Goal: Task Accomplishment & Management: Use online tool/utility

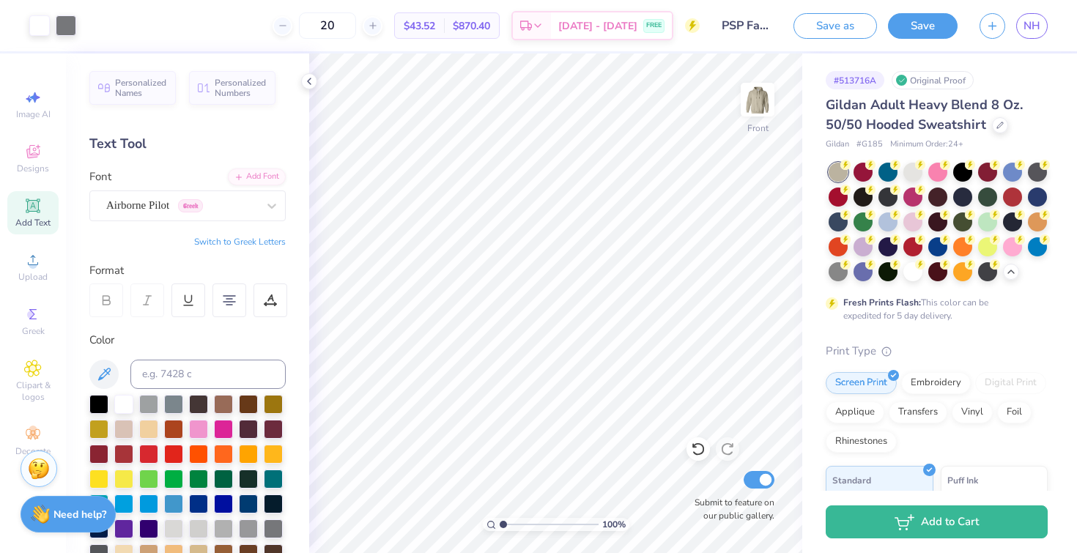
scroll to position [19, 0]
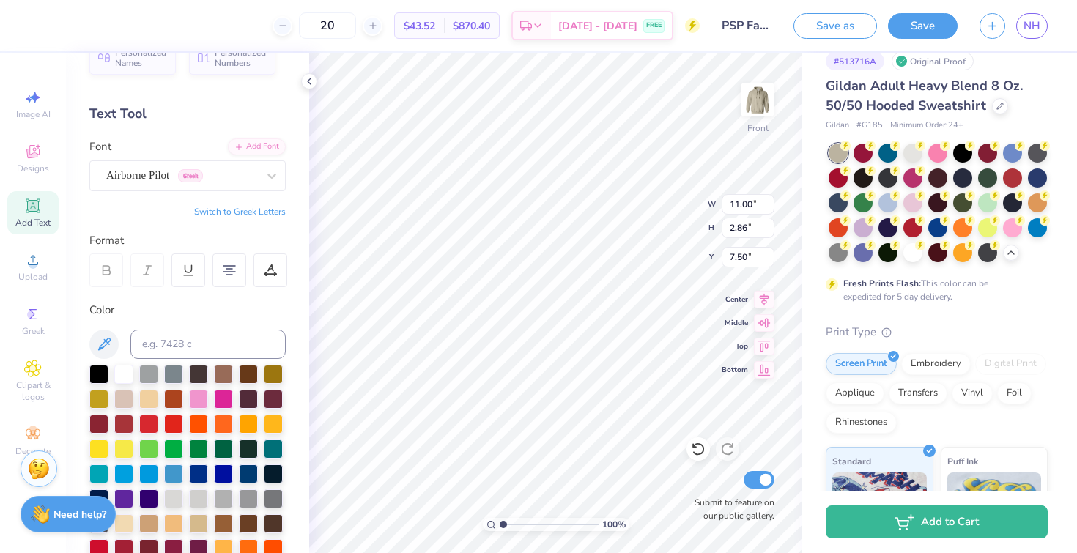
type input "7.50"
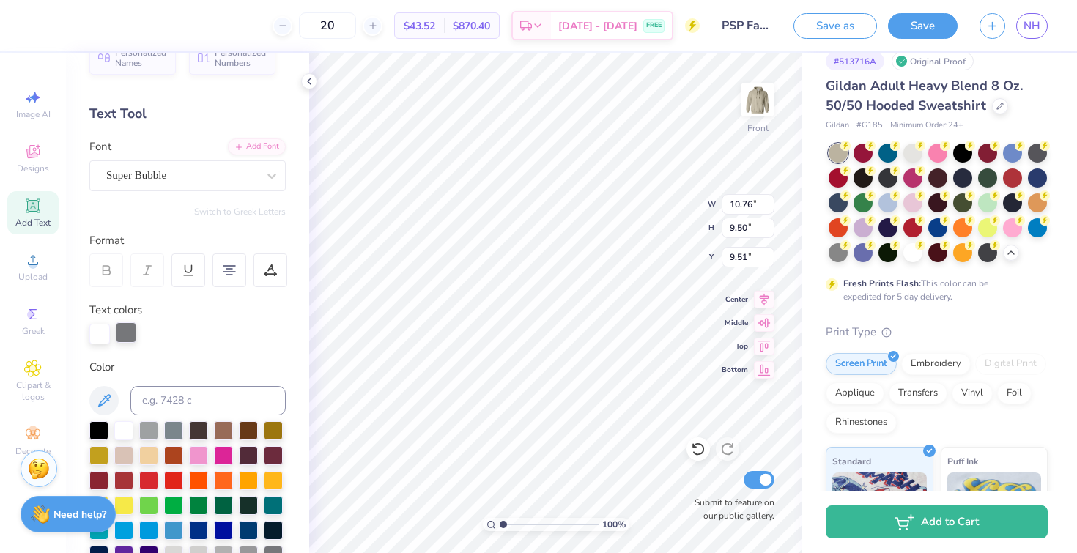
click at [123, 330] on div at bounding box center [126, 332] width 21 height 21
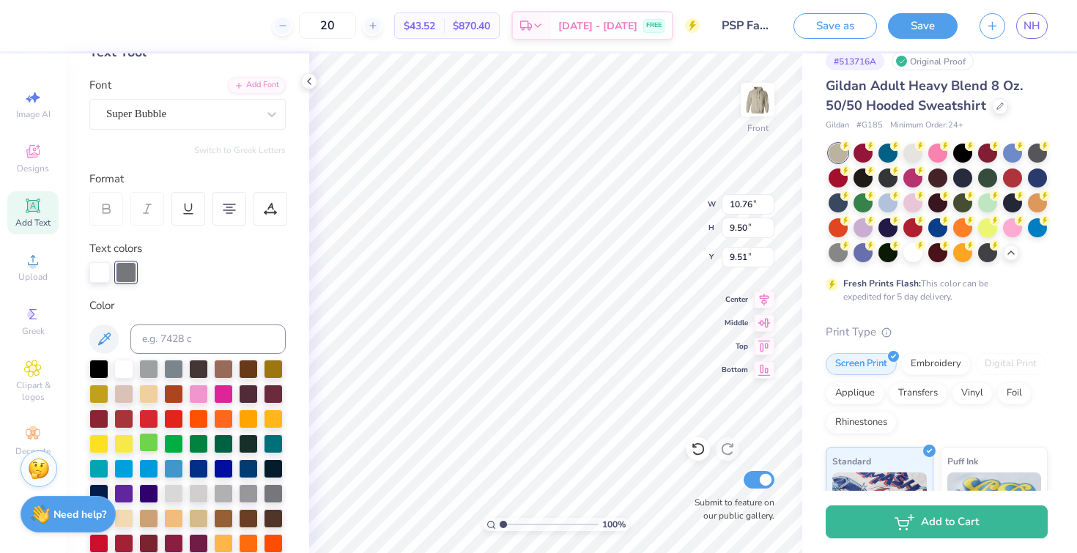
scroll to position [155, 0]
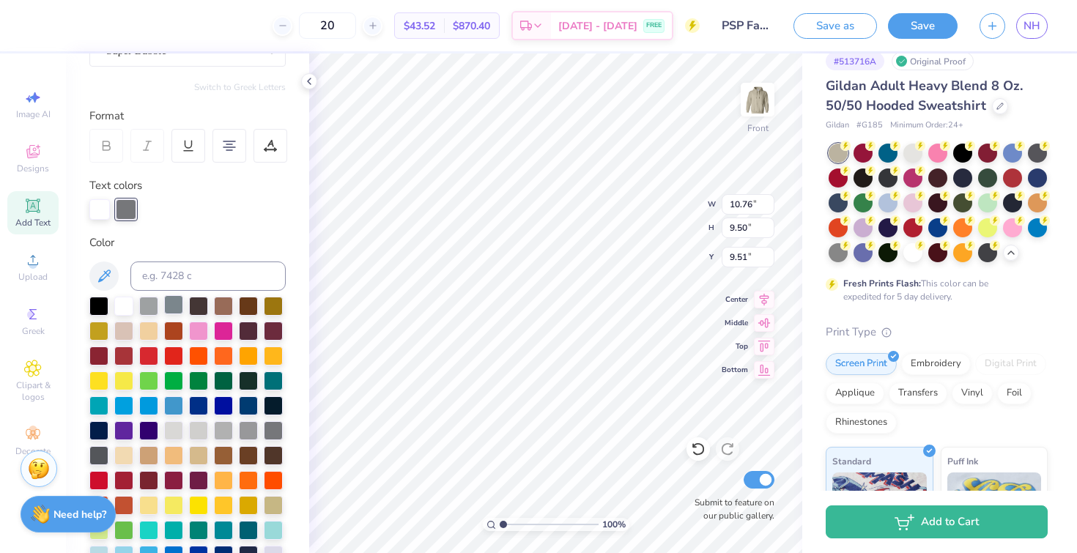
click at [171, 309] on div at bounding box center [173, 304] width 19 height 19
click at [152, 306] on div at bounding box center [148, 304] width 19 height 19
click at [181, 309] on div at bounding box center [173, 304] width 19 height 19
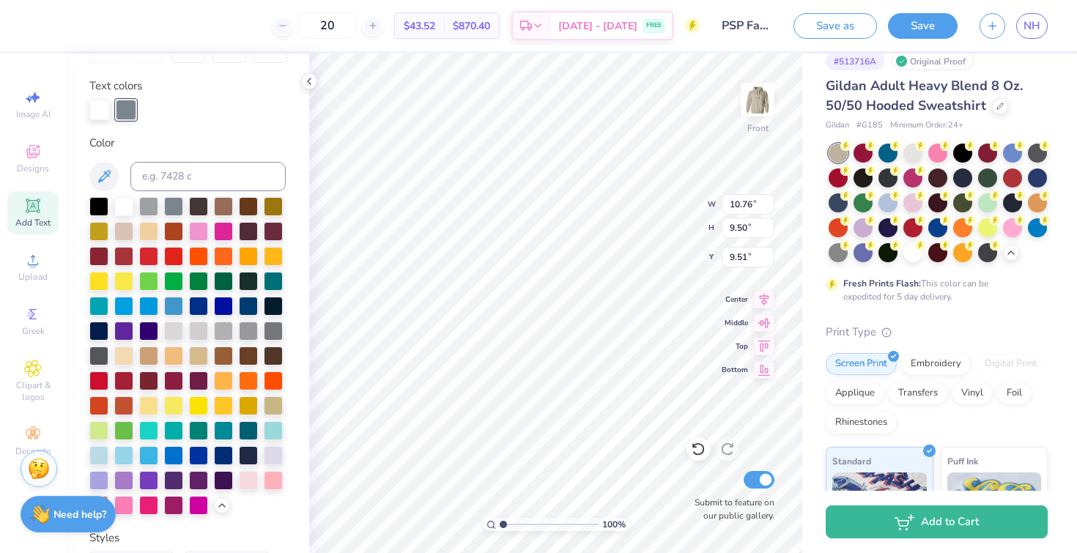
scroll to position [255, 0]
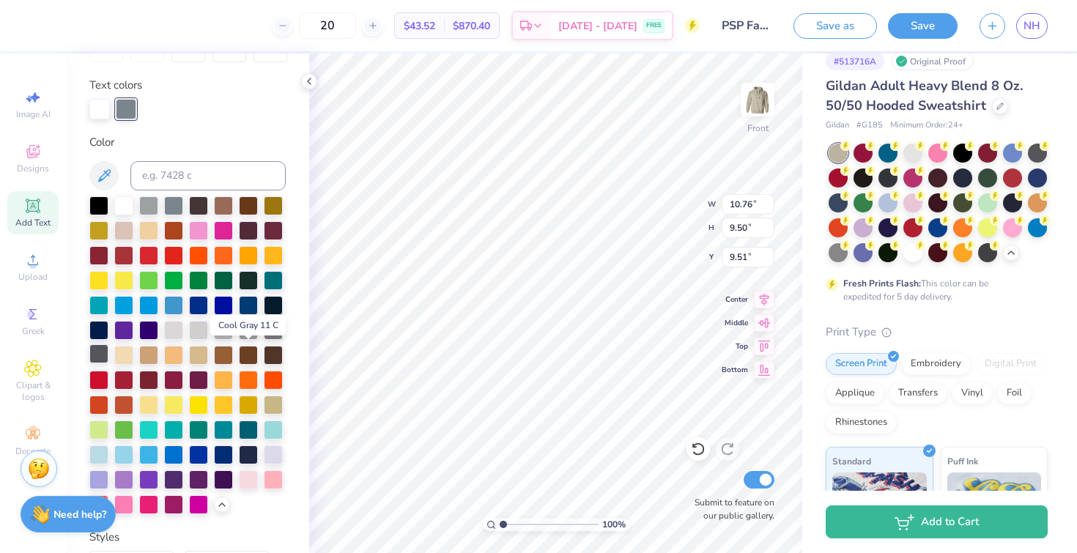
click at [108, 356] on div at bounding box center [98, 353] width 19 height 19
click at [239, 339] on div at bounding box center [248, 329] width 19 height 19
click at [264, 339] on div at bounding box center [273, 329] width 19 height 19
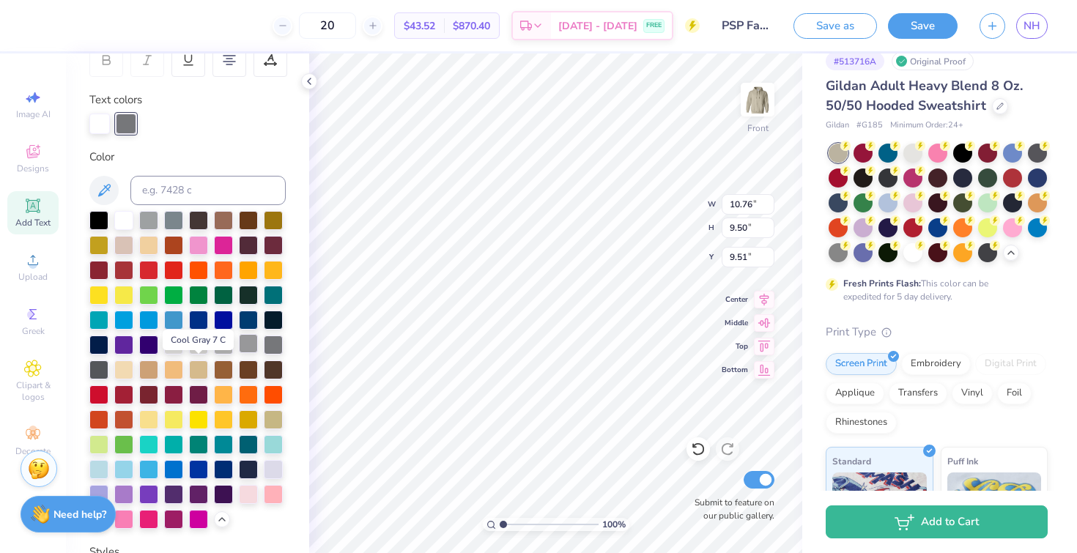
click at [239, 353] on div at bounding box center [248, 343] width 19 height 19
click at [264, 353] on div at bounding box center [273, 343] width 19 height 19
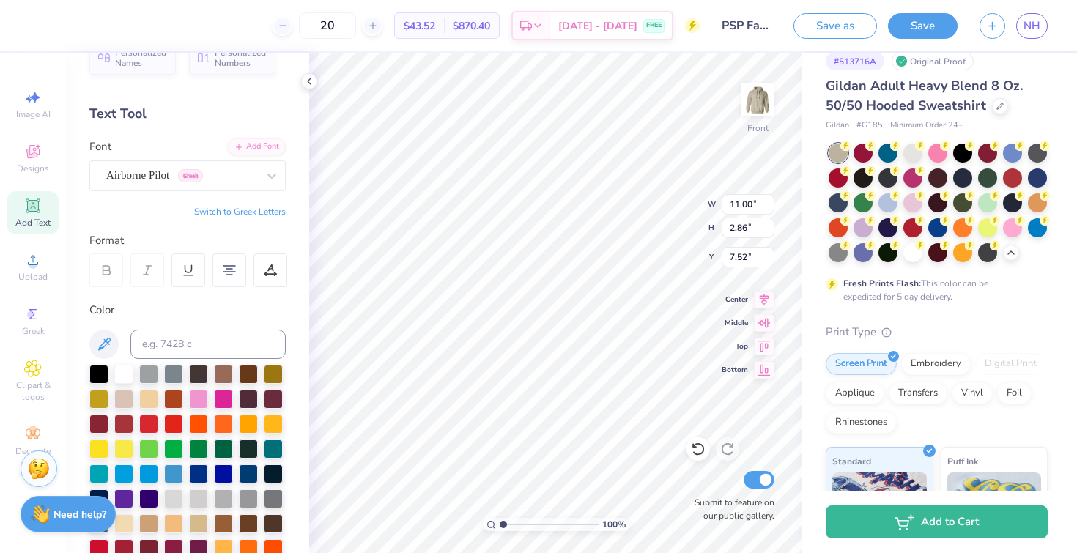
scroll to position [0, 0]
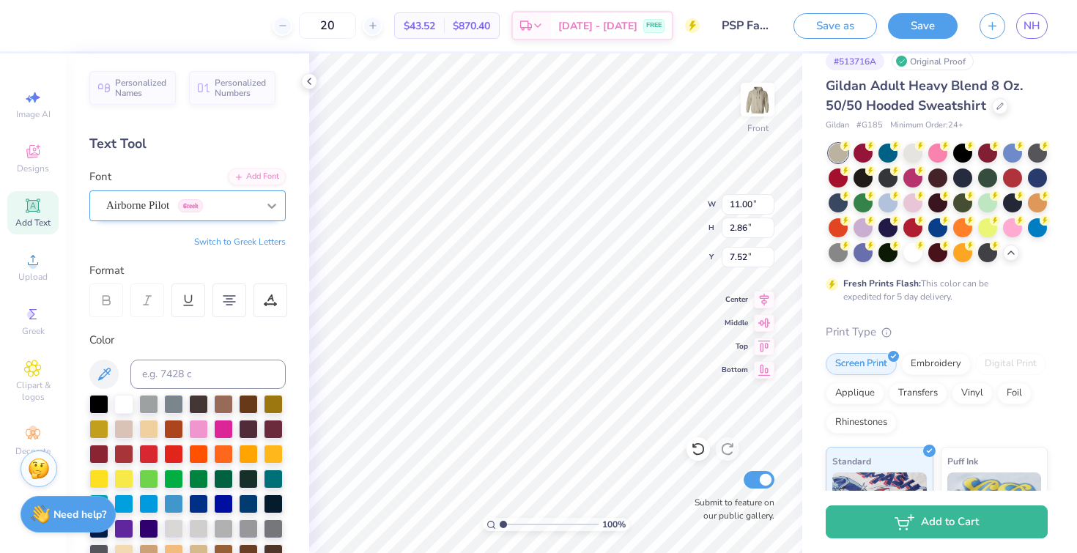
click at [265, 209] on icon at bounding box center [272, 206] width 15 height 15
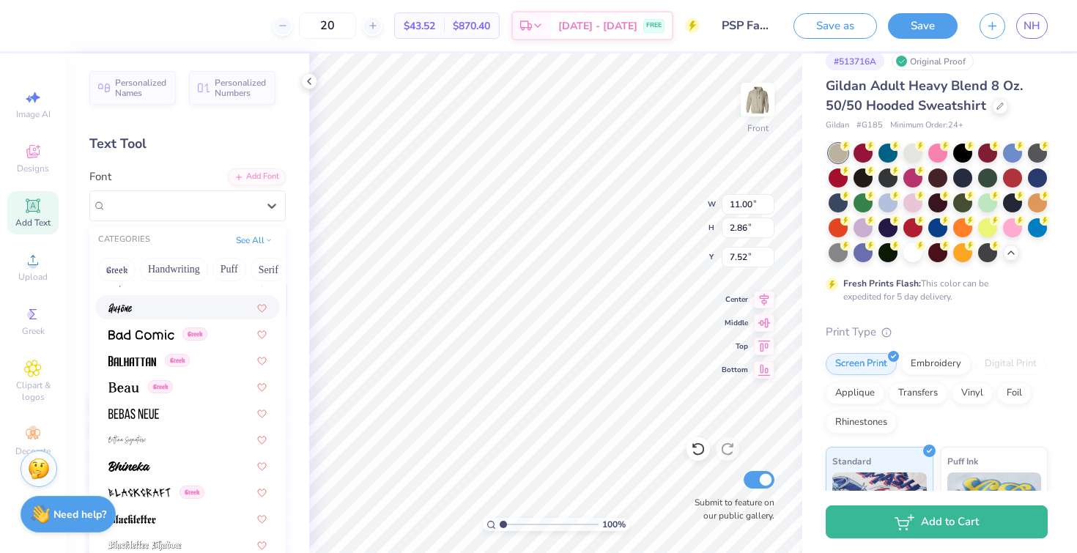
scroll to position [653, 0]
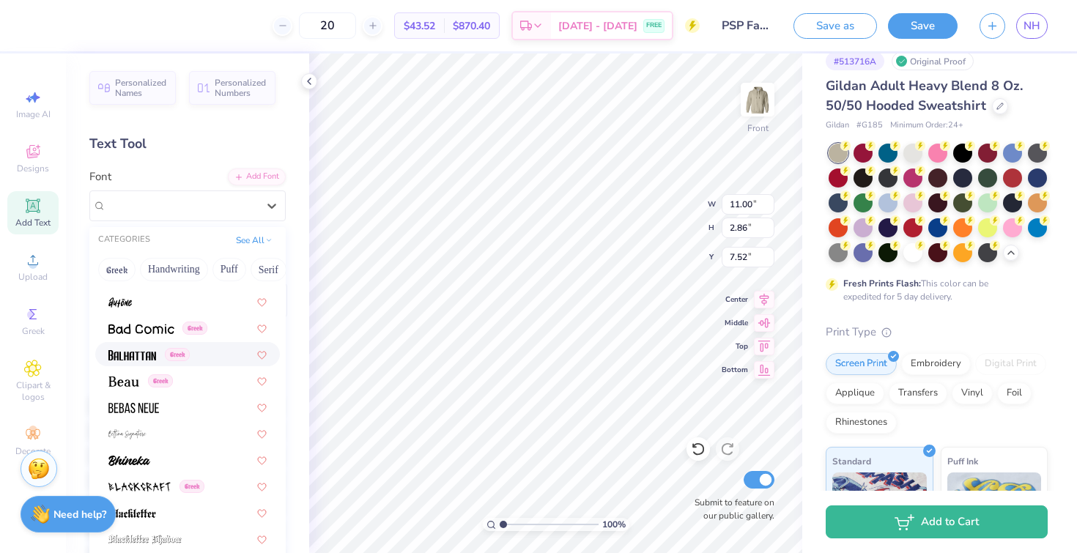
click at [210, 353] on div "Greek" at bounding box center [187, 354] width 158 height 15
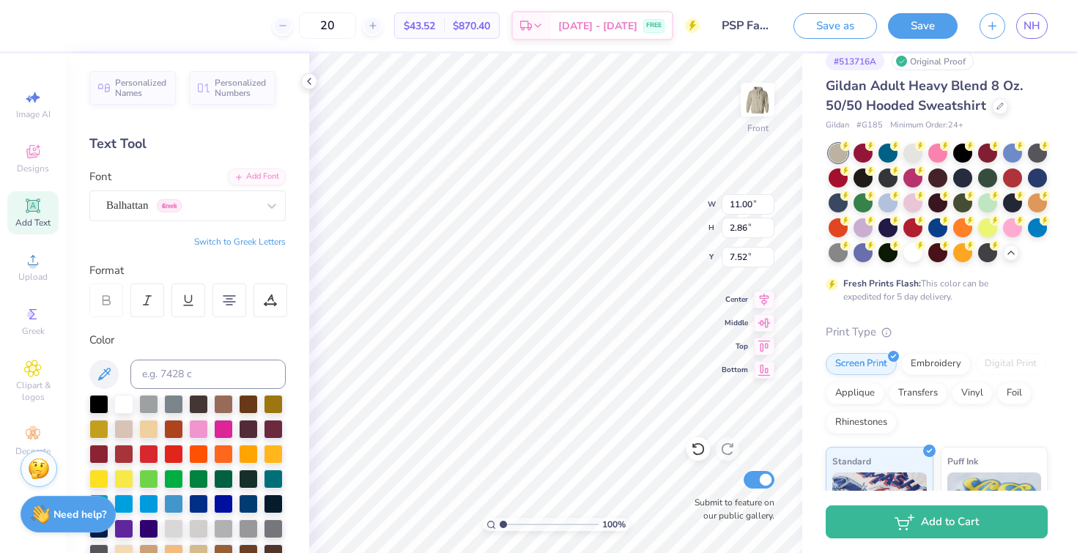
type input "8.46"
type input "2.28"
type input "7.81"
click at [226, 215] on div "Balhattan Greek" at bounding box center [182, 205] width 154 height 23
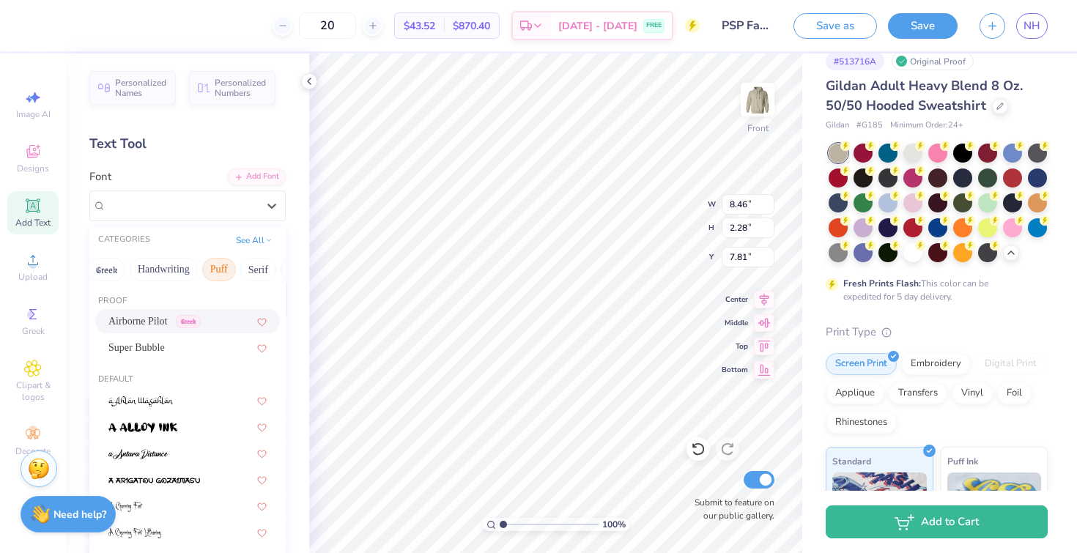
scroll to position [0, 18]
click at [163, 274] on button "Handwriting" at bounding box center [156, 269] width 68 height 23
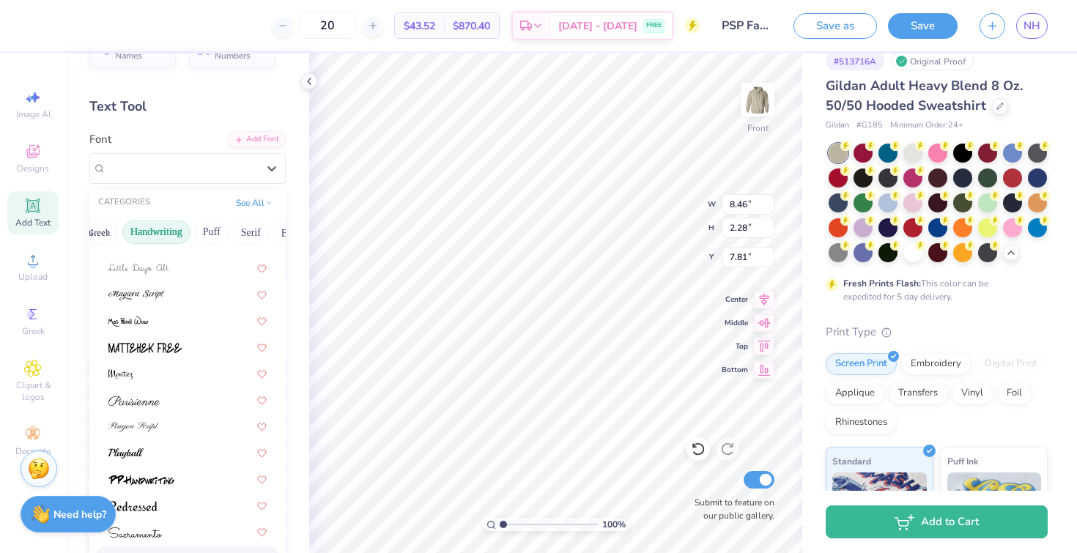
scroll to position [0, 0]
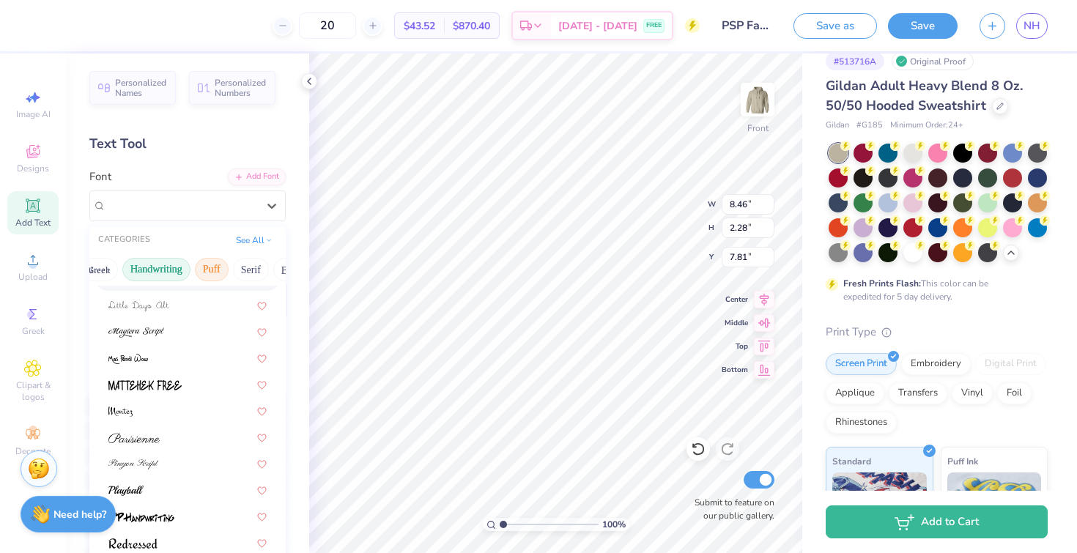
click at [210, 269] on button "Puff" at bounding box center [212, 269] width 34 height 23
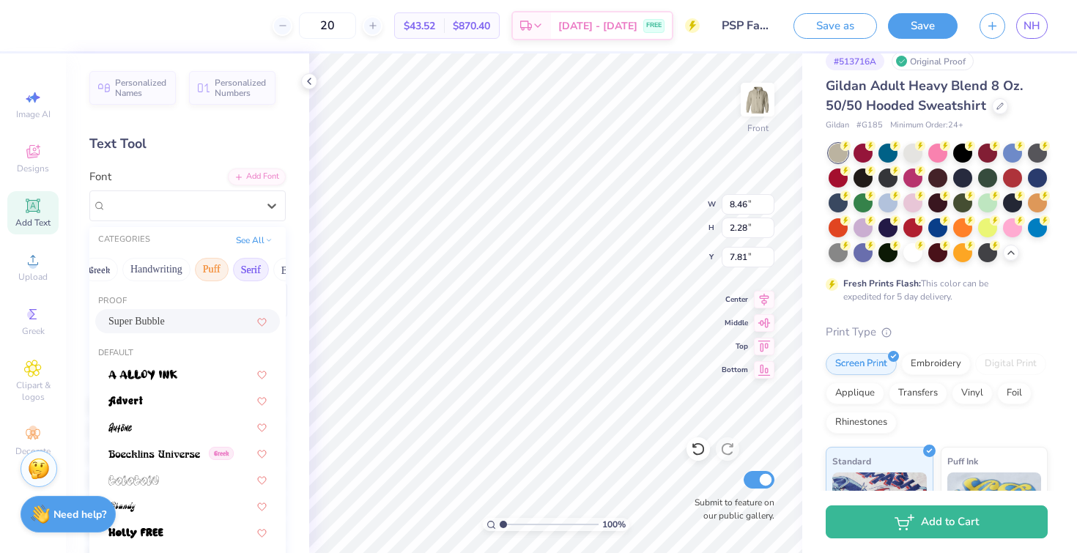
click at [243, 268] on button "Serif" at bounding box center [251, 269] width 36 height 23
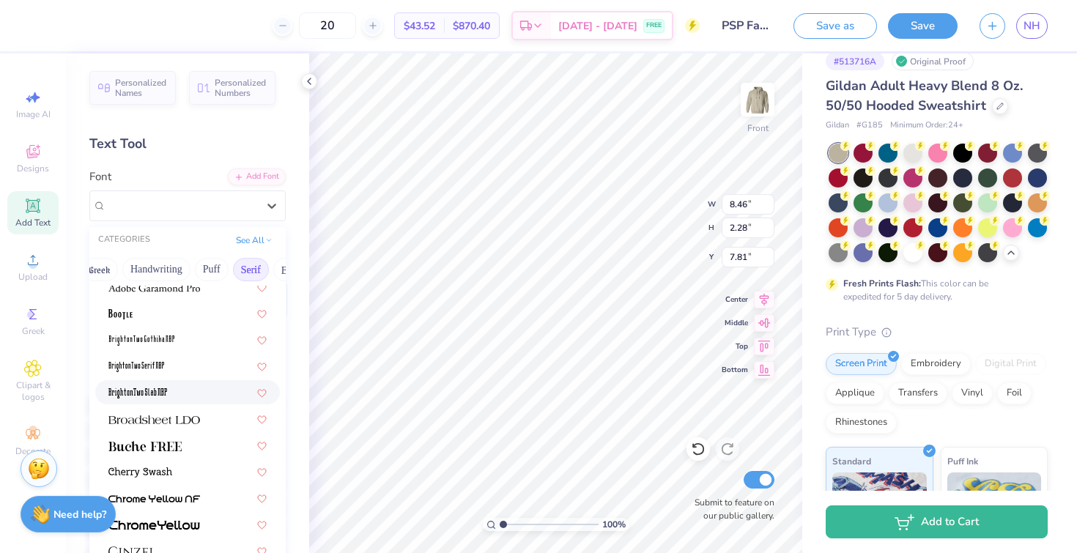
scroll to position [40, 0]
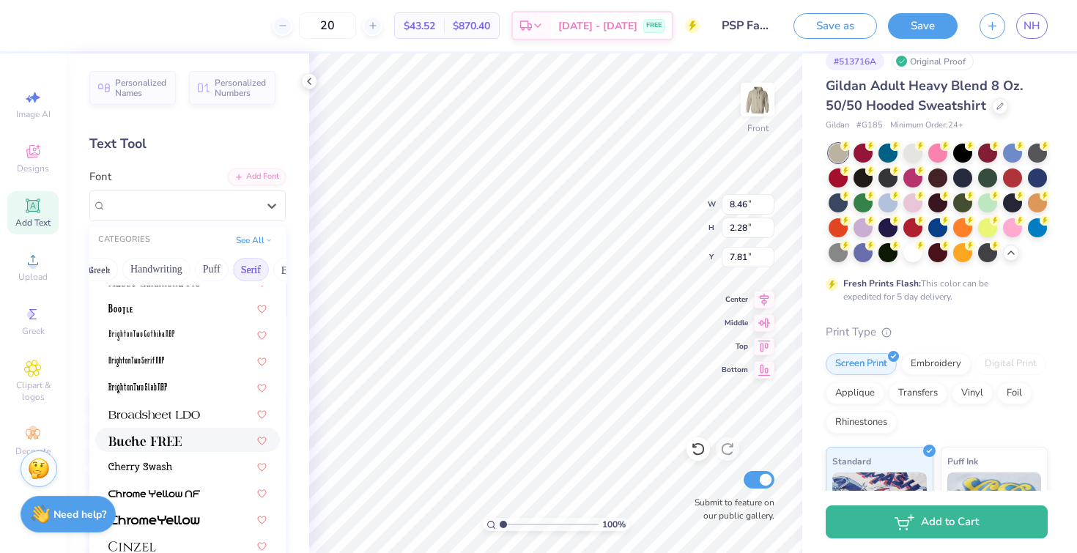
click at [196, 439] on div at bounding box center [187, 439] width 158 height 15
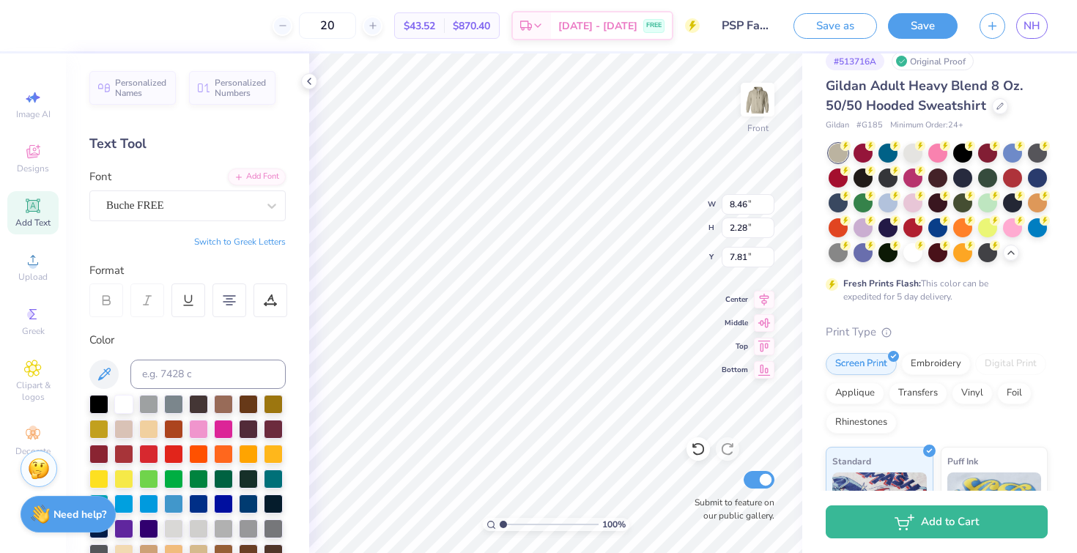
type input "9.26"
type input "2.49"
type input "7.70"
click at [240, 198] on div "Buche FREE" at bounding box center [182, 205] width 154 height 23
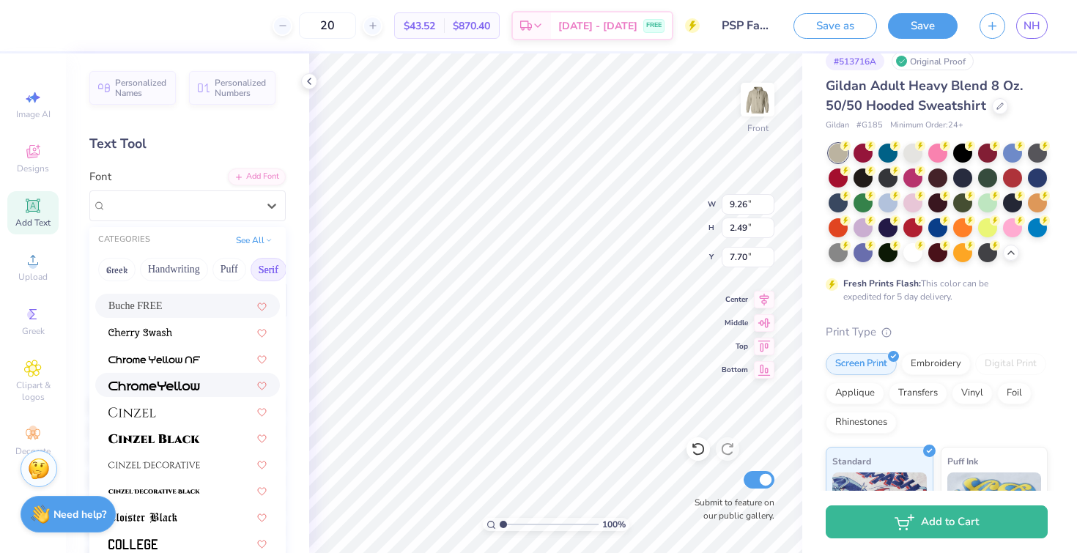
scroll to position [188, 0]
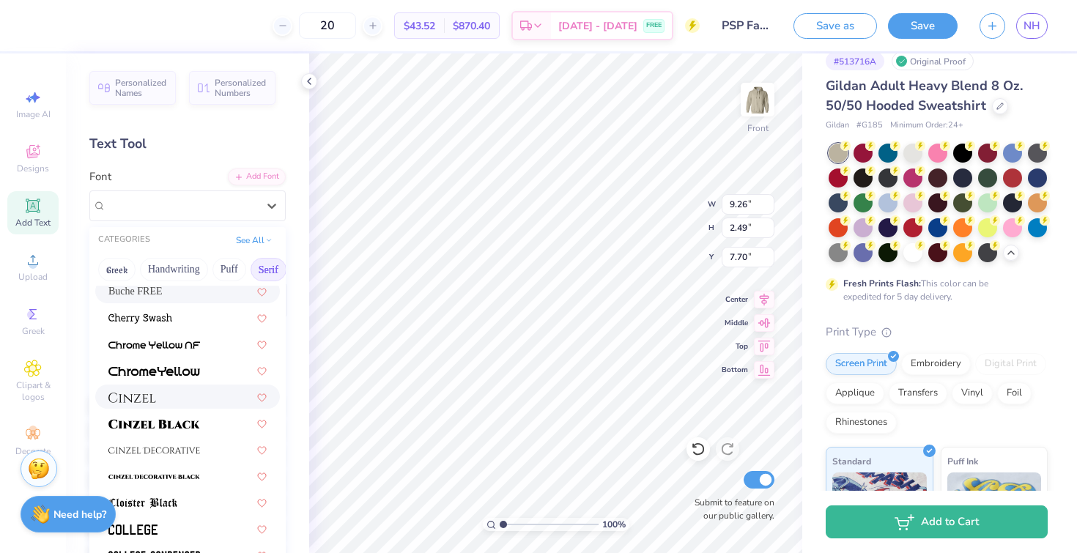
click at [191, 400] on div at bounding box center [187, 396] width 158 height 15
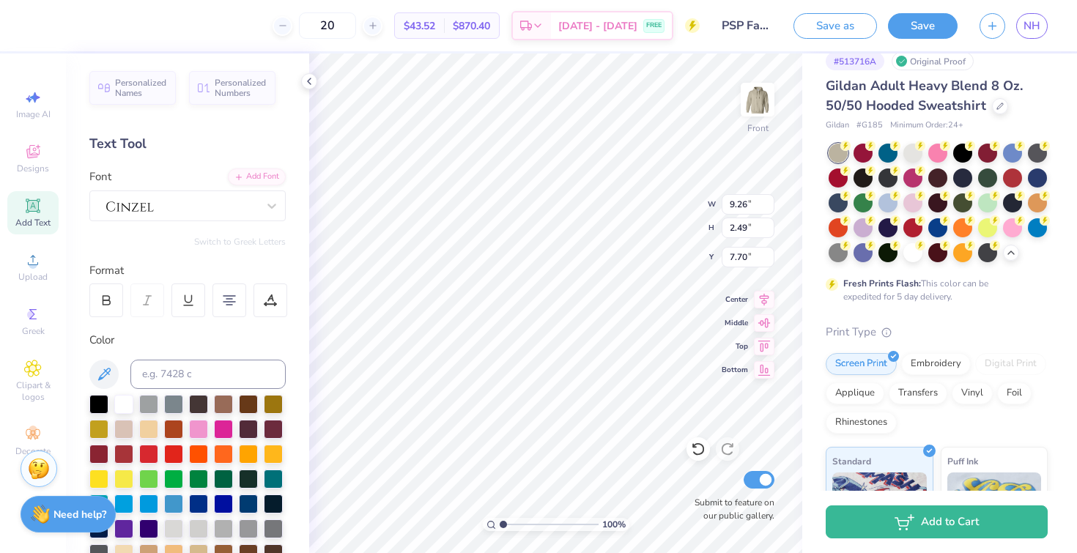
type input "10.70"
type input "2.68"
type input "7.61"
click at [232, 212] on div at bounding box center [182, 205] width 154 height 23
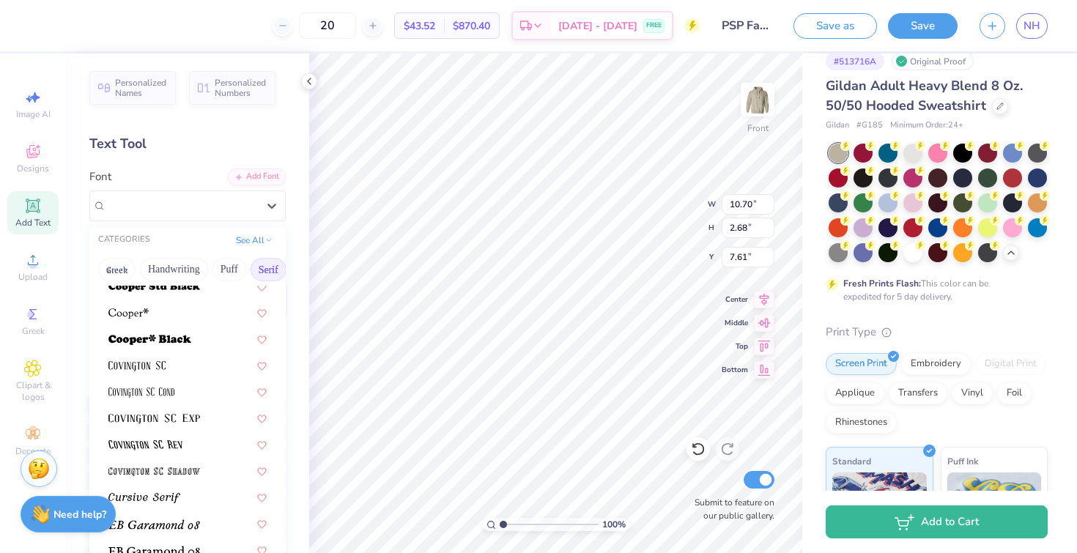
scroll to position [670, 0]
click at [191, 356] on div at bounding box center [187, 363] width 158 height 15
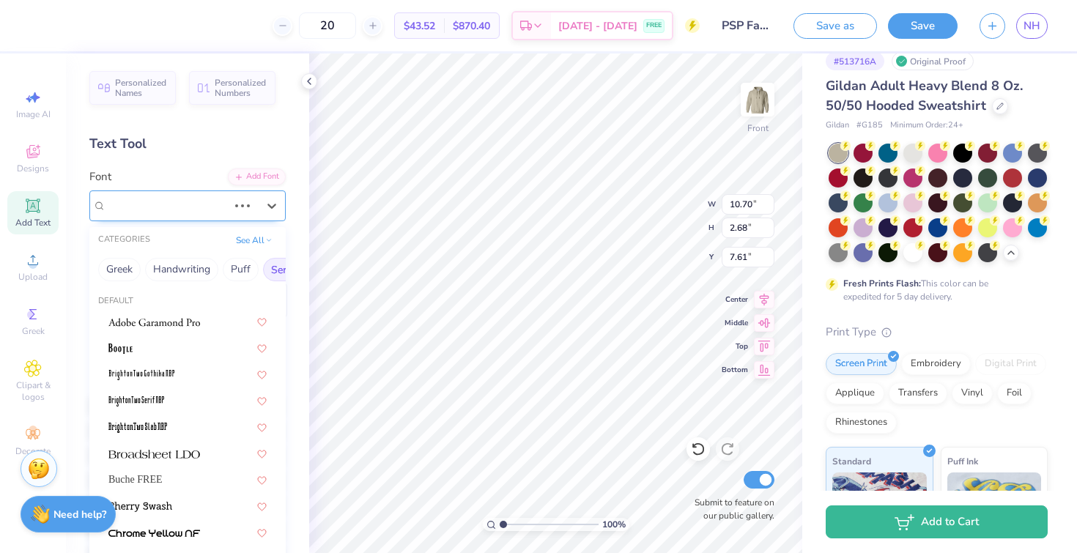
click at [217, 204] on div at bounding box center [167, 205] width 125 height 23
type input "air"
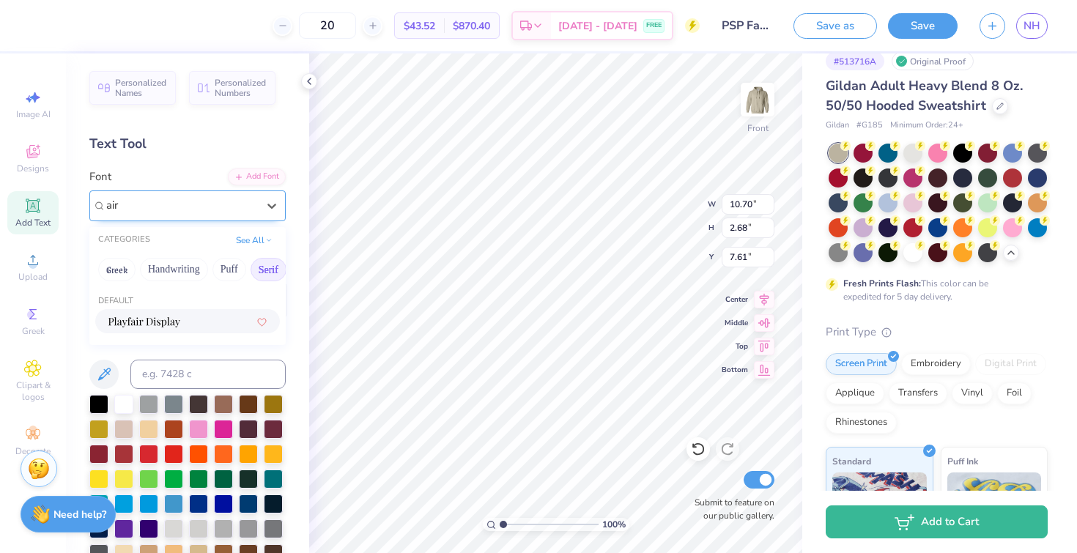
type input "9.29"
type input "2.40"
type input "7.75"
type input "a"
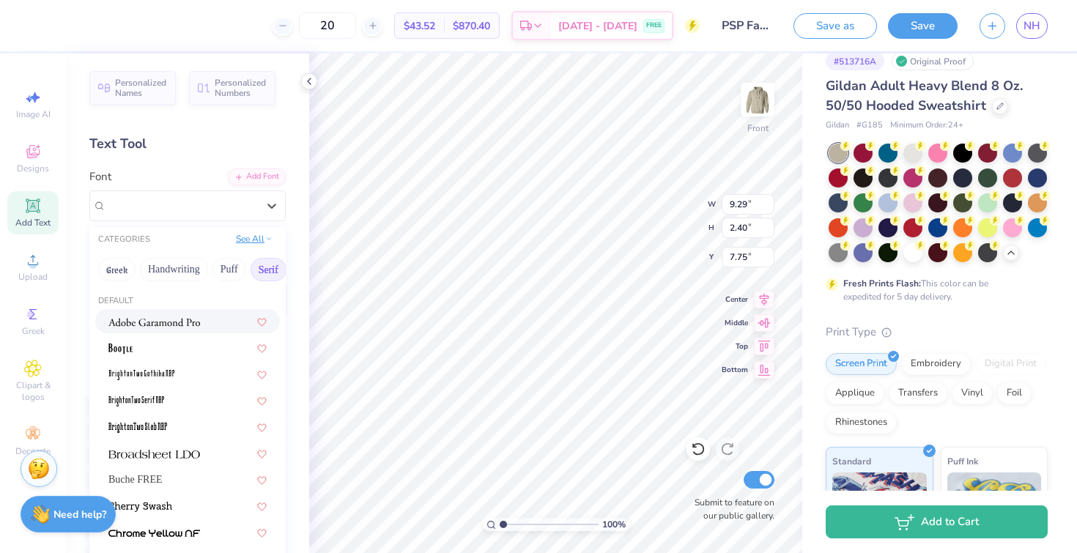
click at [243, 242] on button "See All" at bounding box center [254, 239] width 45 height 15
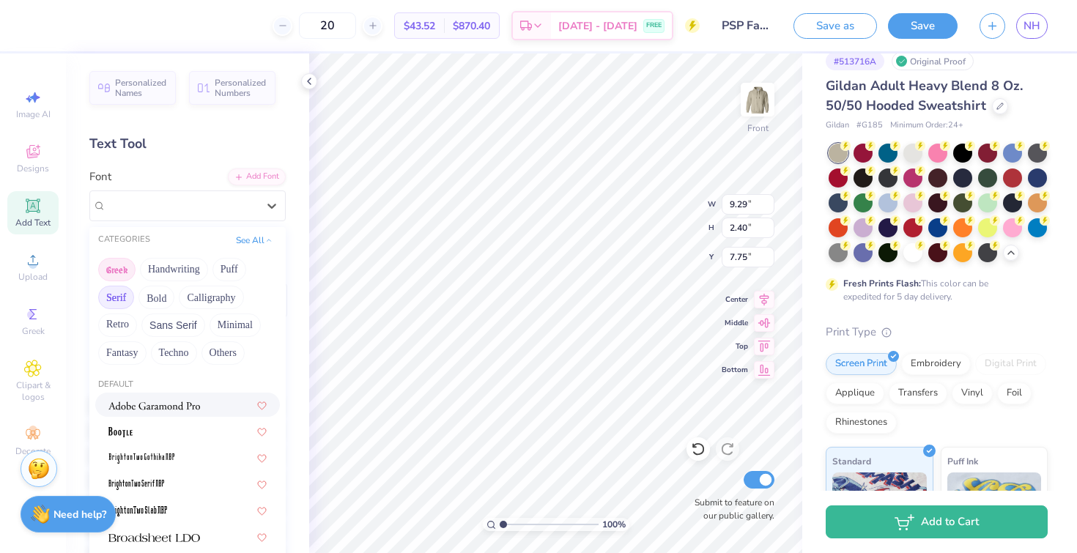
click at [123, 270] on button "Greek" at bounding box center [116, 269] width 37 height 23
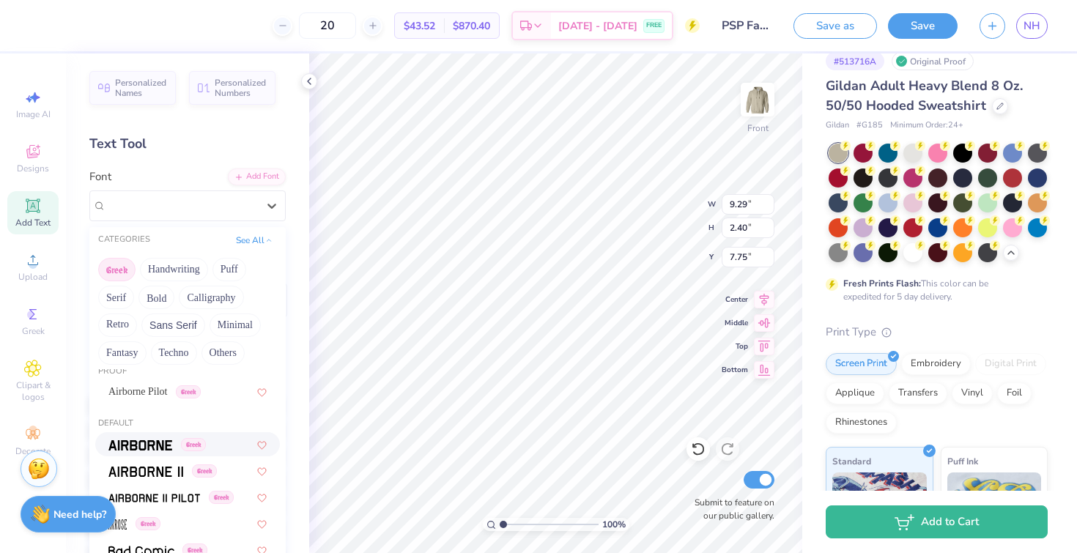
scroll to position [15, 0]
click at [159, 470] on img at bounding box center [145, 470] width 75 height 10
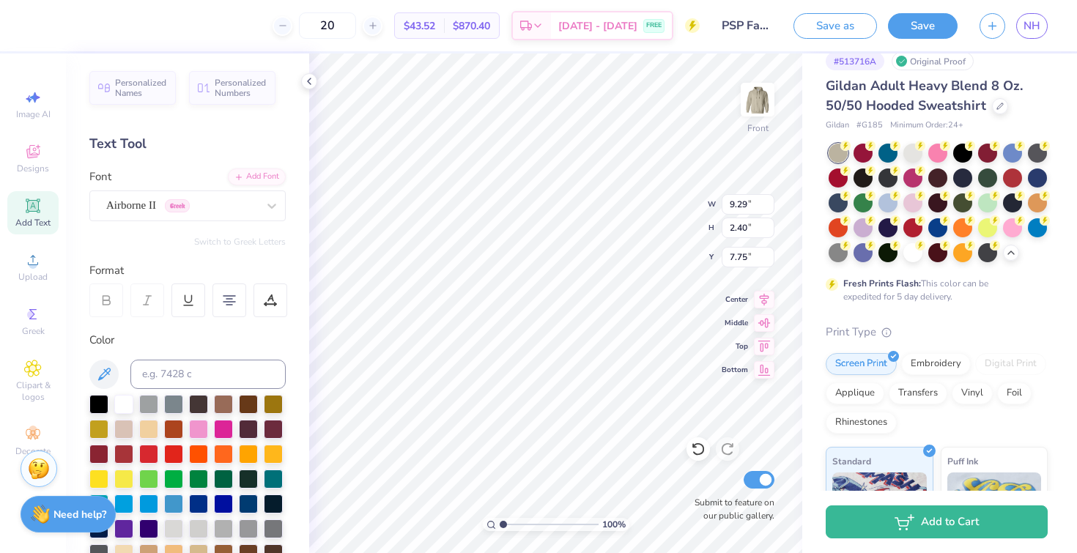
type input "11.08"
type input "2.88"
type input "7.51"
click at [347, 29] on input "20" at bounding box center [327, 25] width 57 height 26
click at [355, 29] on input "20" at bounding box center [327, 25] width 57 height 26
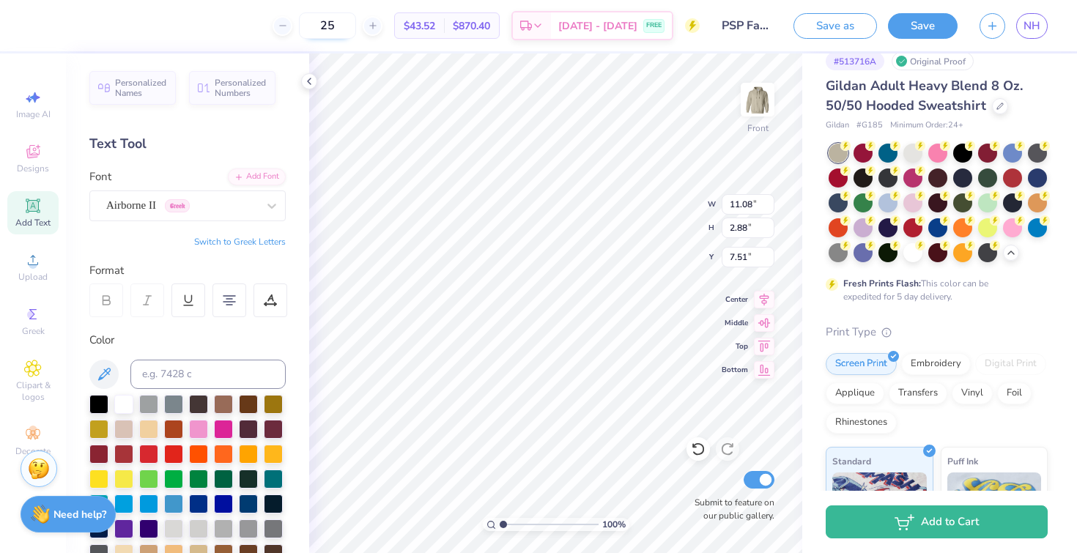
type input "25"
type input "7.19"
click at [235, 176] on icon at bounding box center [239, 175] width 9 height 9
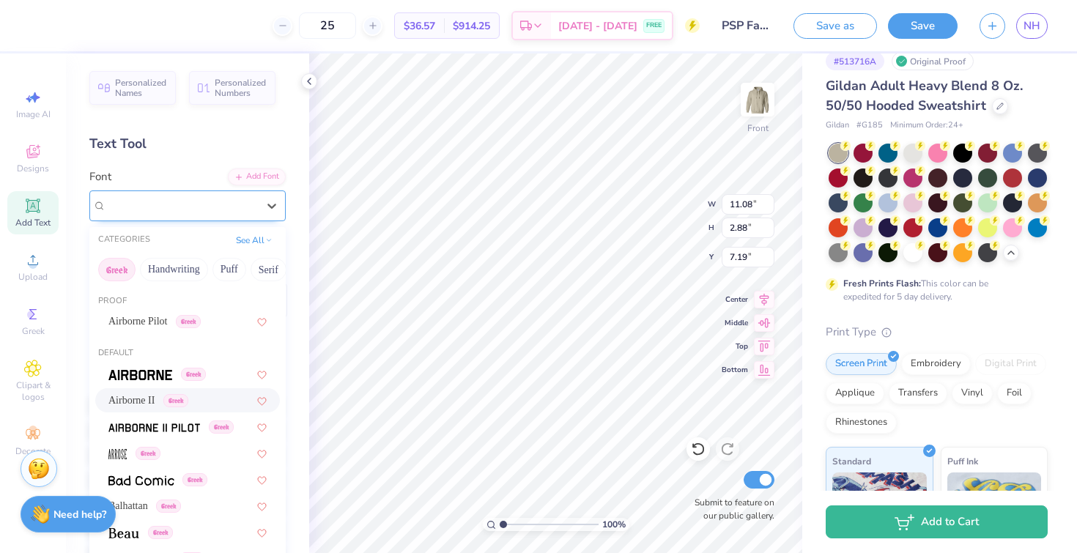
click at [213, 196] on div at bounding box center [181, 206] width 151 height 20
click at [267, 270] on button "Serif" at bounding box center [269, 269] width 36 height 23
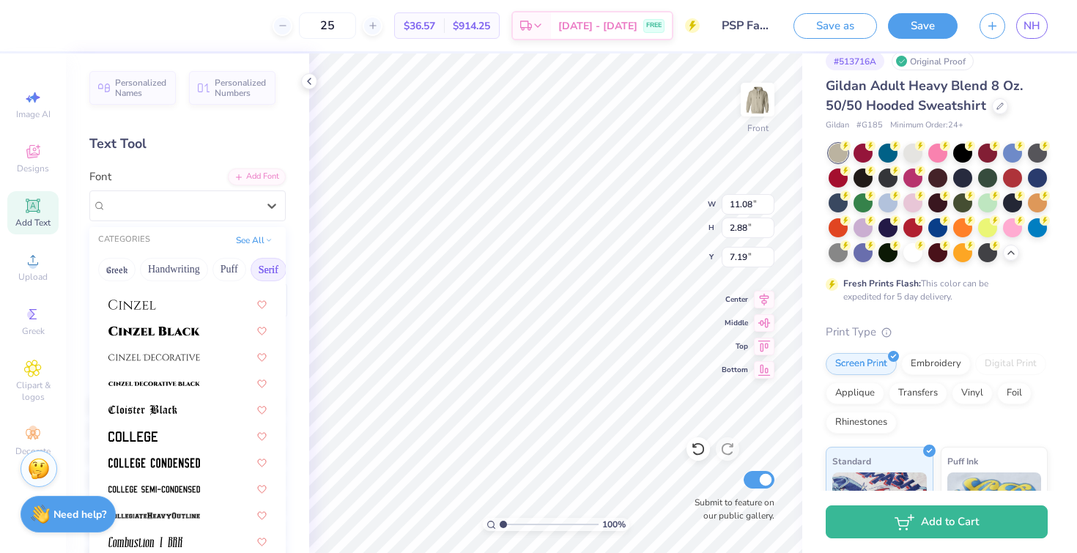
scroll to position [282, 0]
click at [180, 358] on img at bounding box center [154, 357] width 92 height 10
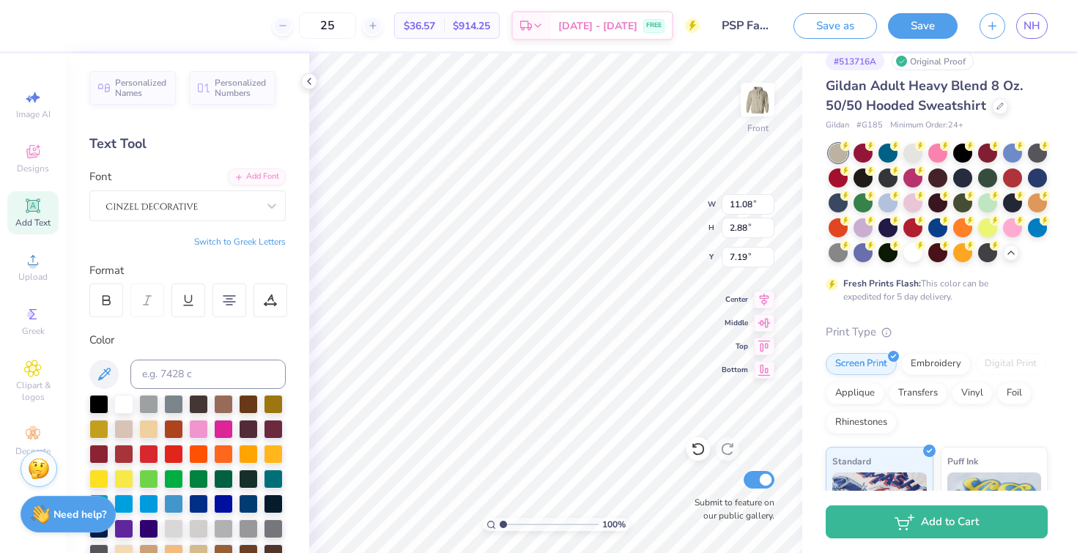
type input "10.98"
type input "2.85"
type input "7.21"
click at [110, 289] on div at bounding box center [106, 301] width 34 height 34
type input "11.98"
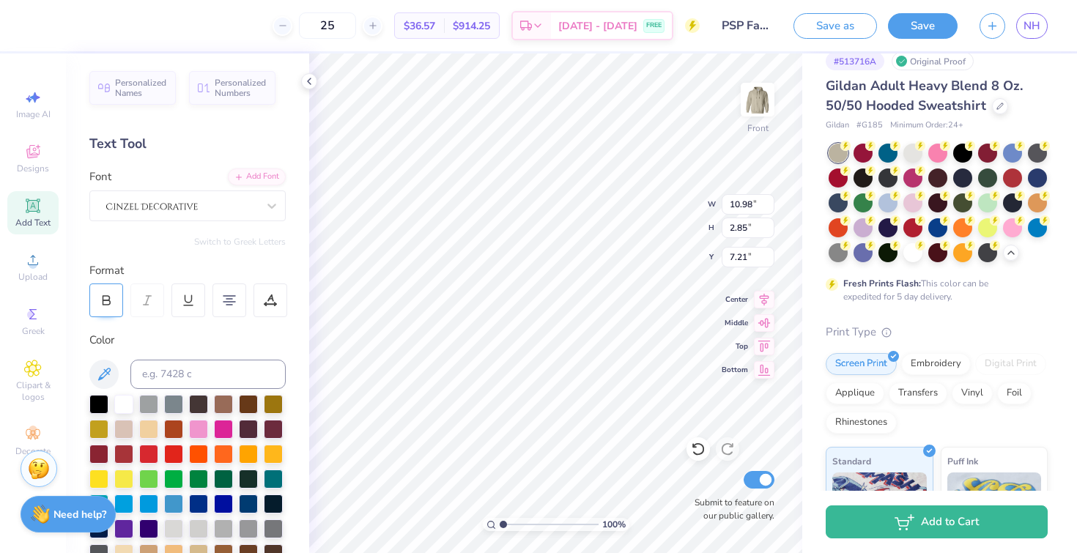
type input "3.06"
type input "7.10"
click at [110, 289] on div at bounding box center [106, 301] width 34 height 34
type input "10.98"
type input "2.85"
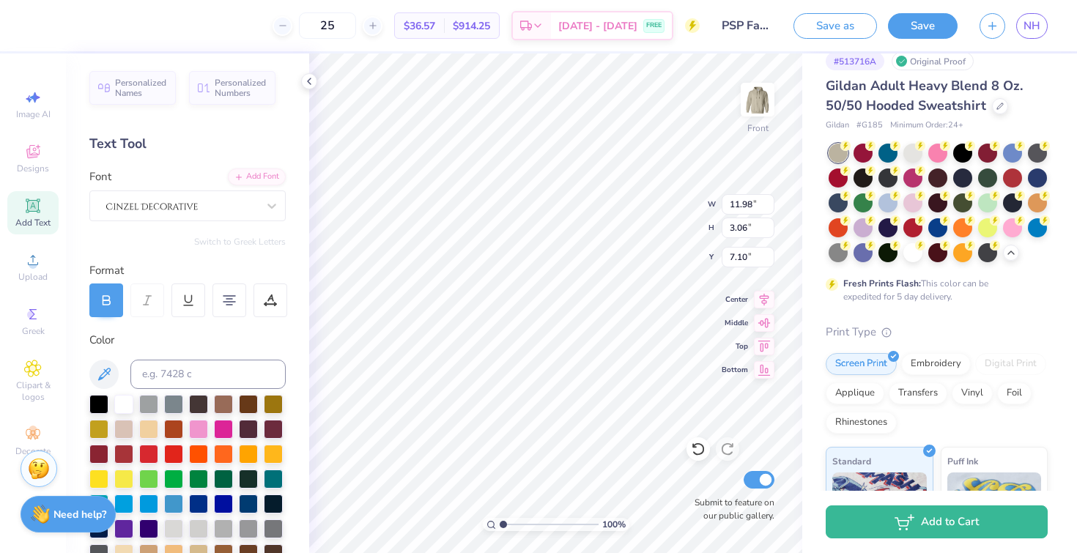
type input "7.21"
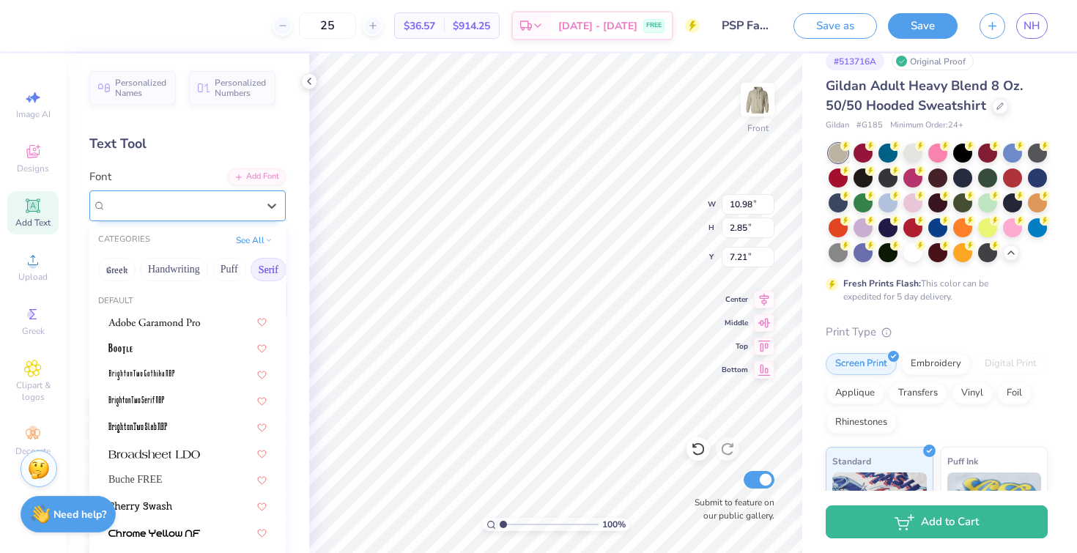
click at [230, 208] on div at bounding box center [182, 205] width 154 height 23
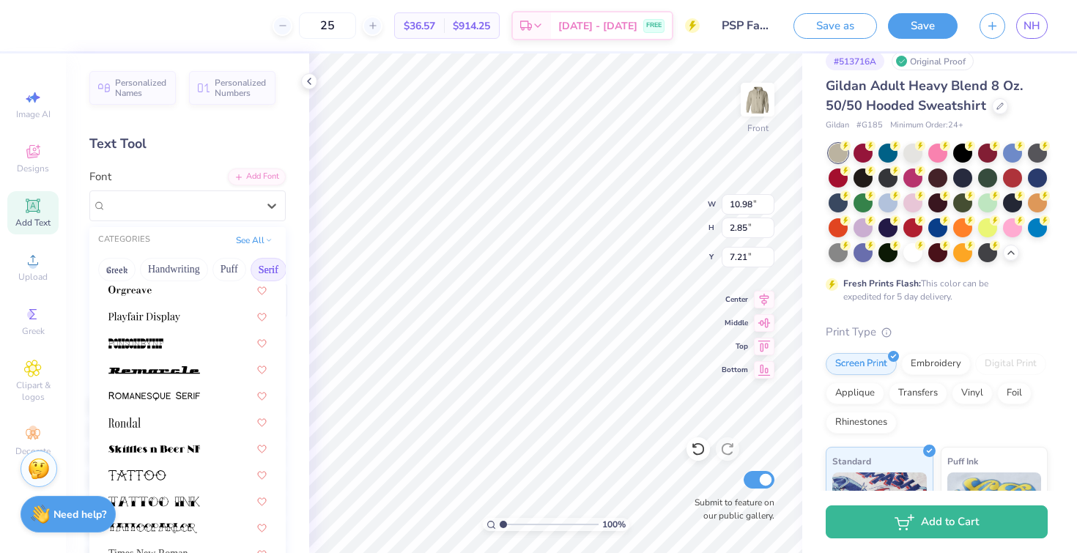
scroll to position [1678, 0]
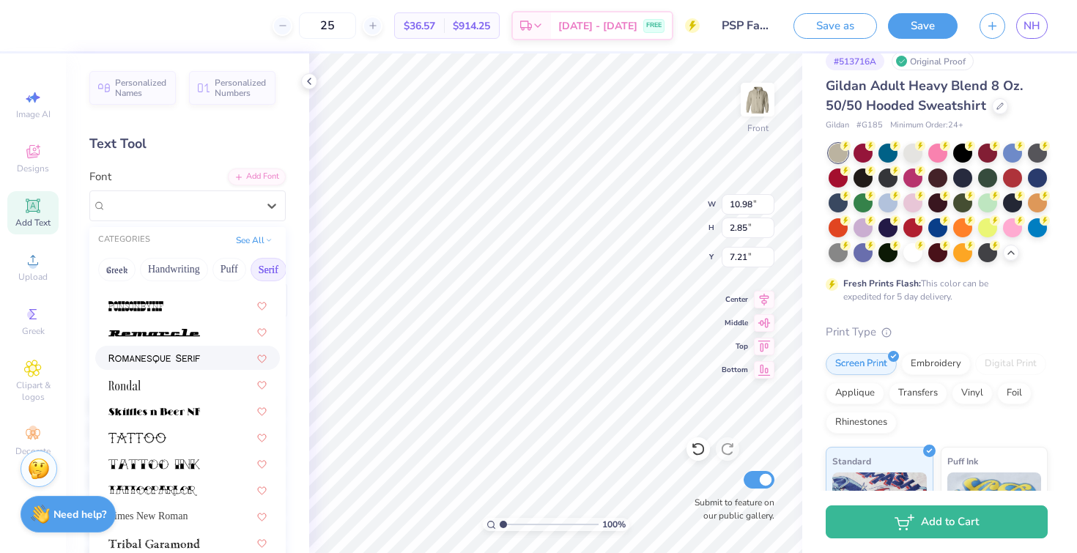
click at [232, 359] on div at bounding box center [187, 357] width 158 height 15
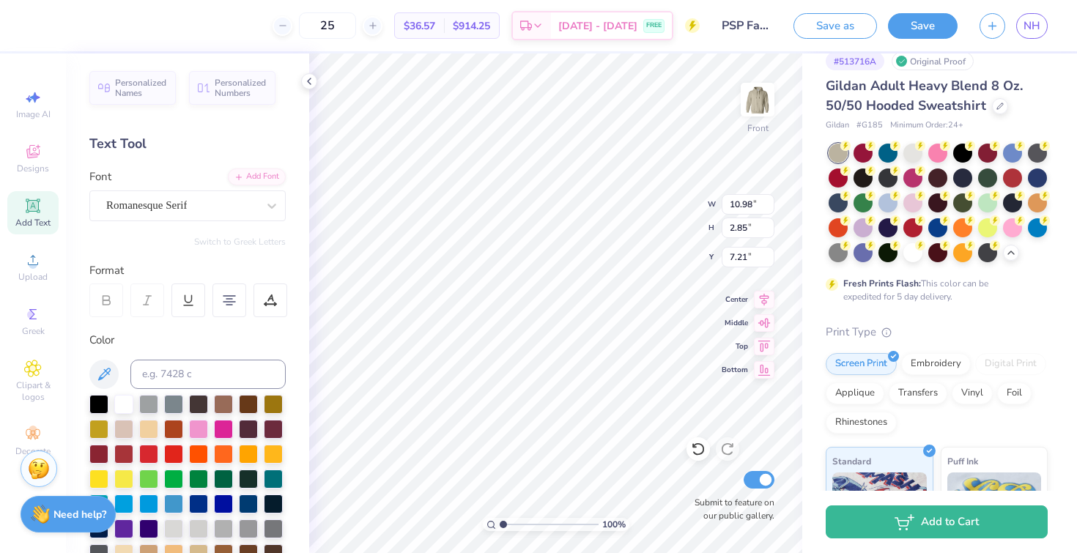
type input "11.88"
type input "2.94"
type input "7.16"
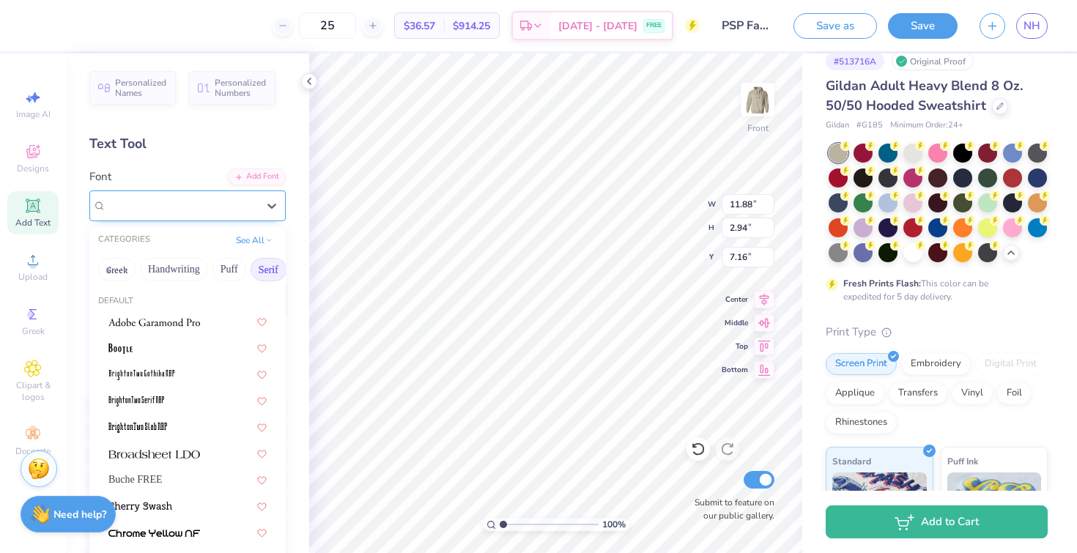
click at [226, 213] on div "Romanesque Serif" at bounding box center [182, 205] width 154 height 23
click at [124, 266] on button "Greek" at bounding box center [116, 269] width 37 height 23
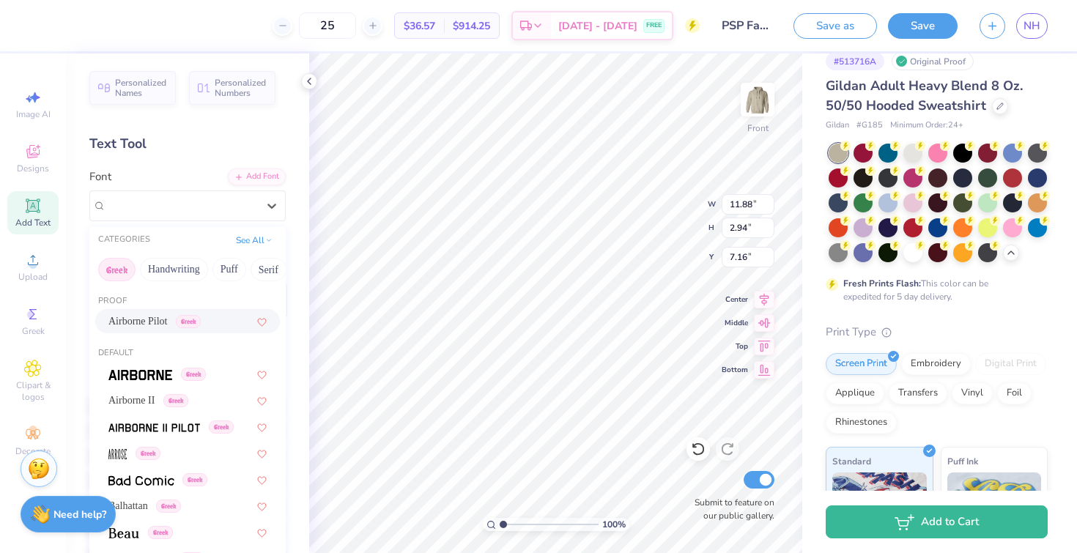
click at [168, 320] on span "Airborne Pilot" at bounding box center [137, 321] width 59 height 15
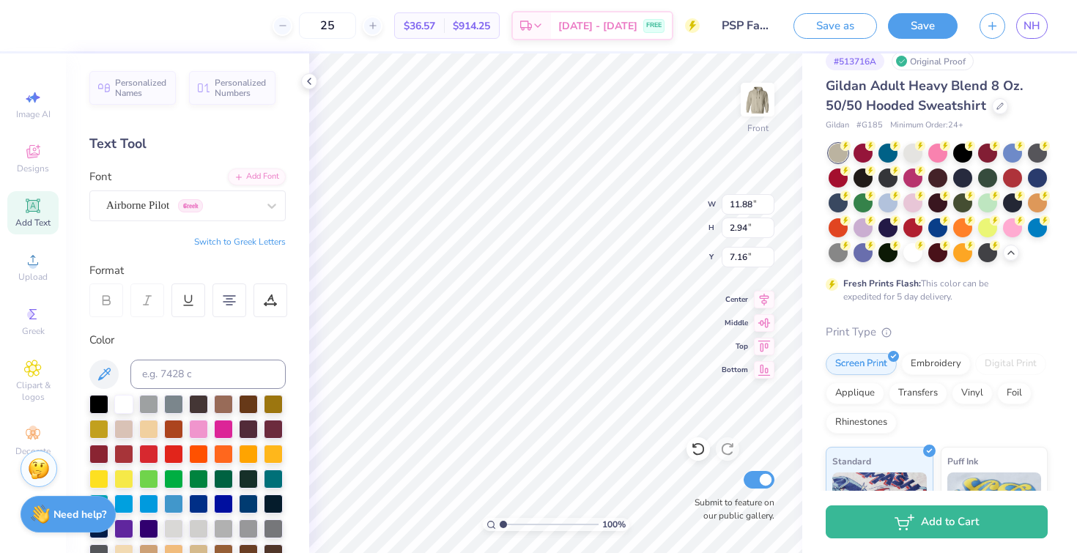
type input "11.00"
type input "2.86"
type input "7.20"
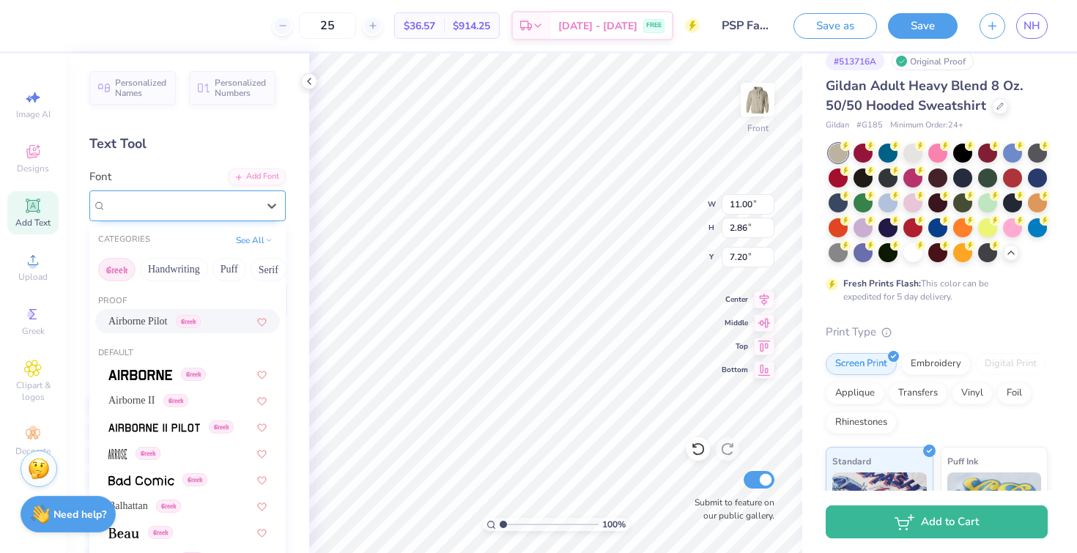
click at [130, 211] on div "Airborne Pilot Greek" at bounding box center [182, 205] width 154 height 23
click at [155, 402] on span "Airborne II" at bounding box center [131, 400] width 46 height 15
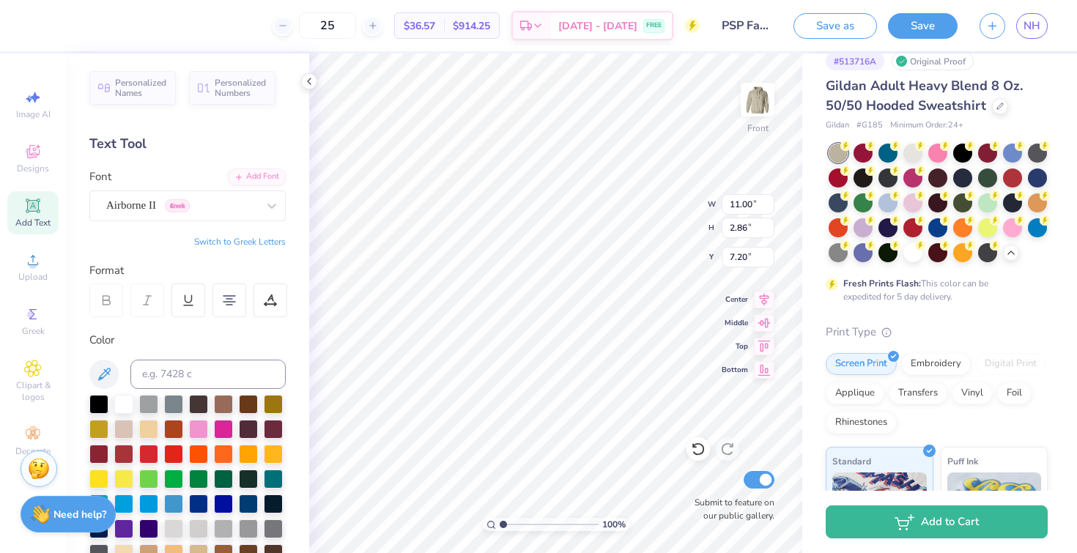
type input "11.08"
type input "2.88"
type input "7.19"
type input "7.39"
type input "6.66"
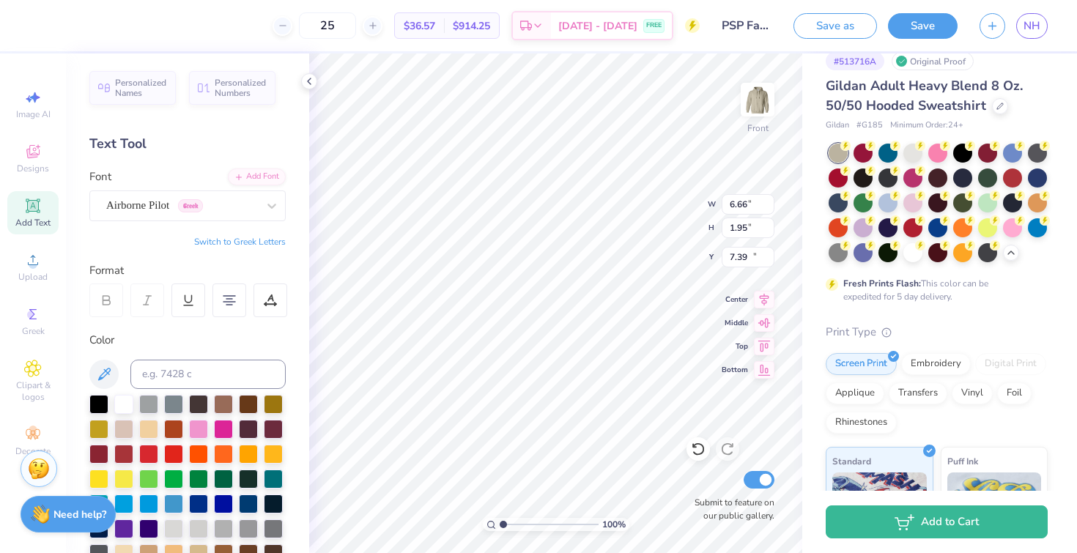
type input "1.95"
type input "19.01"
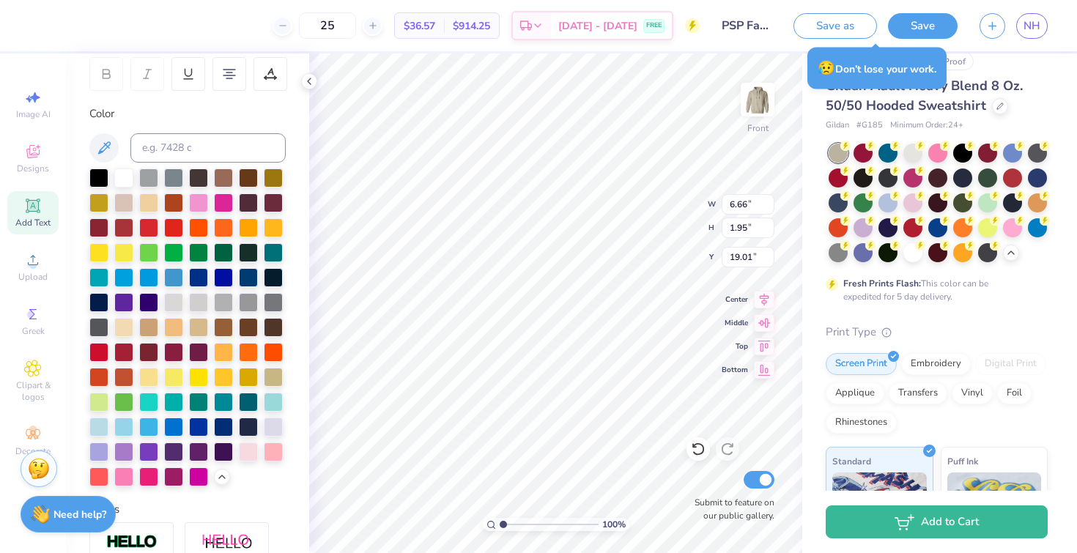
scroll to position [523, 0]
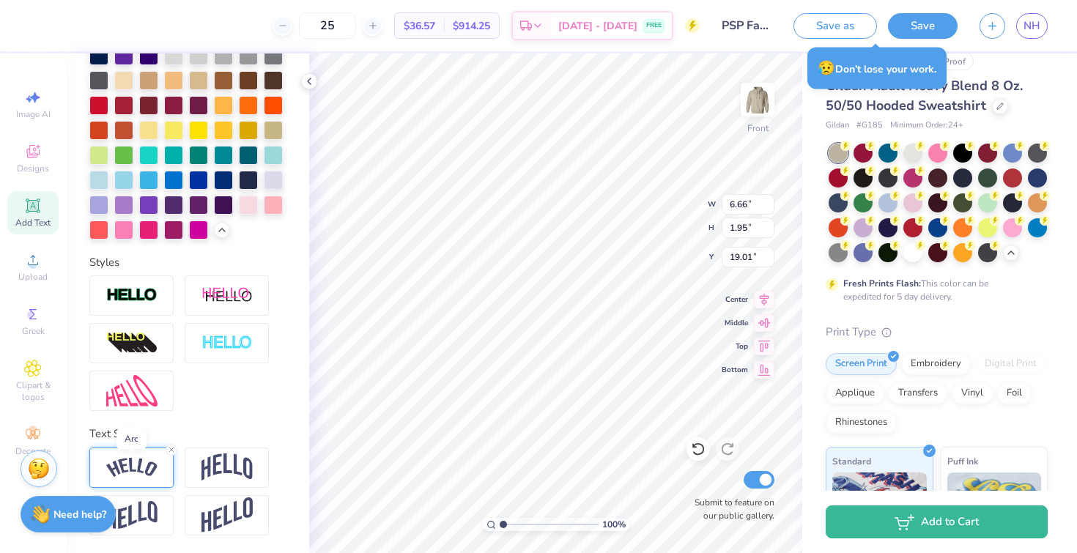
click at [112, 475] on img at bounding box center [131, 468] width 51 height 20
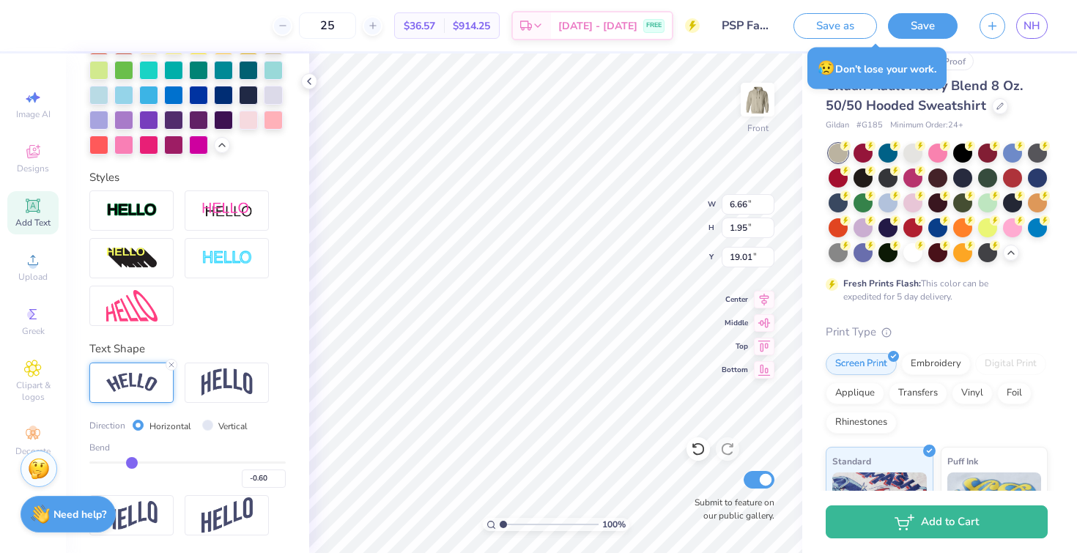
scroll to position [608, 0]
type input "11.08"
type input "2.88"
type input "7.39"
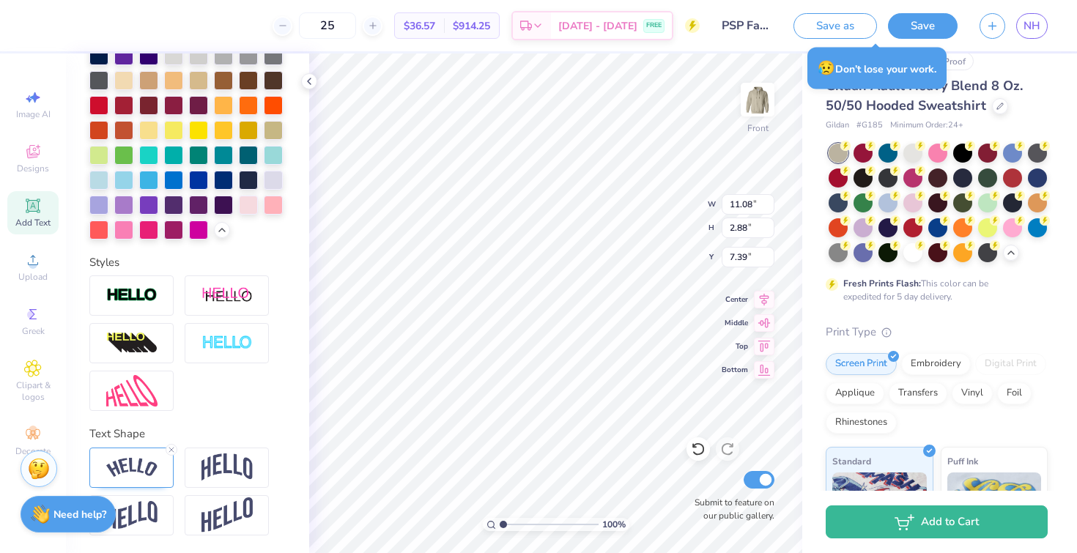
scroll to position [523, 0]
click at [129, 477] on div at bounding box center [131, 468] width 84 height 40
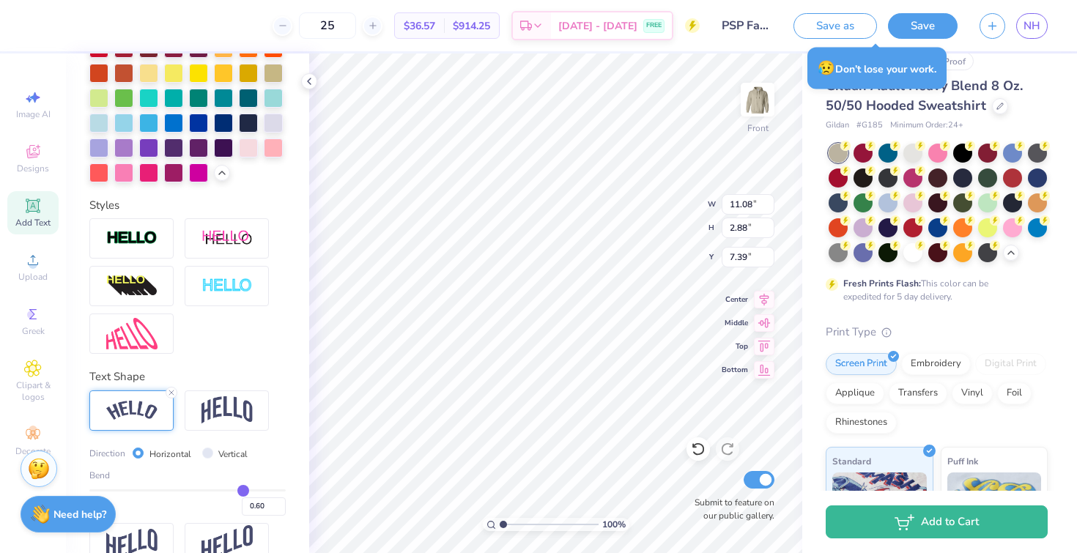
scroll to position [567, 0]
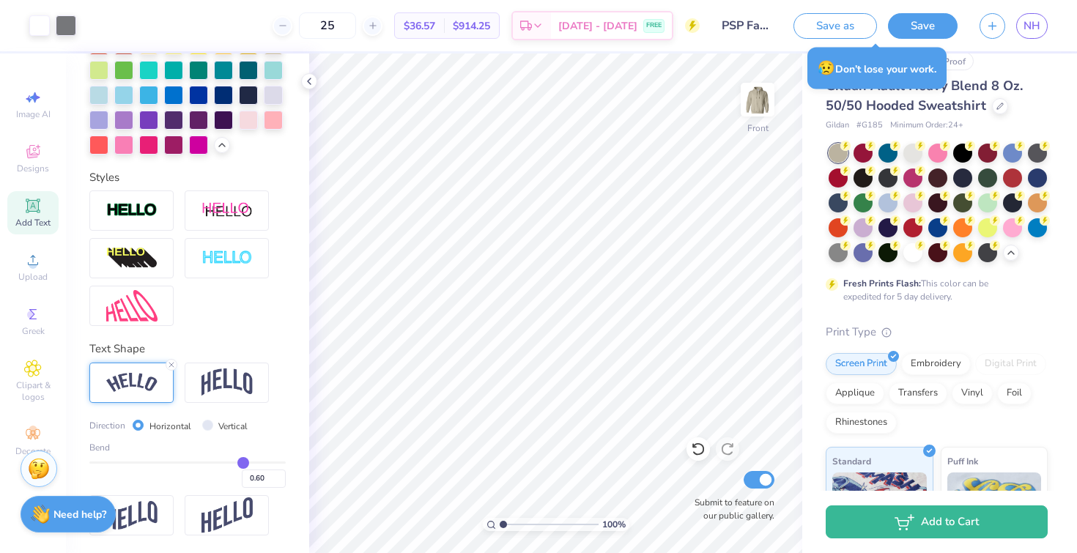
click at [924, 24] on button "Save" at bounding box center [923, 26] width 70 height 26
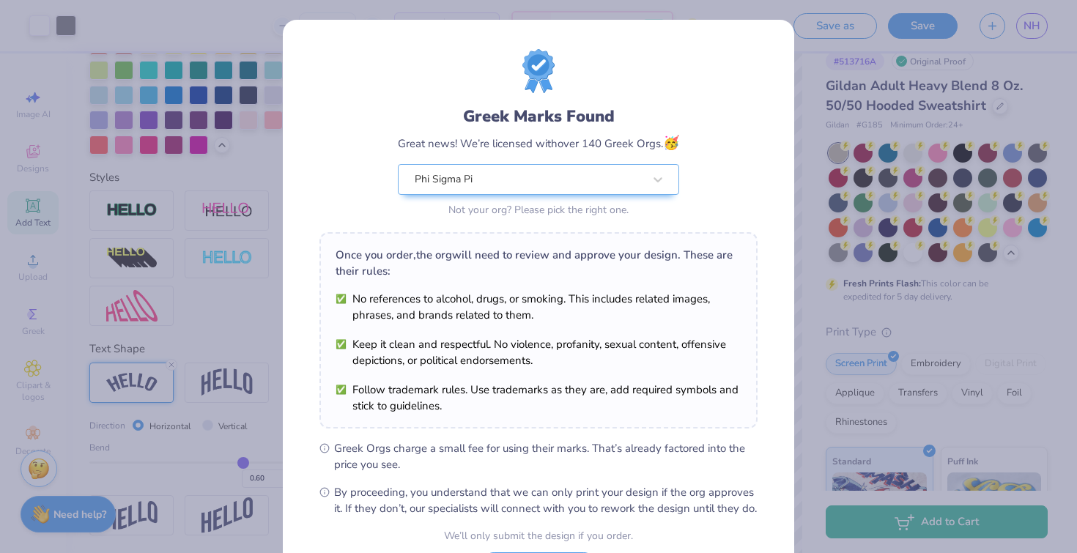
click at [879, 130] on div "Greek Marks Found Great news! We’re licensed with over 140 Greek Orgs. 🥳 Phi Si…" at bounding box center [538, 276] width 1077 height 553
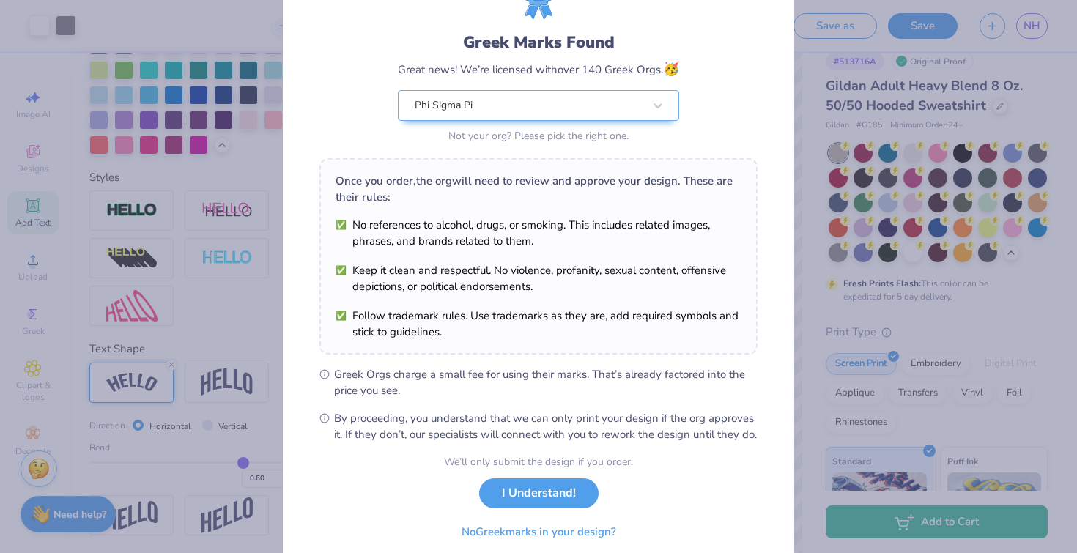
scroll to position [133, 0]
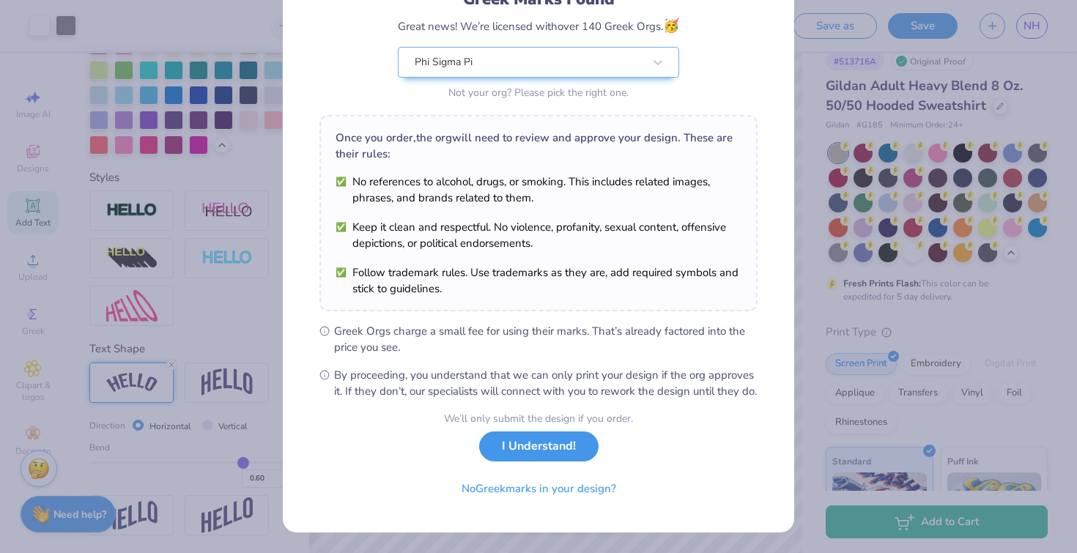
click at [547, 454] on button "I Understand!" at bounding box center [538, 447] width 119 height 30
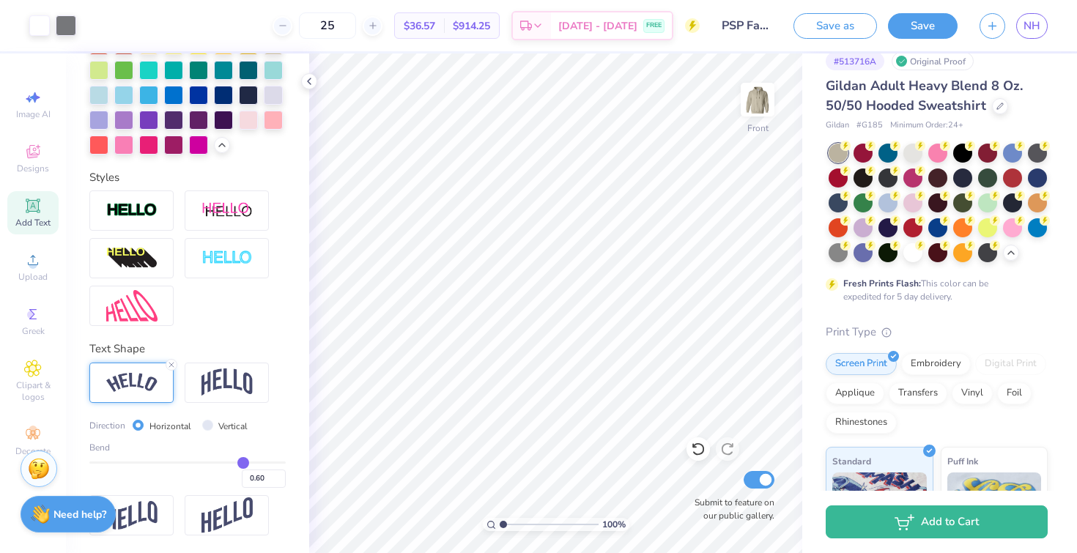
scroll to position [0, 0]
click at [914, 26] on button "Save" at bounding box center [923, 24] width 70 height 26
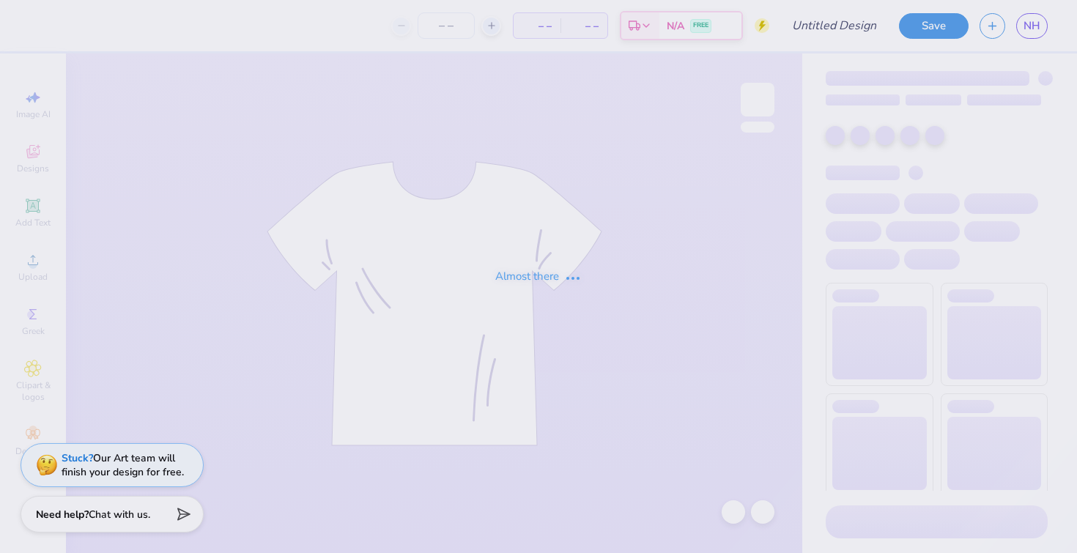
type input "PSP Fall 2025"
type input "25"
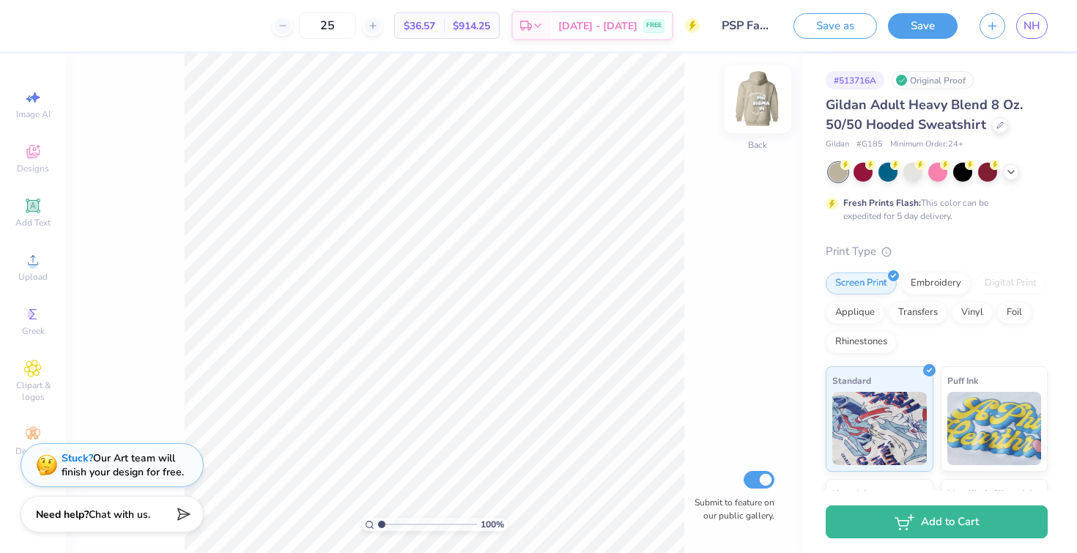
click at [754, 101] on img at bounding box center [758, 99] width 59 height 59
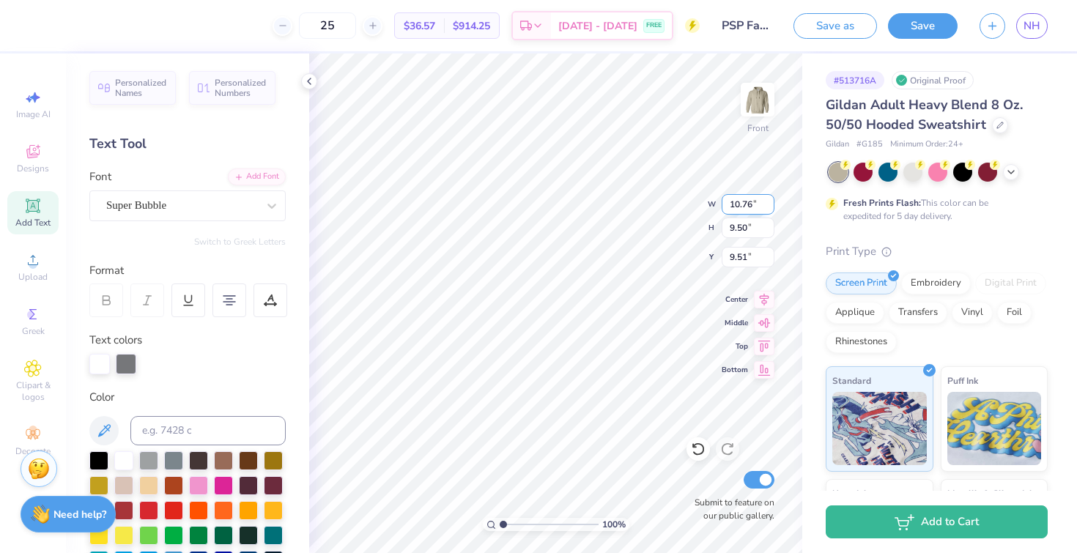
click at [640, 199] on div "100 % Front W 10.76 10.76 " H 9.50 9.50 " Y 9.51 9.51 " Center Middle Top Botto…" at bounding box center [555, 304] width 493 height 500
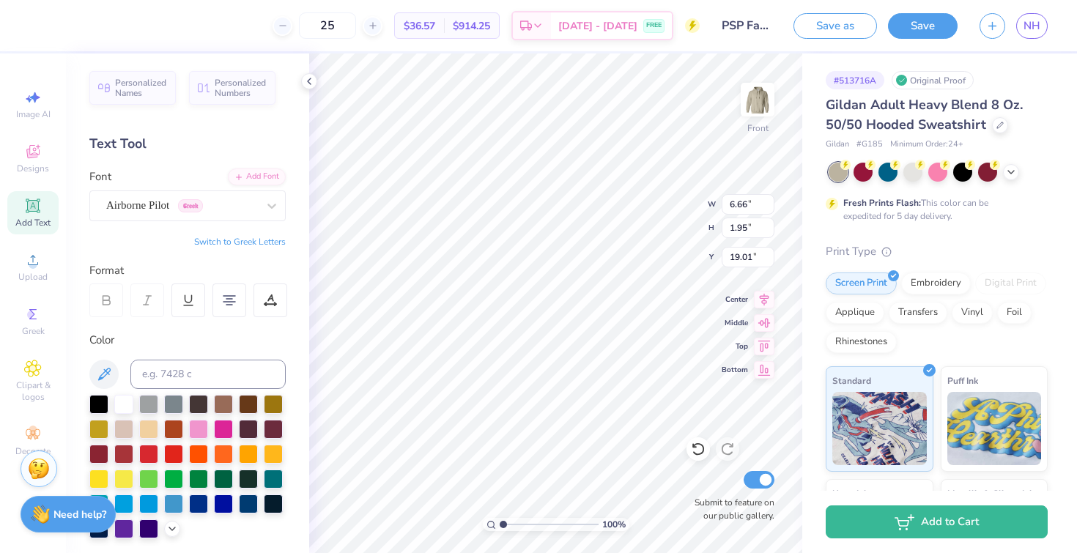
type input "11.08"
type input "2.88"
type input "7.50"
click at [945, 18] on button "Save" at bounding box center [923, 24] width 70 height 26
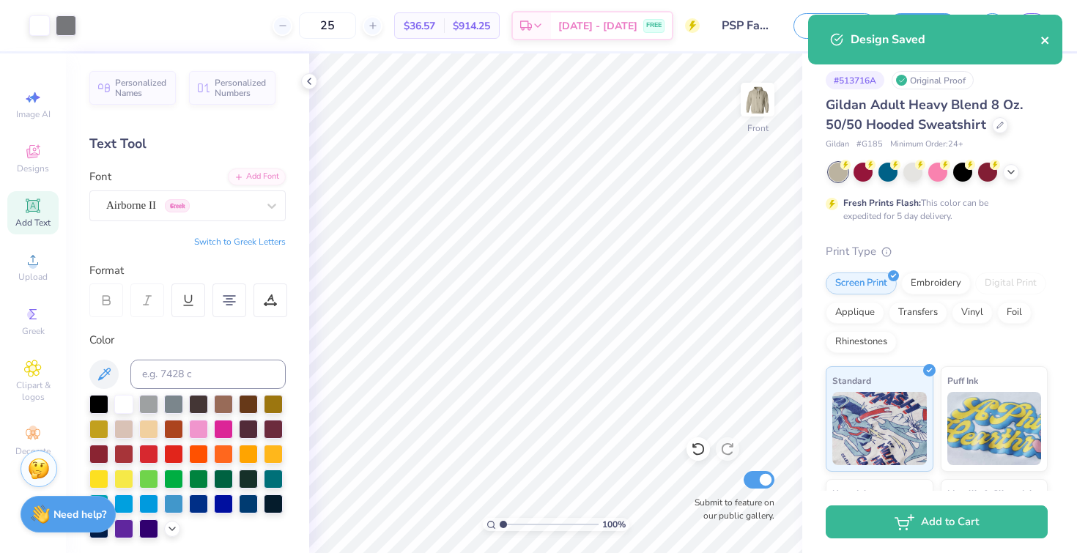
click at [1046, 40] on icon "close" at bounding box center [1044, 40] width 7 height 7
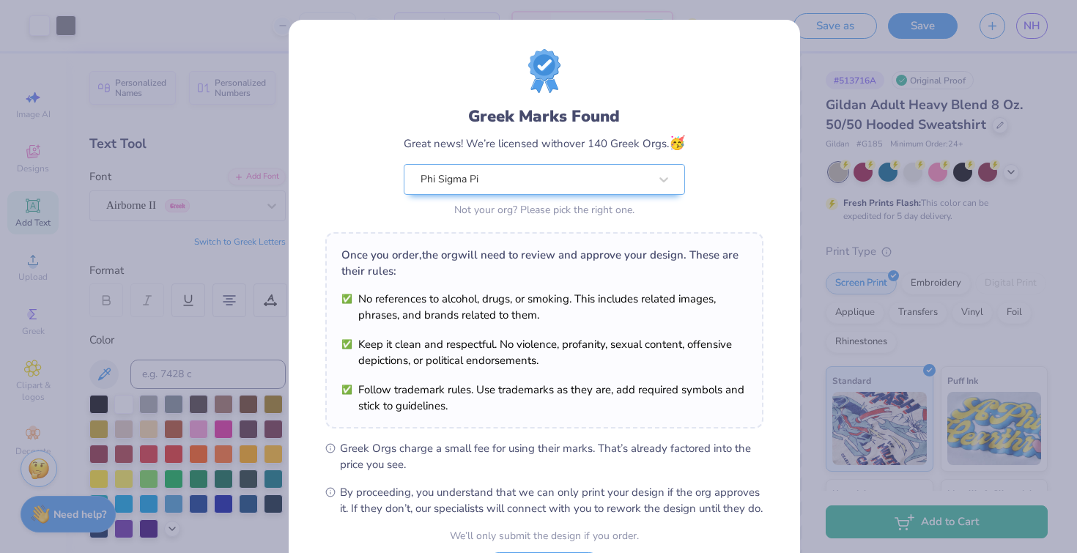
click at [1037, 26] on div "Greek Marks Found Great news! We’re licensed with over 140 Greek Orgs. 🥳 Phi Si…" at bounding box center [538, 276] width 1077 height 553
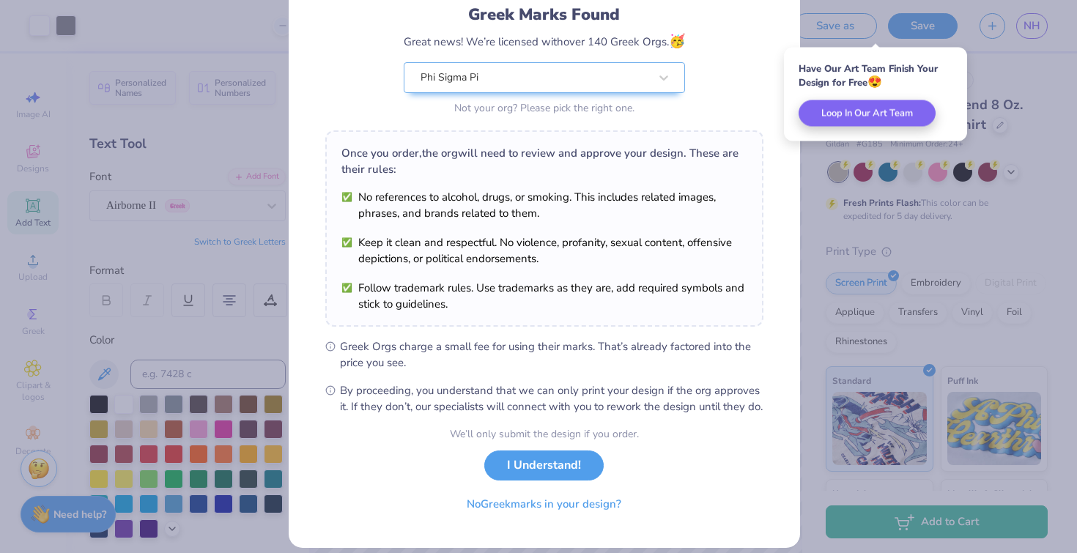
scroll to position [133, 0]
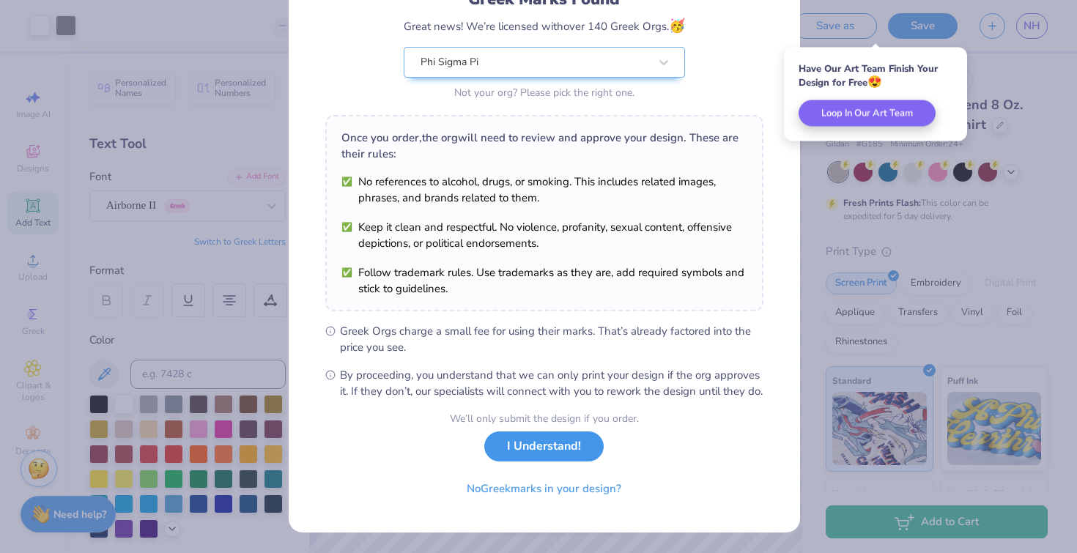
click at [550, 454] on button "I Understand!" at bounding box center [543, 447] width 119 height 30
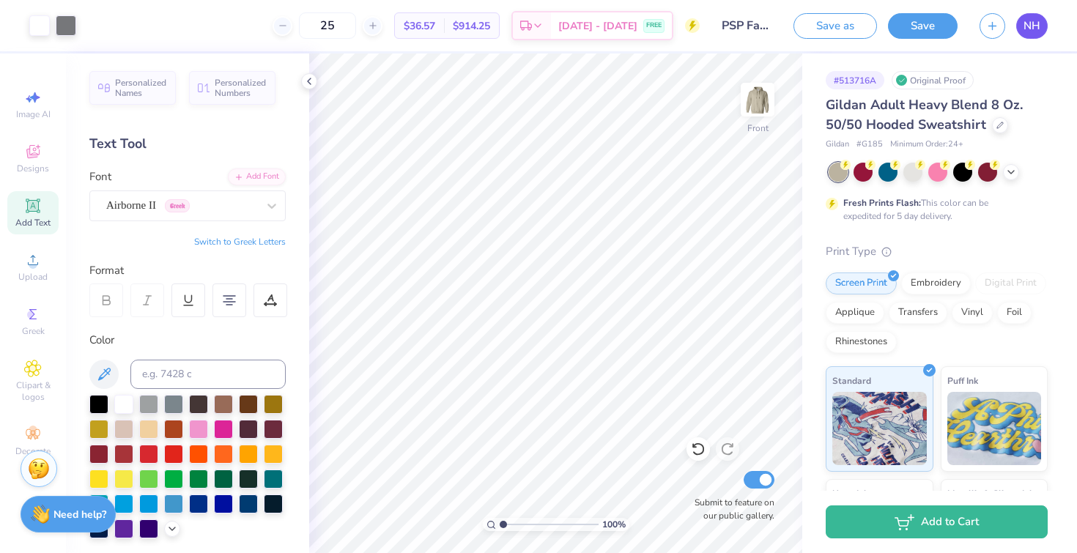
click at [1034, 25] on span "NH" at bounding box center [1032, 26] width 17 height 17
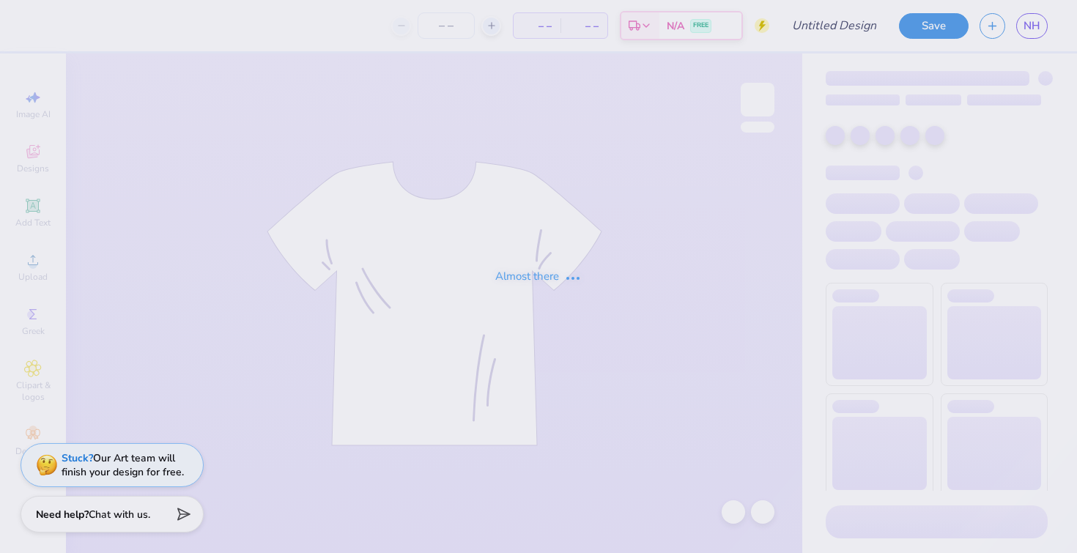
type input "PSP Fall 2025"
type input "25"
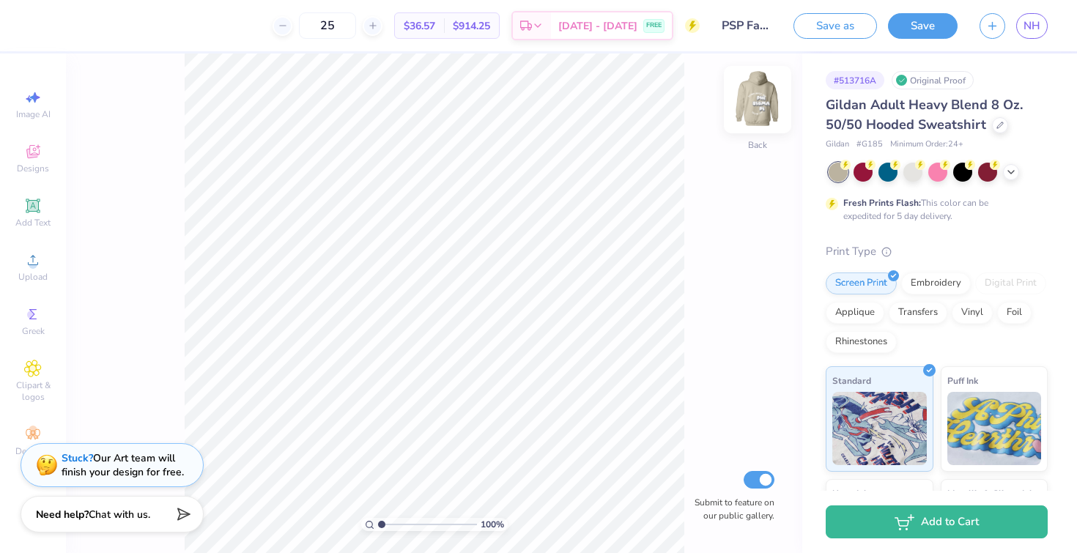
click at [769, 103] on img at bounding box center [758, 99] width 59 height 59
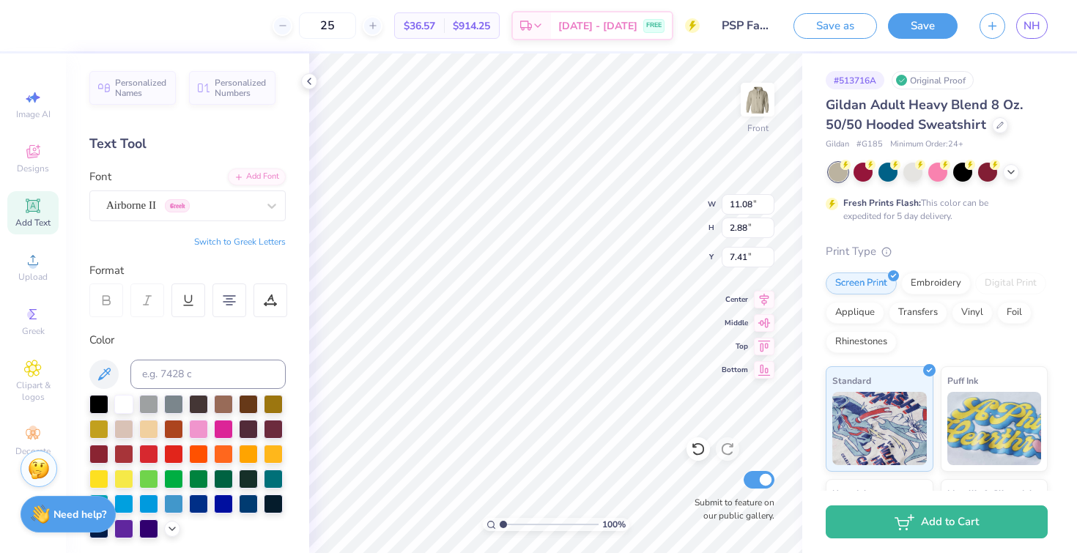
type input "7.41"
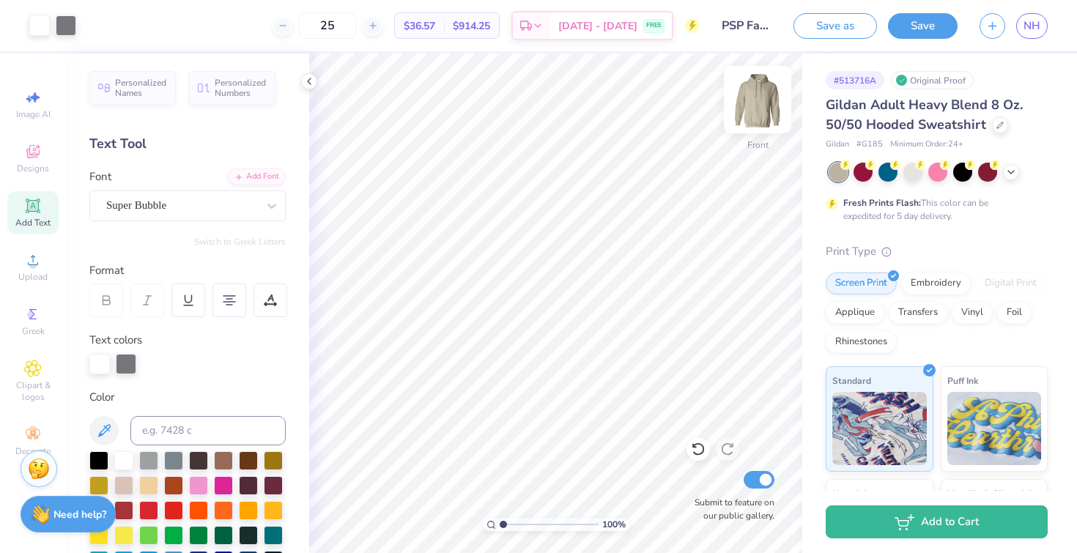
click at [764, 105] on img at bounding box center [758, 99] width 59 height 59
click at [21, 203] on div "Add Text" at bounding box center [32, 212] width 51 height 43
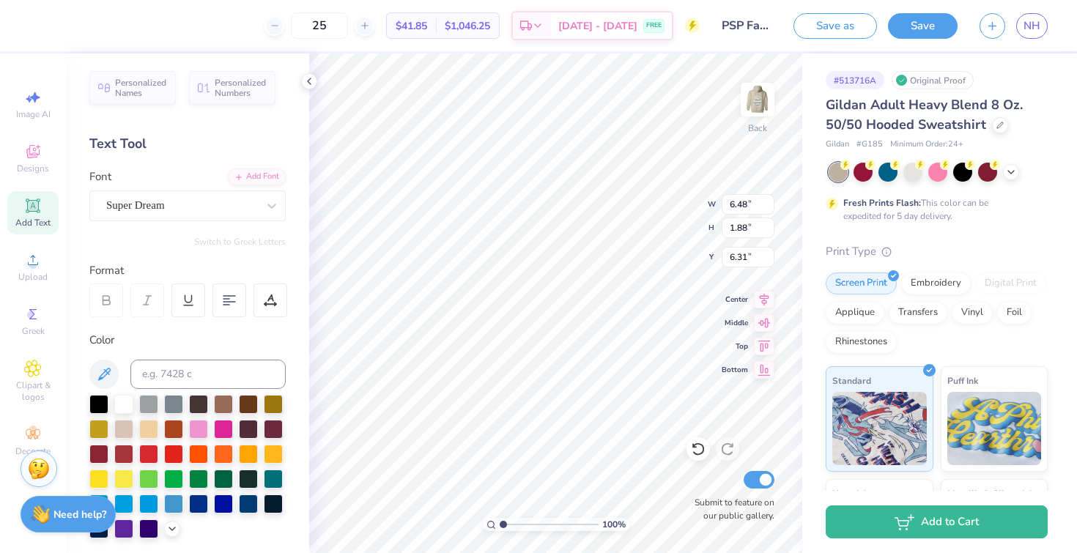
scroll to position [12, 1]
type textarea "PSP"
type input "3.00"
type input "3.74"
type input "1.56"
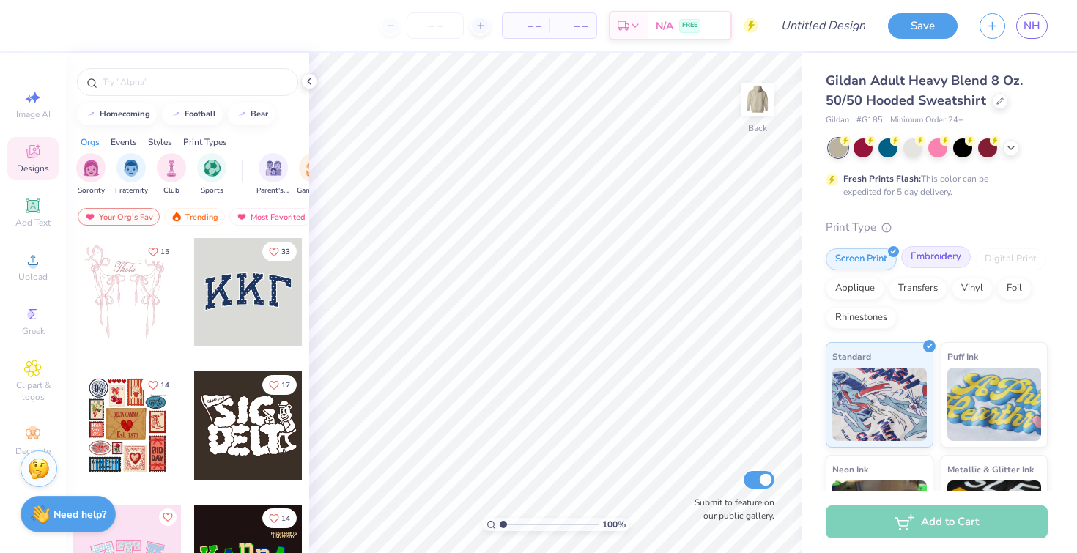
click at [938, 257] on div "Embroidery" at bounding box center [936, 257] width 70 height 22
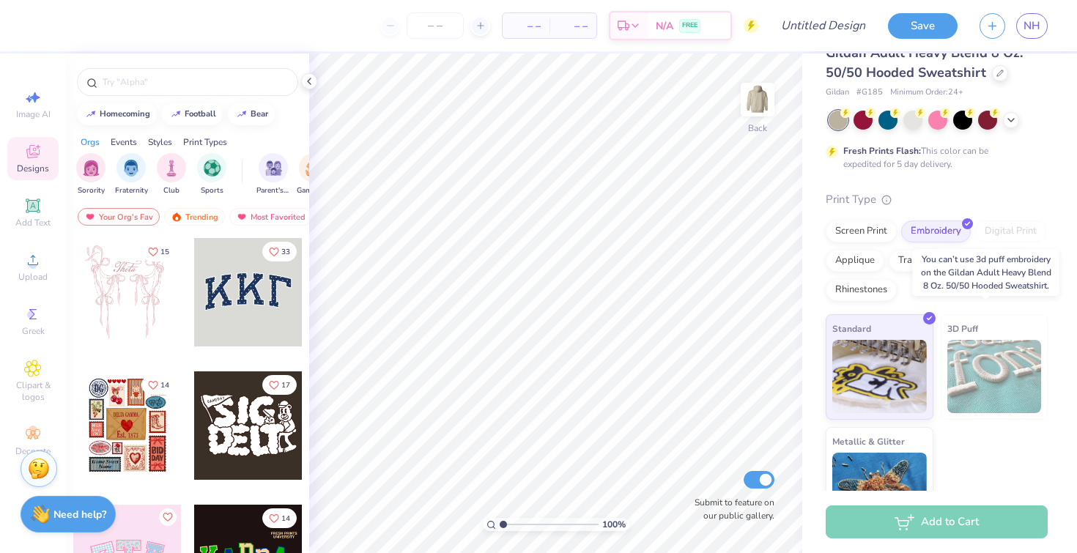
scroll to position [70, 0]
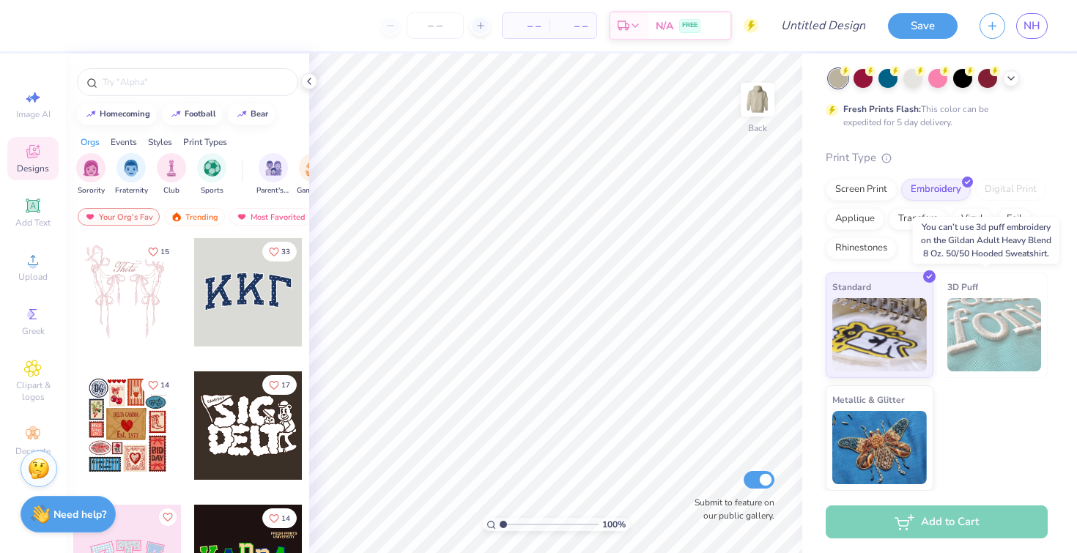
click at [1006, 339] on img at bounding box center [995, 334] width 95 height 73
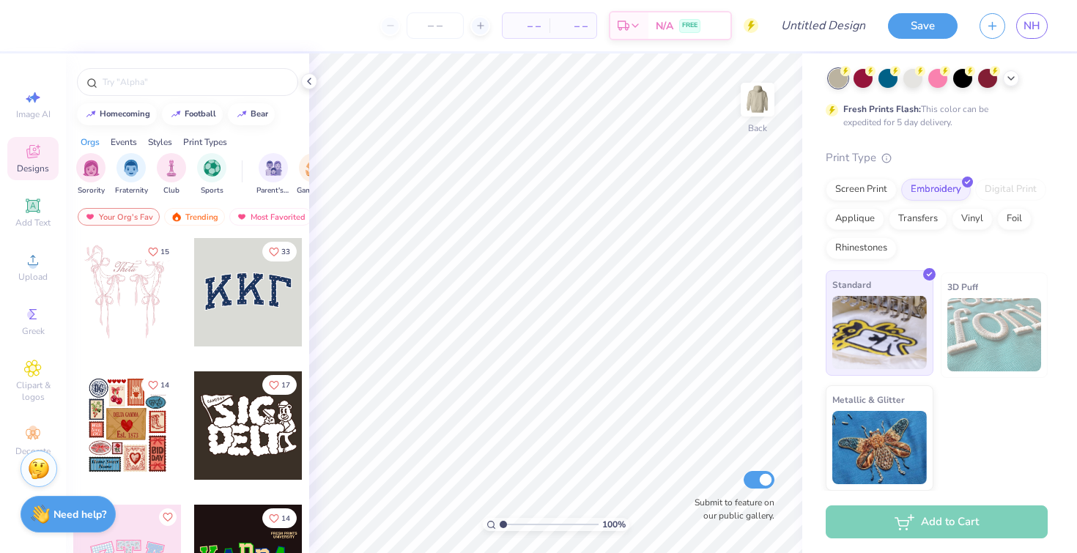
click at [860, 322] on img at bounding box center [880, 332] width 95 height 73
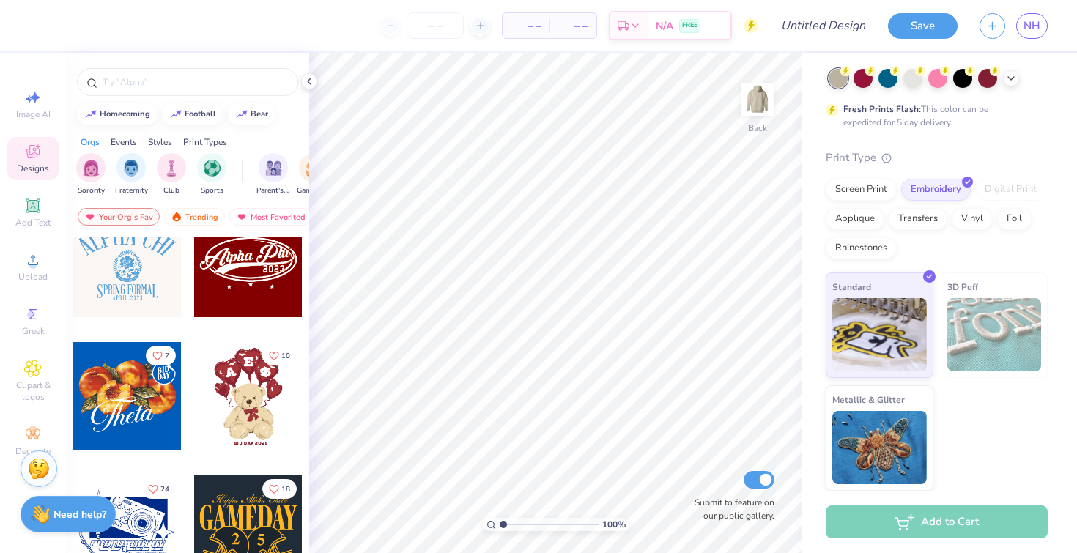
scroll to position [435, 0]
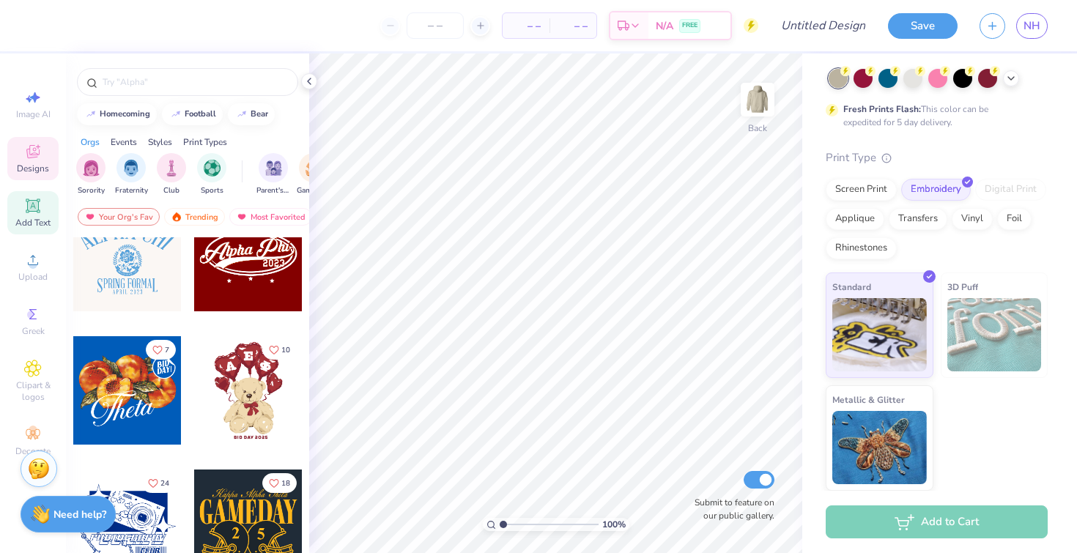
click at [32, 212] on icon at bounding box center [33, 206] width 18 height 18
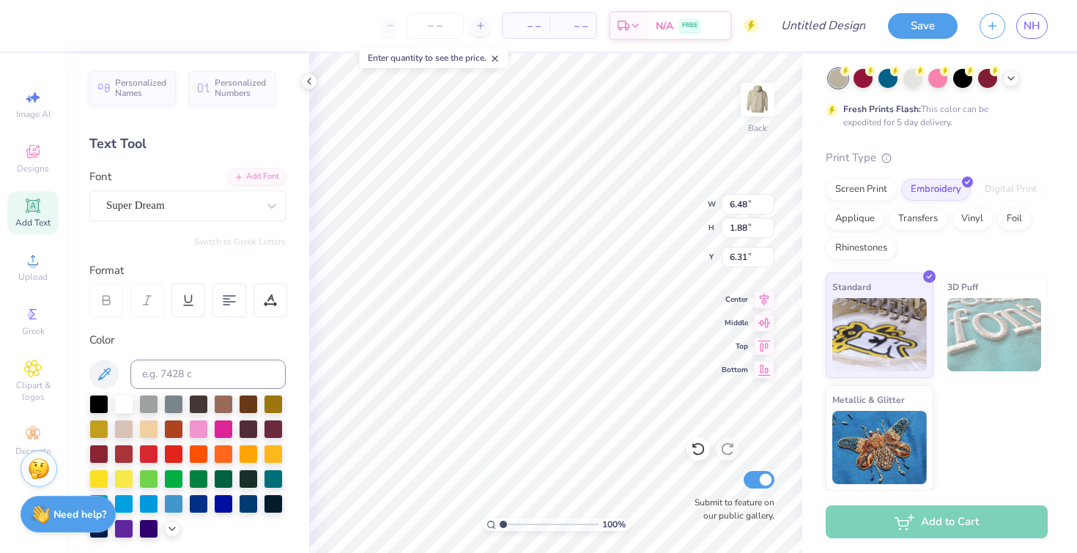
scroll to position [12, 1]
type textarea "P"
type textarea "o"
type textarea "phi sigma pi"
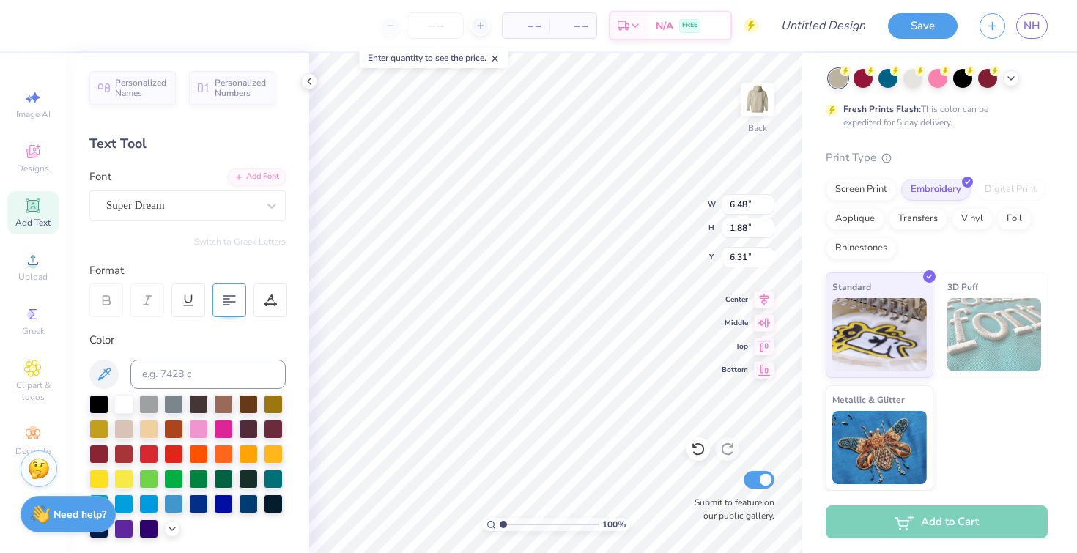
click at [235, 300] on icon at bounding box center [229, 300] width 13 height 13
click at [216, 200] on div "Super Dream" at bounding box center [182, 205] width 154 height 23
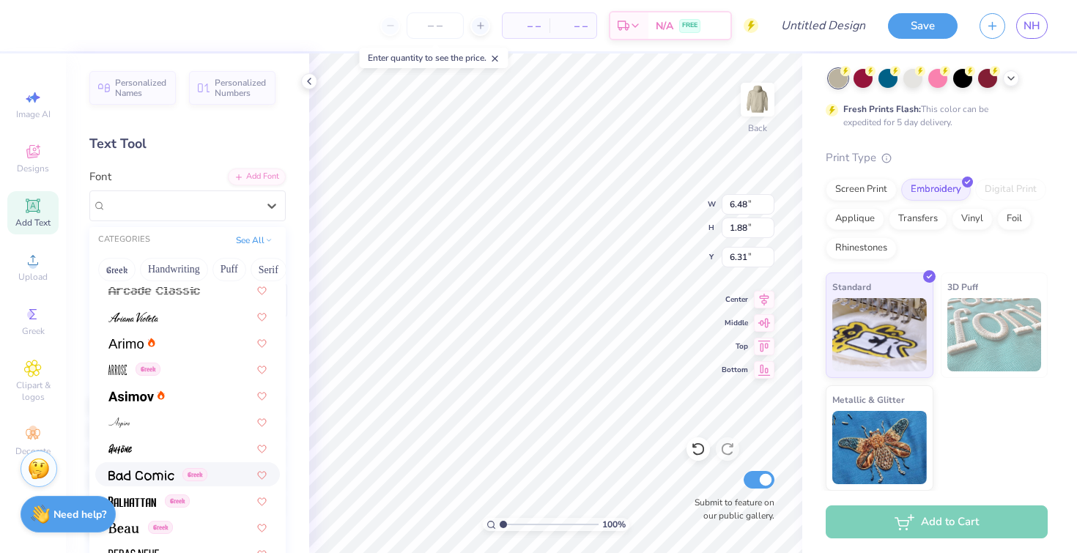
scroll to position [554, 0]
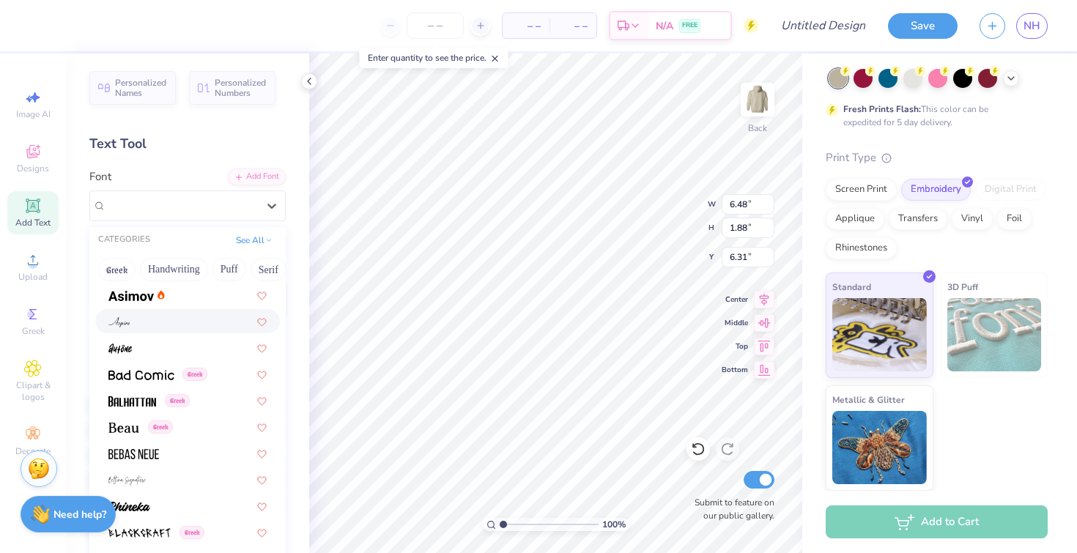
click at [199, 313] on div at bounding box center [187, 321] width 185 height 24
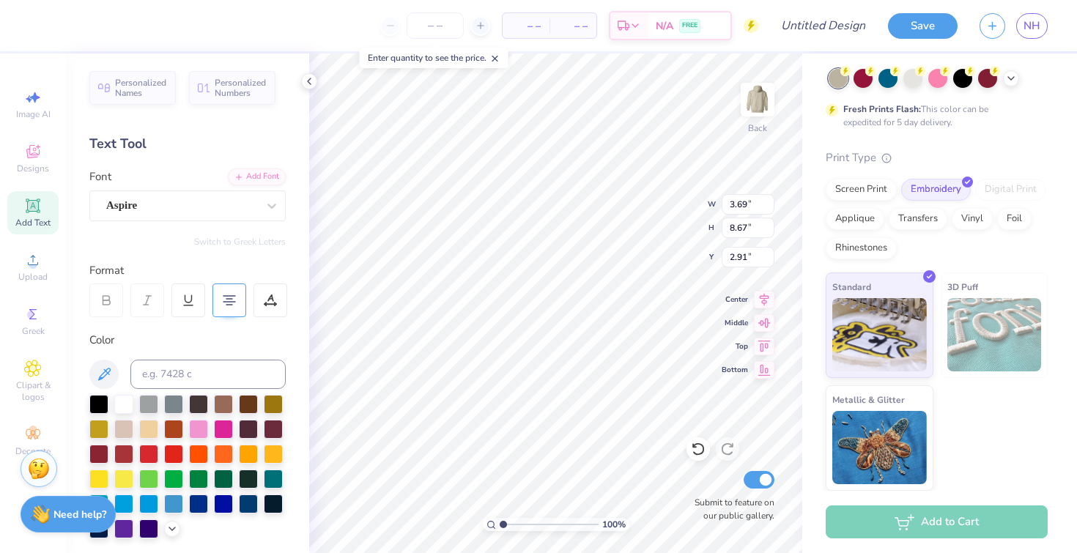
scroll to position [12, 1]
type input "2.68"
type input "6.30"
type input "3.00"
click at [226, 199] on div "Aspire" at bounding box center [182, 205] width 154 height 23
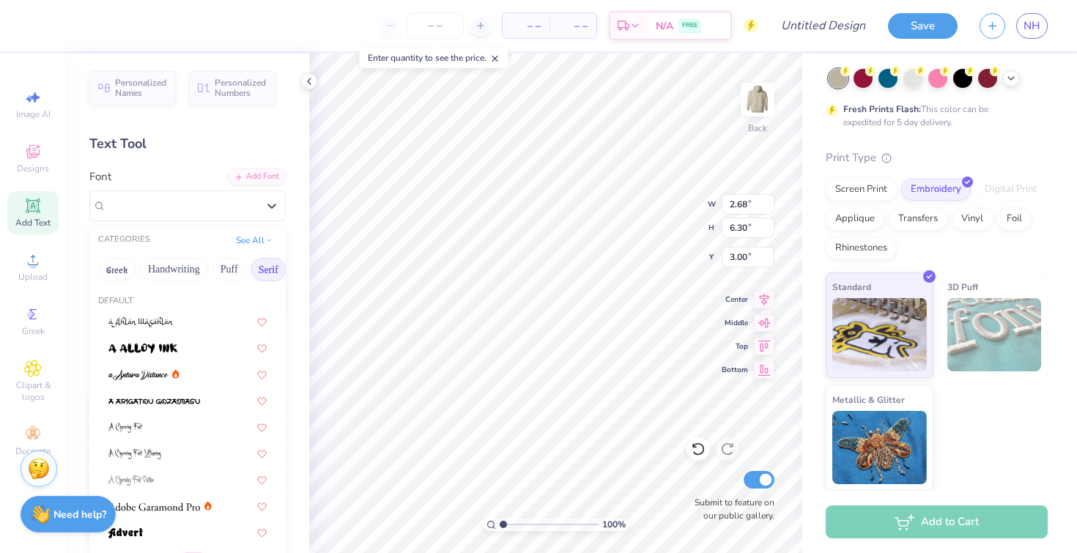
click at [261, 270] on button "Serif" at bounding box center [269, 269] width 36 height 23
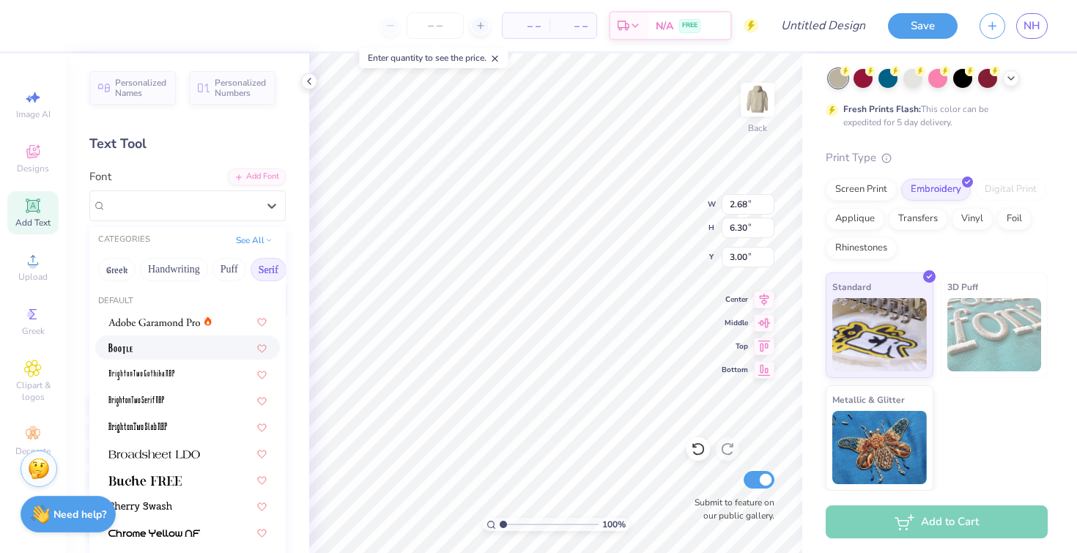
click at [166, 339] on div at bounding box center [187, 348] width 185 height 24
type input "5.00"
type input "6.04"
type input "3.13"
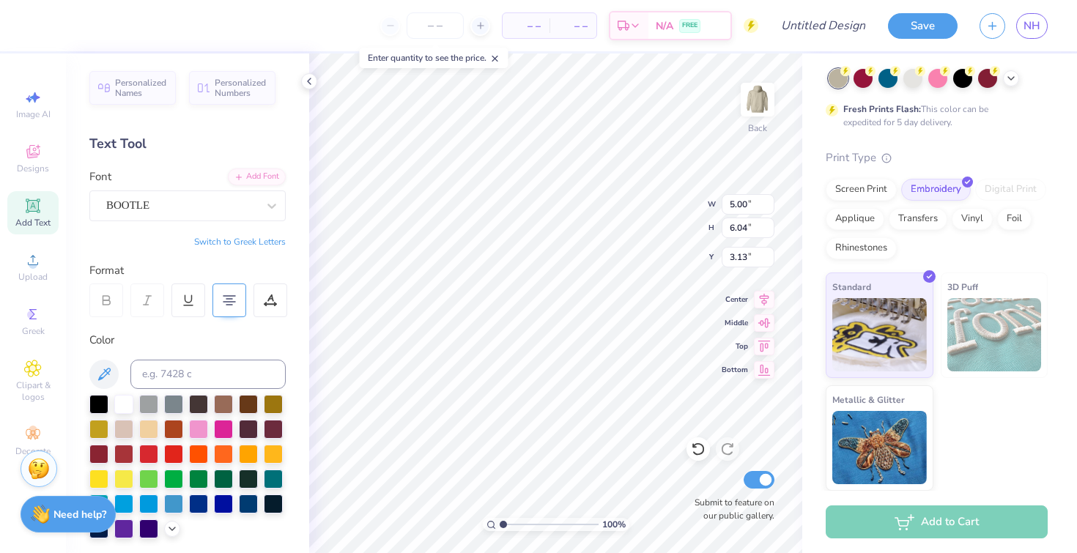
type input "2.55"
type input "3.08"
type input "3.47"
type input "3.64"
type input "3.52"
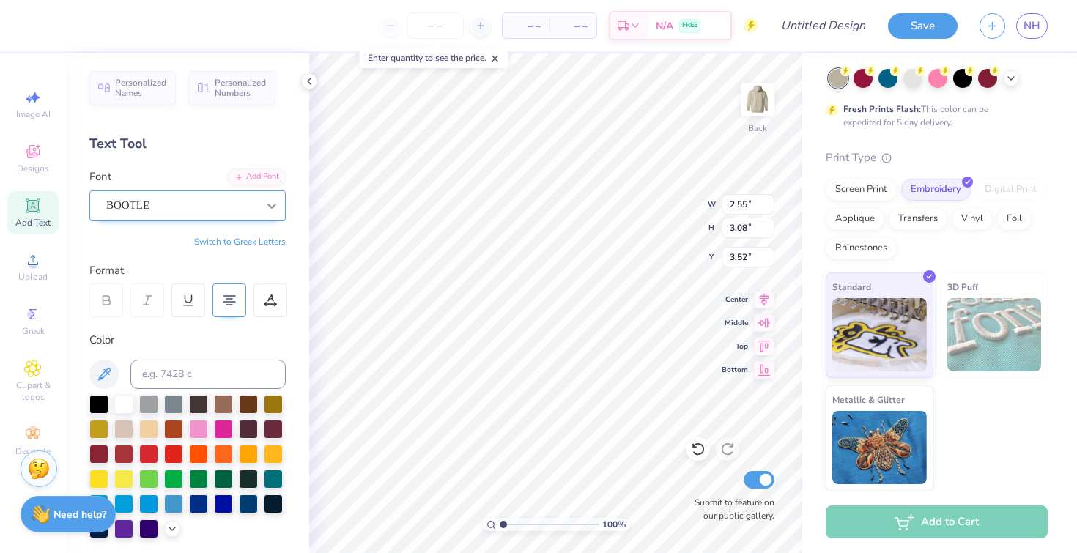
click at [259, 210] on div at bounding box center [272, 206] width 26 height 26
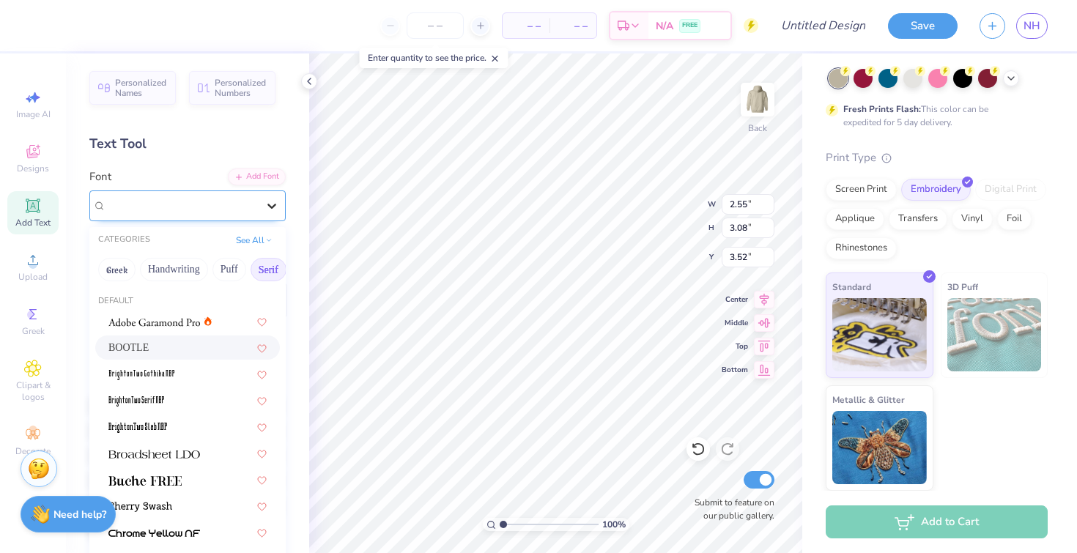
click at [265, 199] on icon at bounding box center [272, 206] width 15 height 15
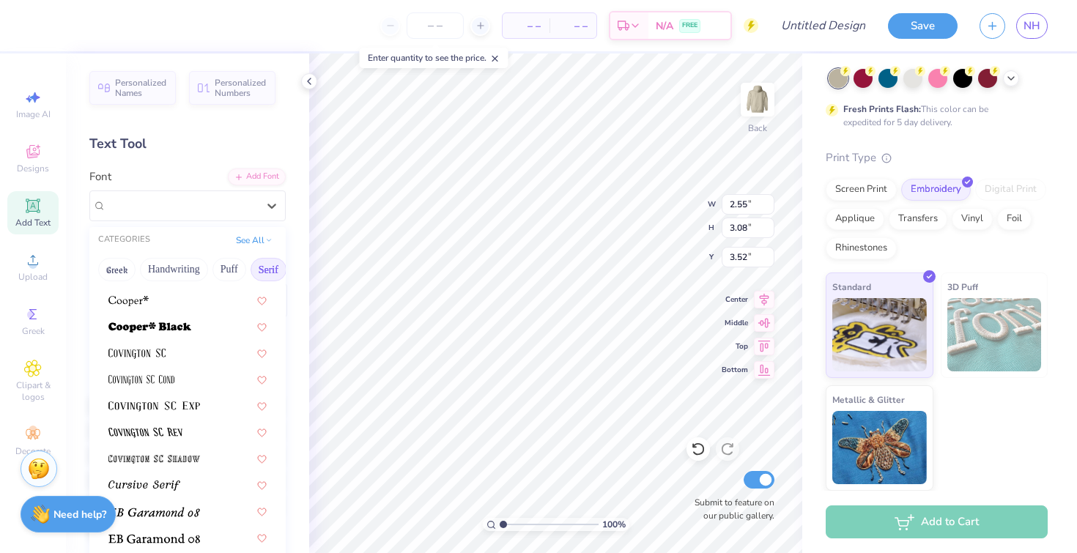
scroll to position [682, 0]
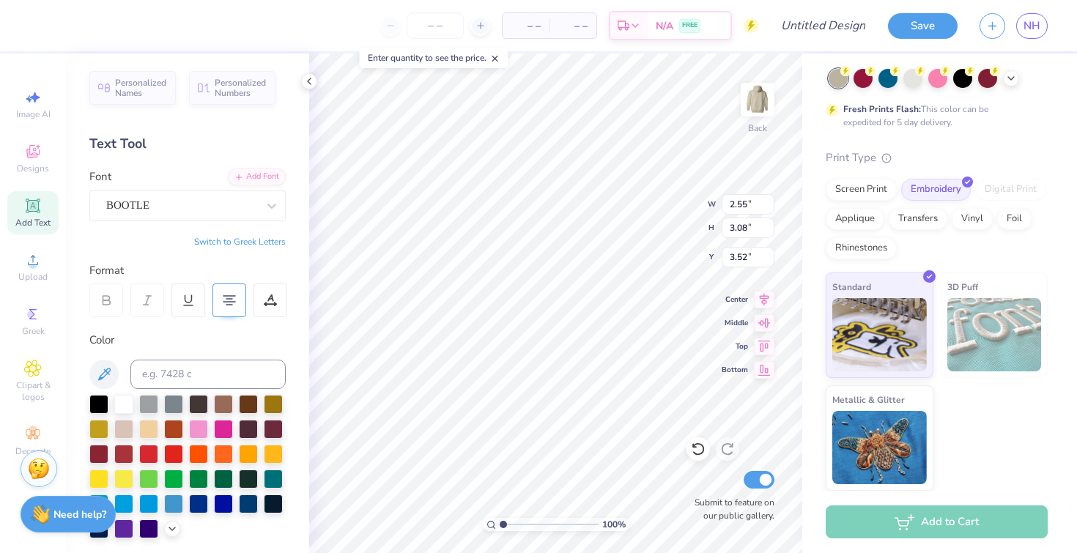
type input "3.44"
click at [439, 24] on input "number" at bounding box center [435, 25] width 57 height 26
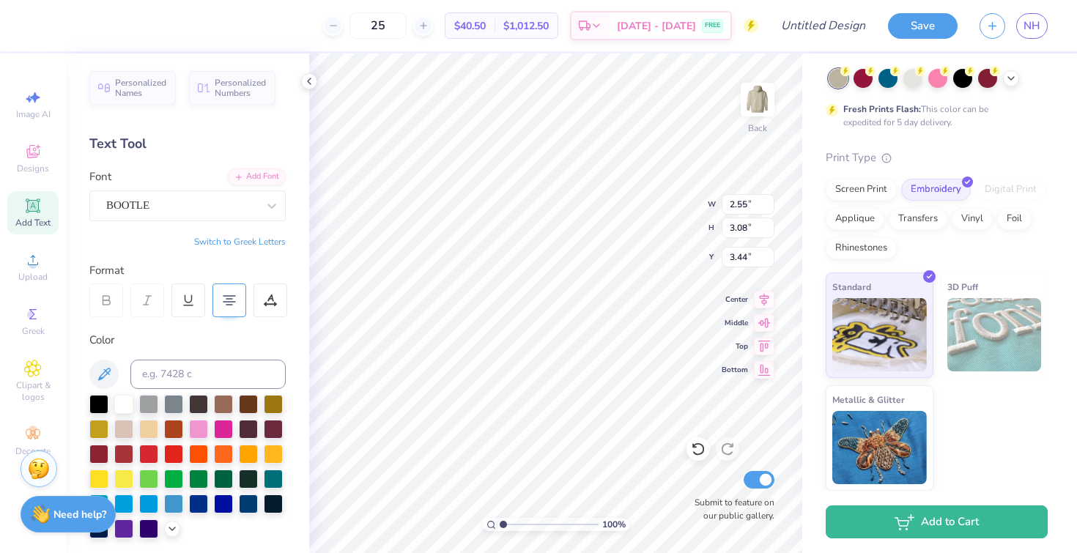
type input "25"
click at [849, 187] on div "Screen Print" at bounding box center [861, 188] width 71 height 22
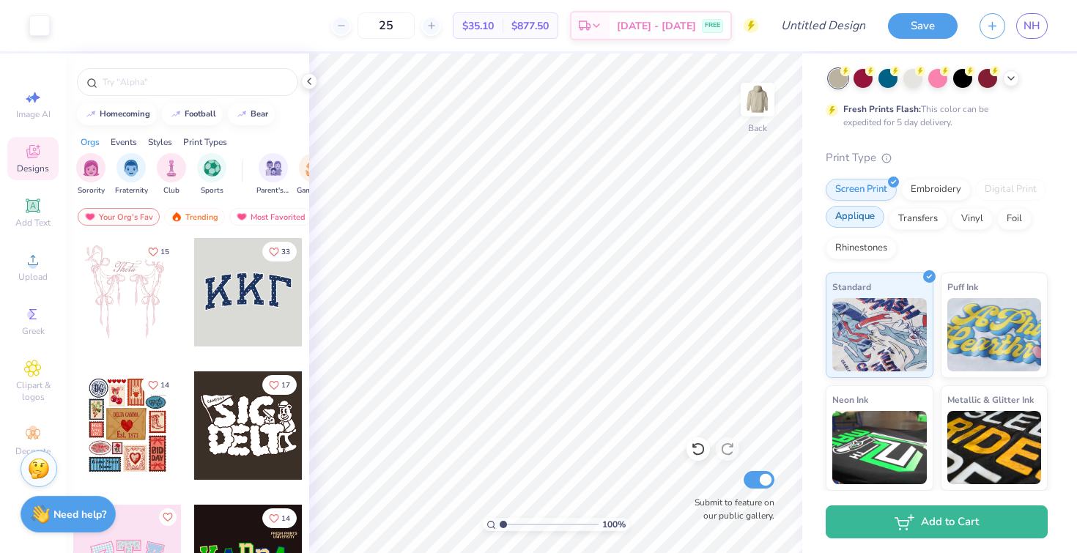
click at [885, 224] on div "Applique" at bounding box center [855, 217] width 59 height 22
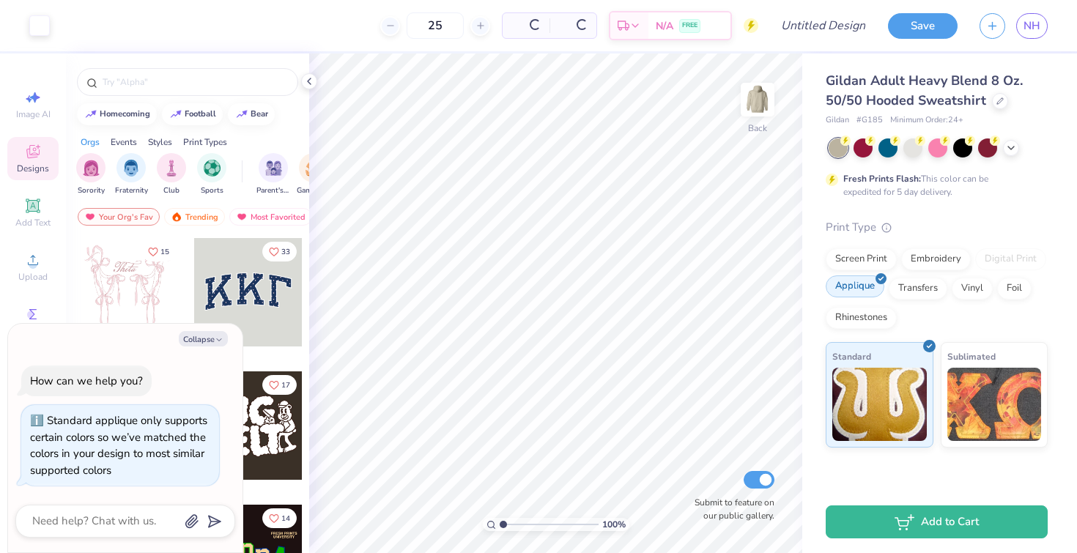
scroll to position [0, 0]
click at [929, 294] on div "Transfers" at bounding box center [918, 287] width 59 height 22
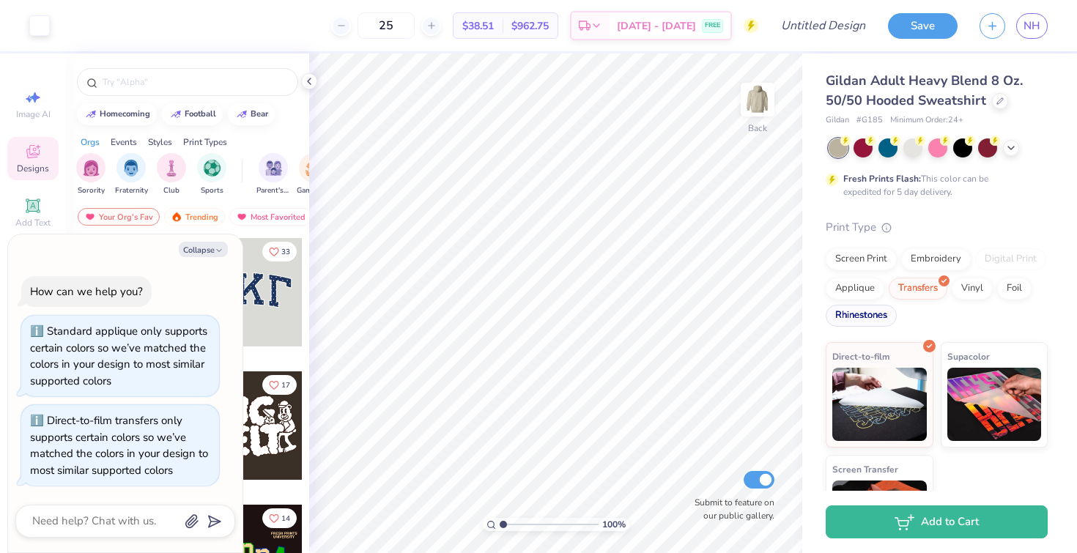
click at [897, 319] on div "Rhinestones" at bounding box center [861, 316] width 71 height 22
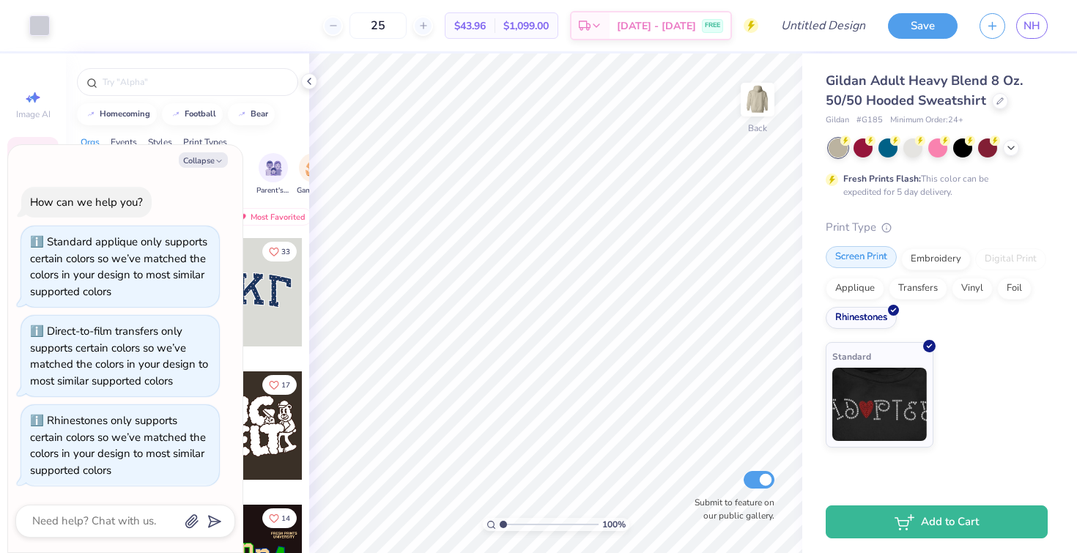
click at [858, 256] on div "Screen Print" at bounding box center [861, 257] width 71 height 22
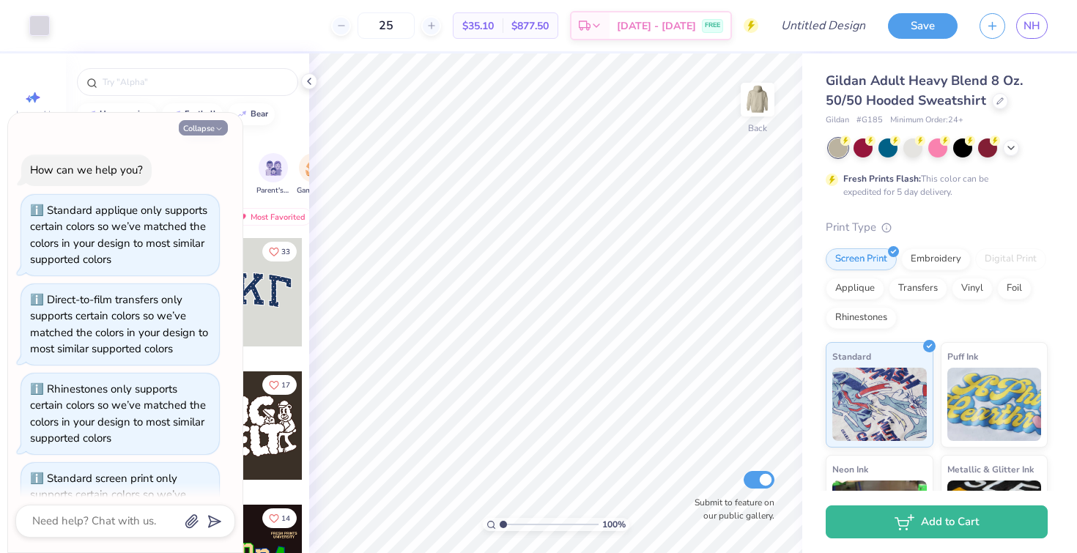
click at [210, 128] on button "Collapse" at bounding box center [203, 127] width 49 height 15
type textarea "x"
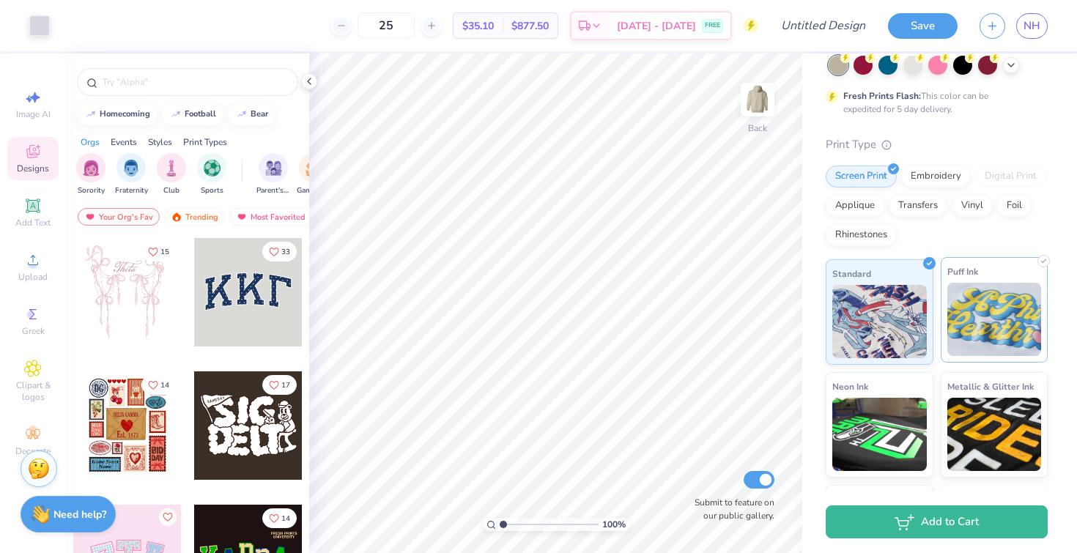
scroll to position [85, 0]
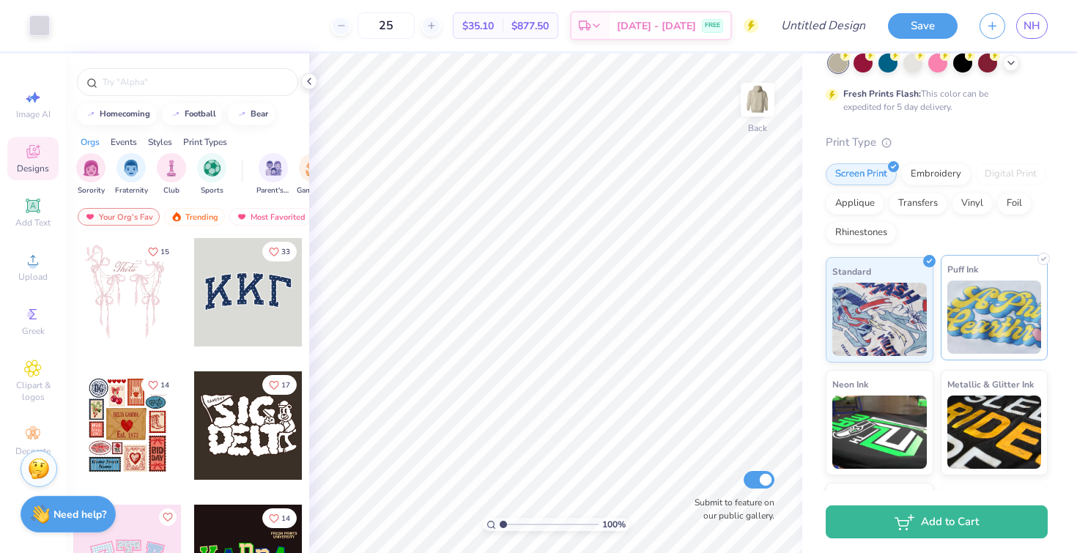
click at [978, 312] on img at bounding box center [995, 317] width 95 height 73
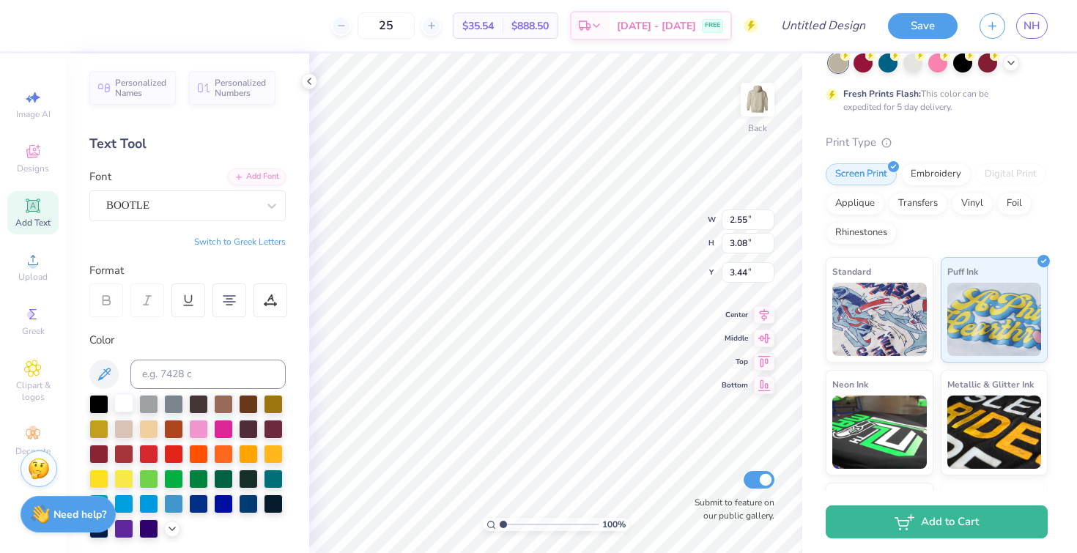
click at [127, 407] on div at bounding box center [123, 403] width 19 height 19
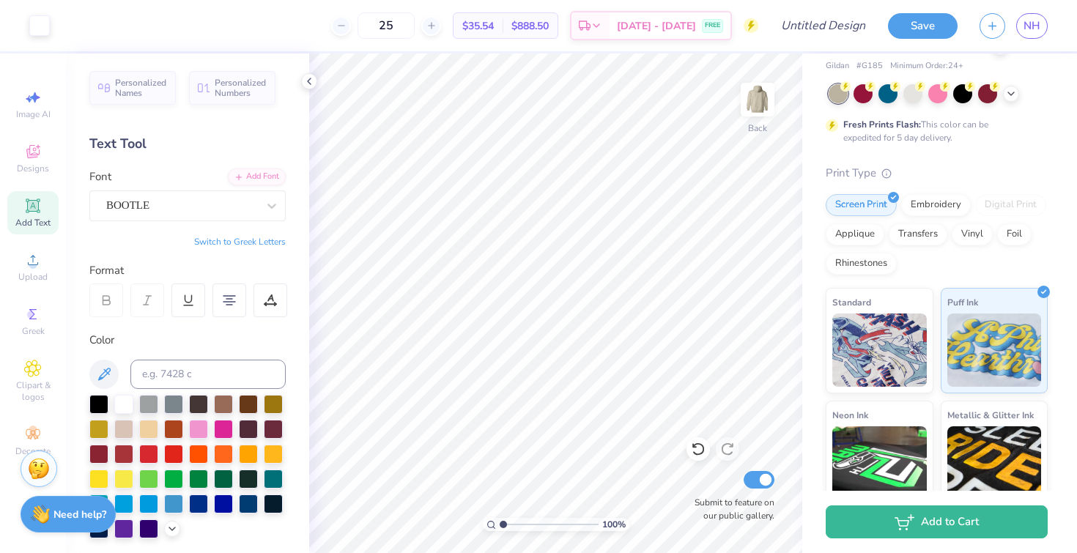
scroll to position [43, 0]
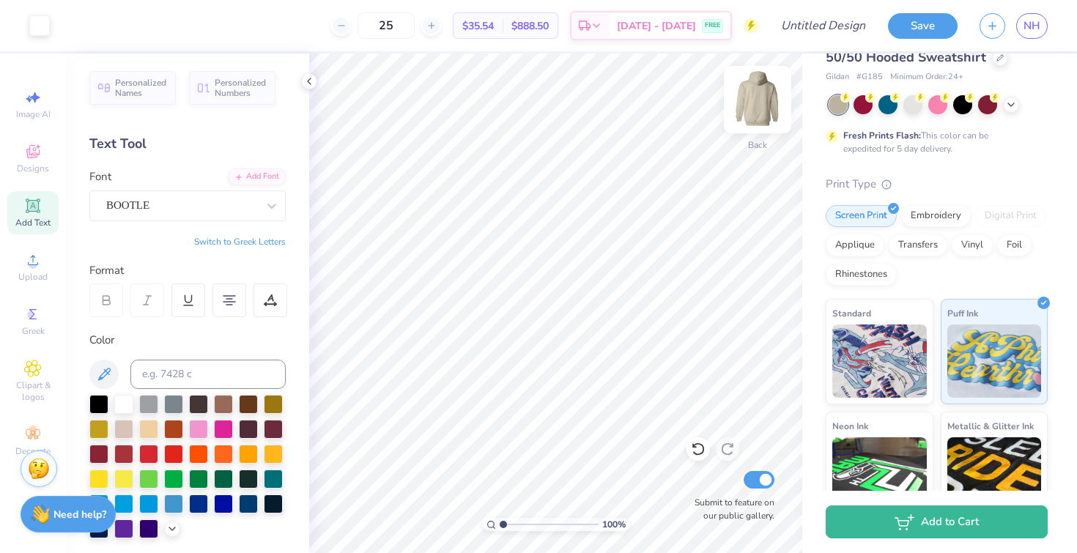
click at [753, 100] on img at bounding box center [758, 99] width 59 height 59
click at [747, 104] on img at bounding box center [758, 99] width 59 height 59
click at [937, 106] on div at bounding box center [938, 103] width 19 height 19
click at [1009, 111] on div at bounding box center [1011, 103] width 16 height 16
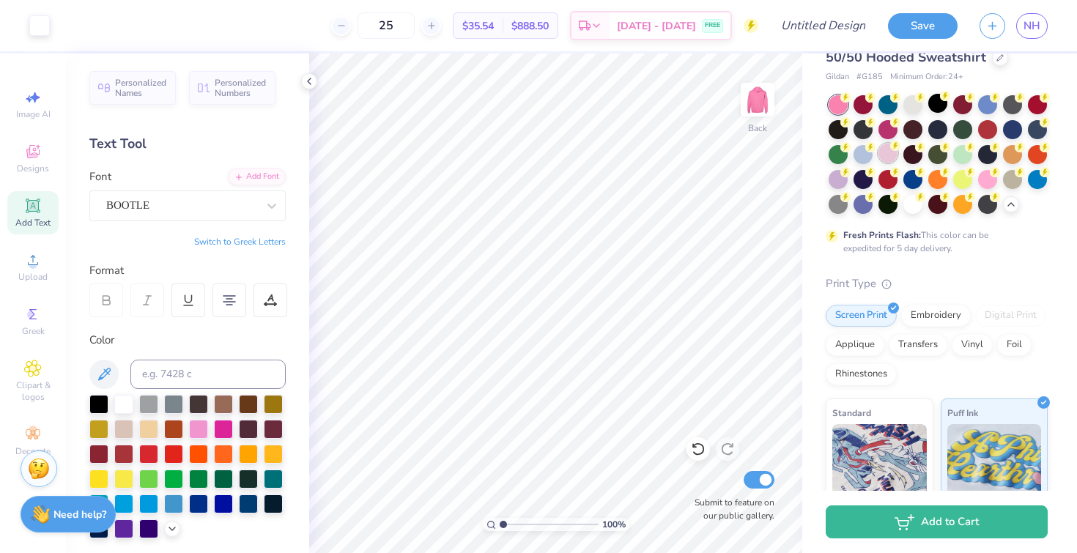
click at [951, 153] on div at bounding box center [938, 154] width 219 height 119
click at [898, 153] on div at bounding box center [888, 153] width 19 height 19
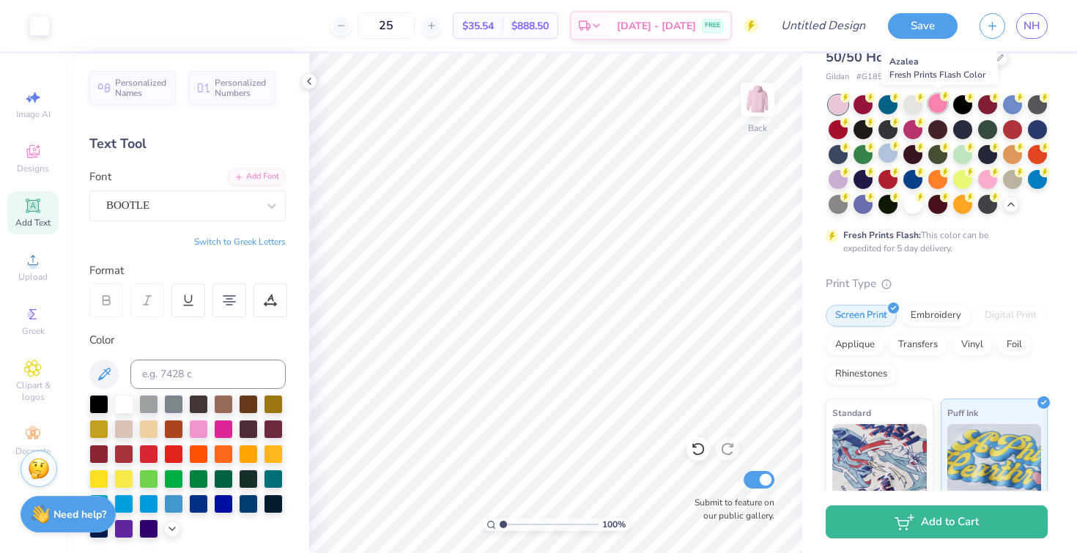
click at [935, 101] on div at bounding box center [938, 103] width 19 height 19
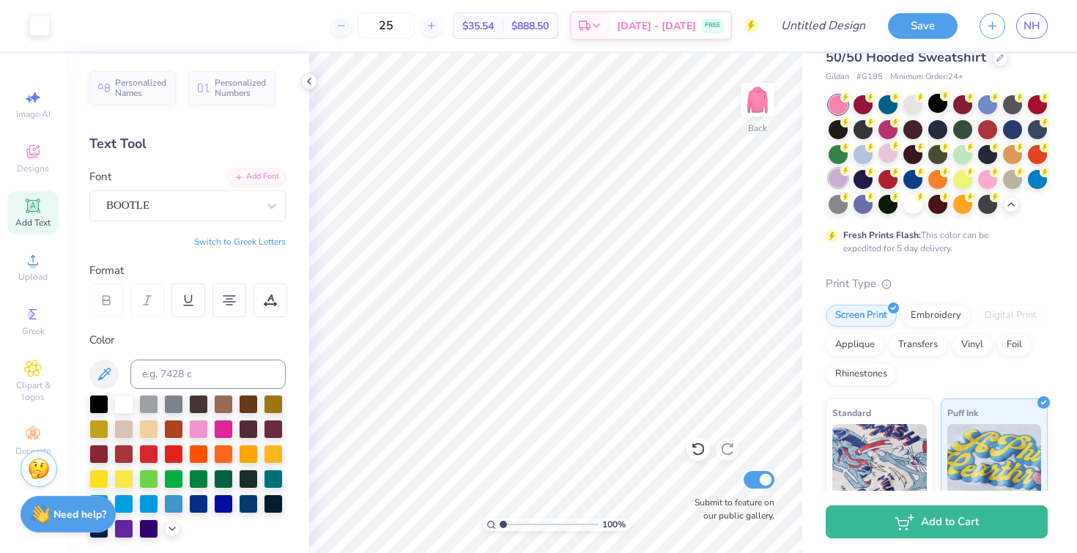
click at [848, 179] on div at bounding box center [838, 178] width 19 height 19
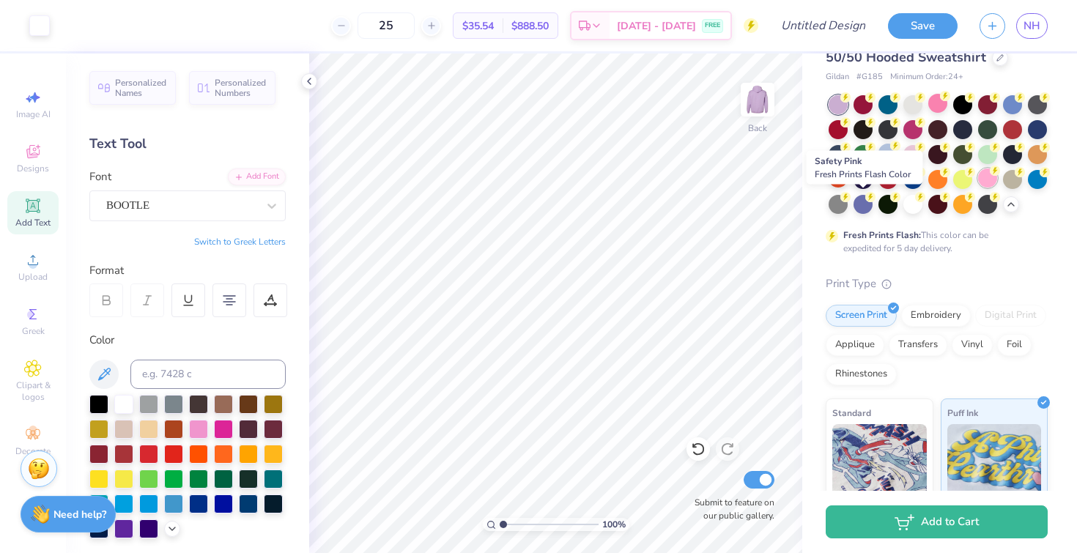
click at [978, 188] on div at bounding box center [987, 178] width 19 height 19
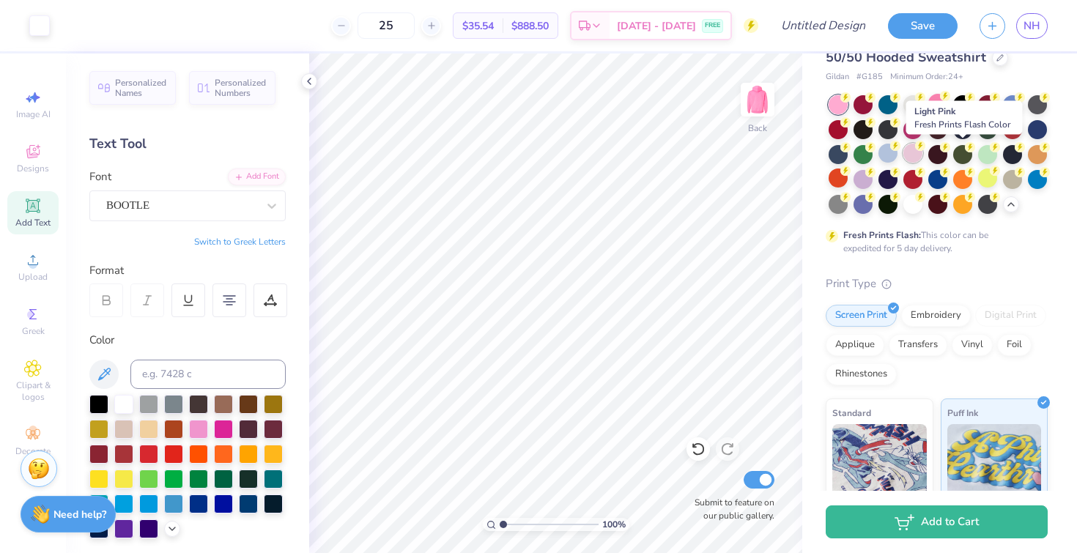
click at [923, 157] on div at bounding box center [913, 153] width 19 height 19
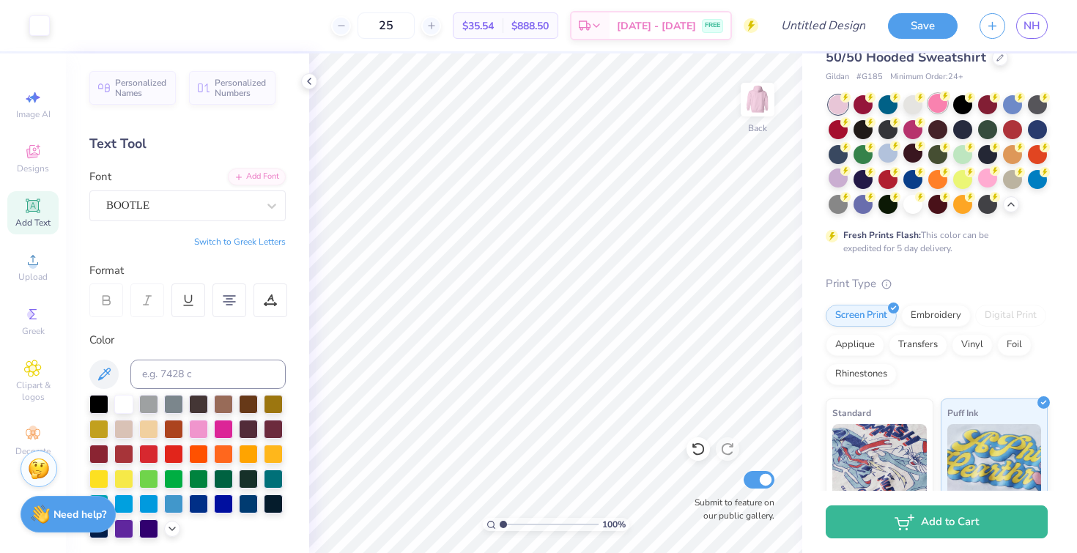
click at [935, 110] on div at bounding box center [938, 103] width 19 height 19
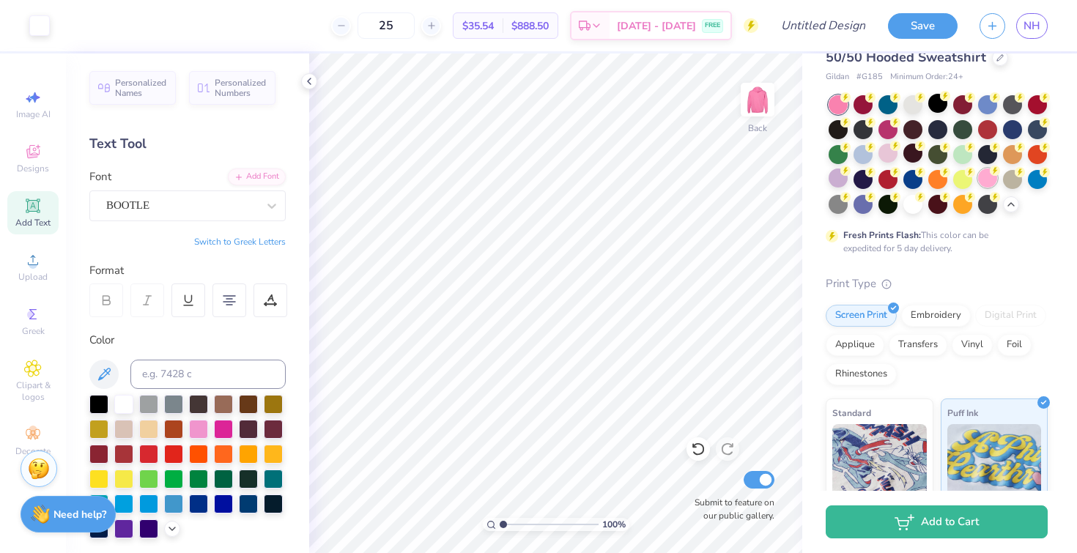
click at [978, 188] on div at bounding box center [987, 178] width 19 height 19
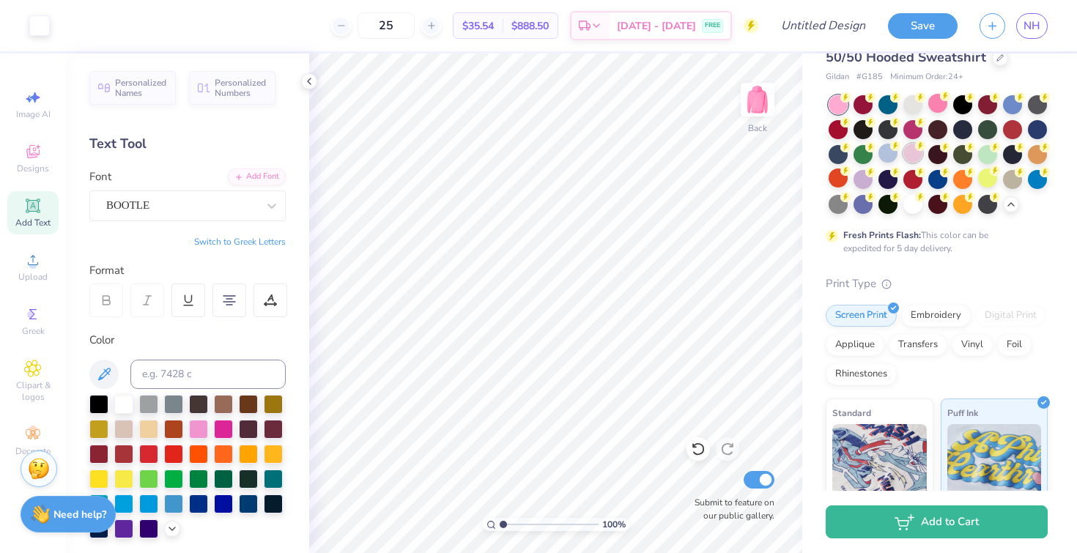
click at [923, 153] on div at bounding box center [913, 153] width 19 height 19
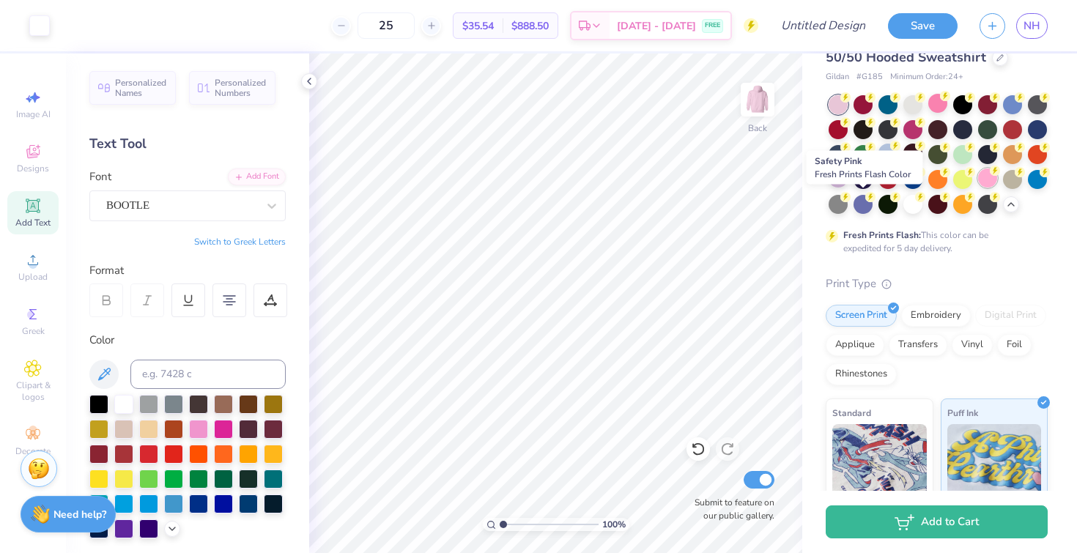
click at [978, 188] on div at bounding box center [987, 178] width 19 height 19
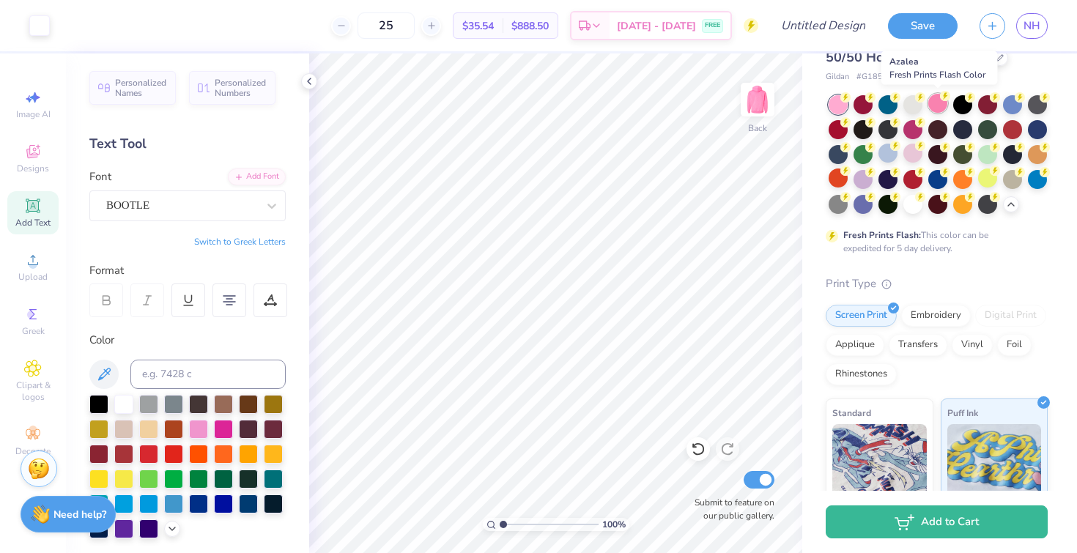
click at [941, 108] on div at bounding box center [938, 103] width 19 height 19
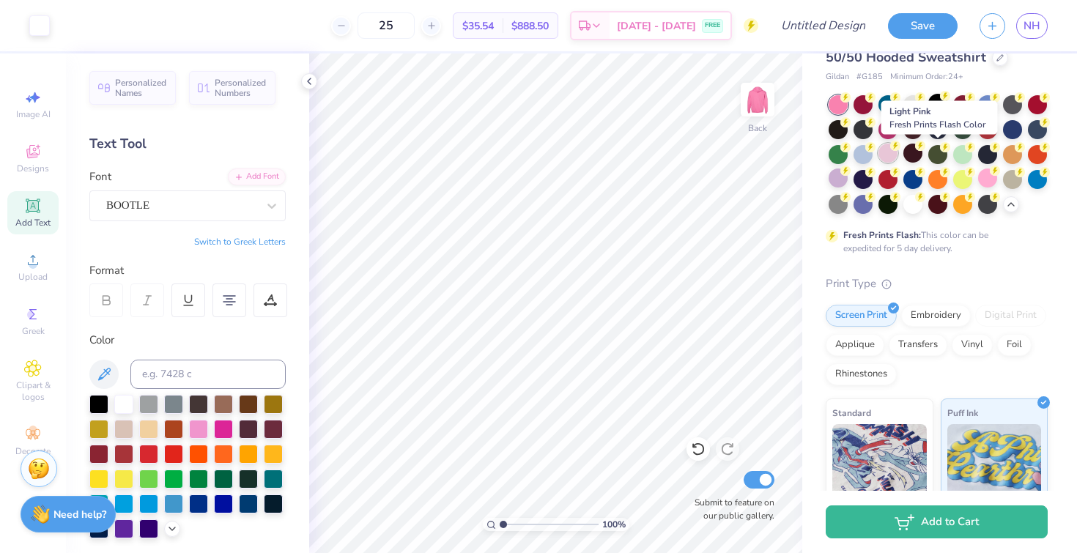
click at [898, 154] on div at bounding box center [888, 153] width 19 height 19
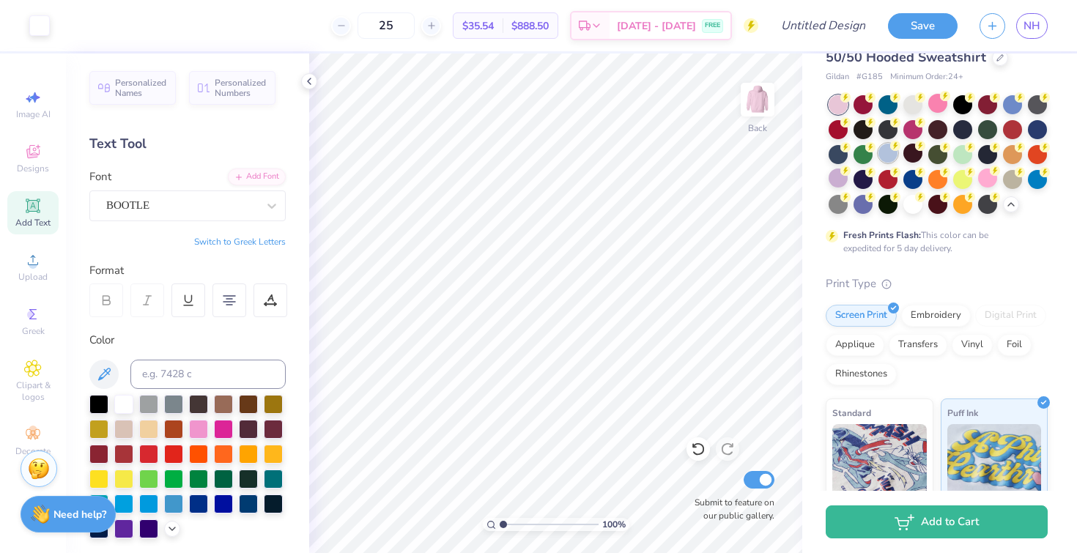
click at [898, 152] on div at bounding box center [888, 153] width 19 height 19
click at [848, 180] on div at bounding box center [838, 178] width 19 height 19
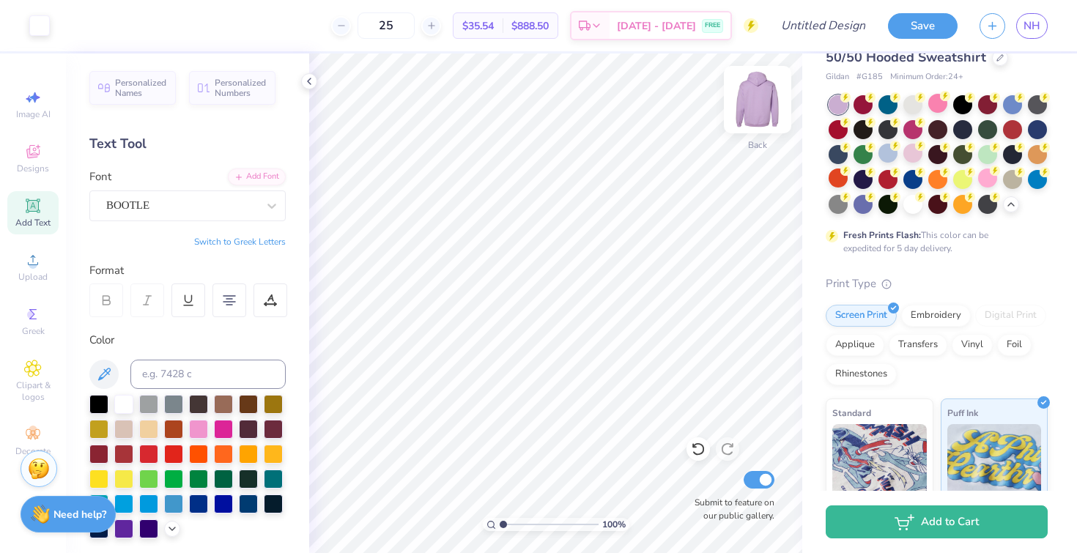
click at [748, 103] on img at bounding box center [758, 99] width 59 height 59
click at [753, 102] on img at bounding box center [758, 99] width 59 height 59
click at [1003, 188] on div at bounding box center [1012, 178] width 19 height 19
click at [873, 173] on div at bounding box center [863, 178] width 19 height 19
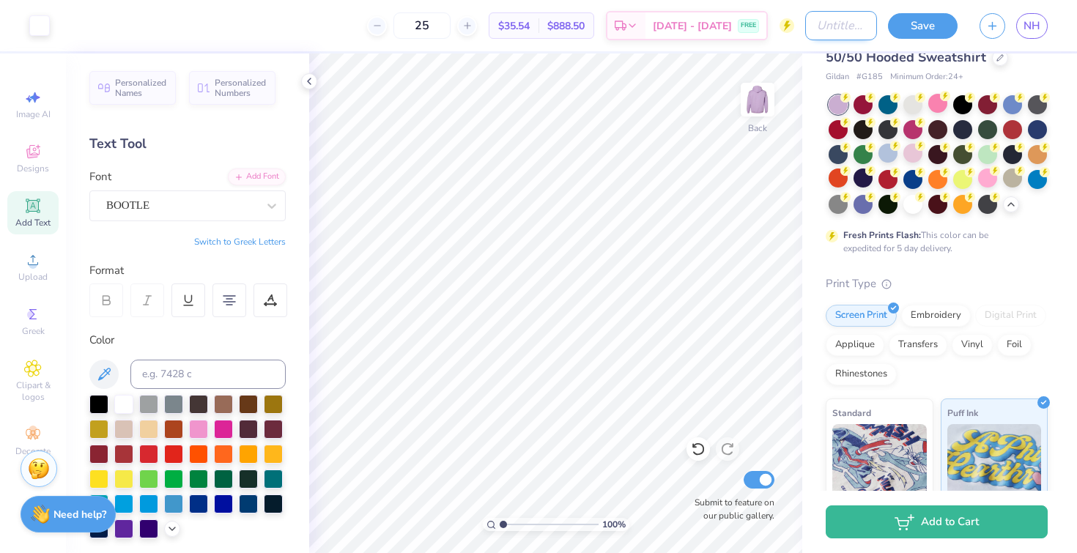
click at [805, 34] on input "Design Title" at bounding box center [841, 25] width 72 height 29
type input "o"
type input "Option 3"
click at [259, 204] on div at bounding box center [272, 206] width 26 height 26
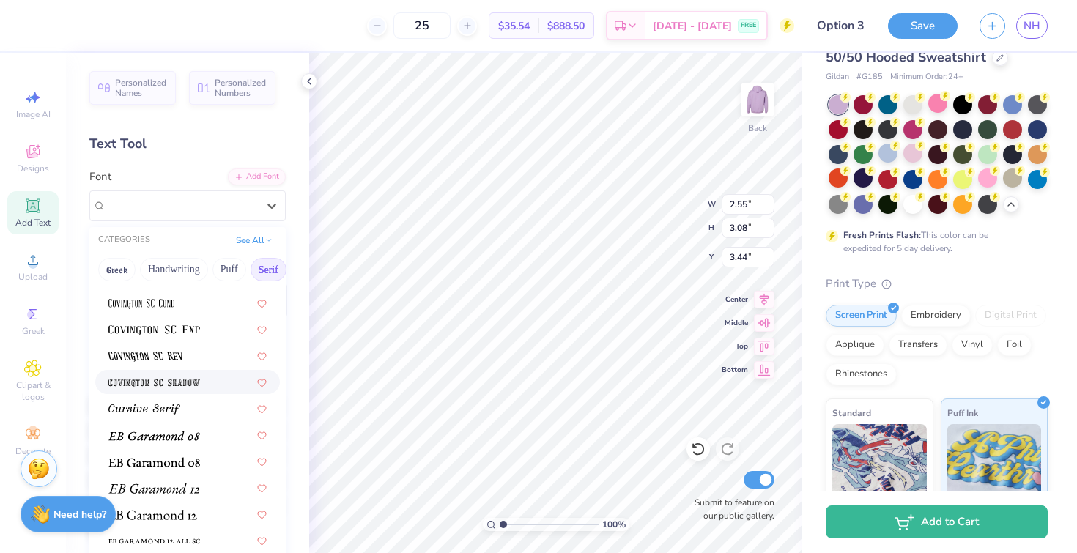
scroll to position [758, 0]
click at [191, 397] on div at bounding box center [187, 408] width 185 height 24
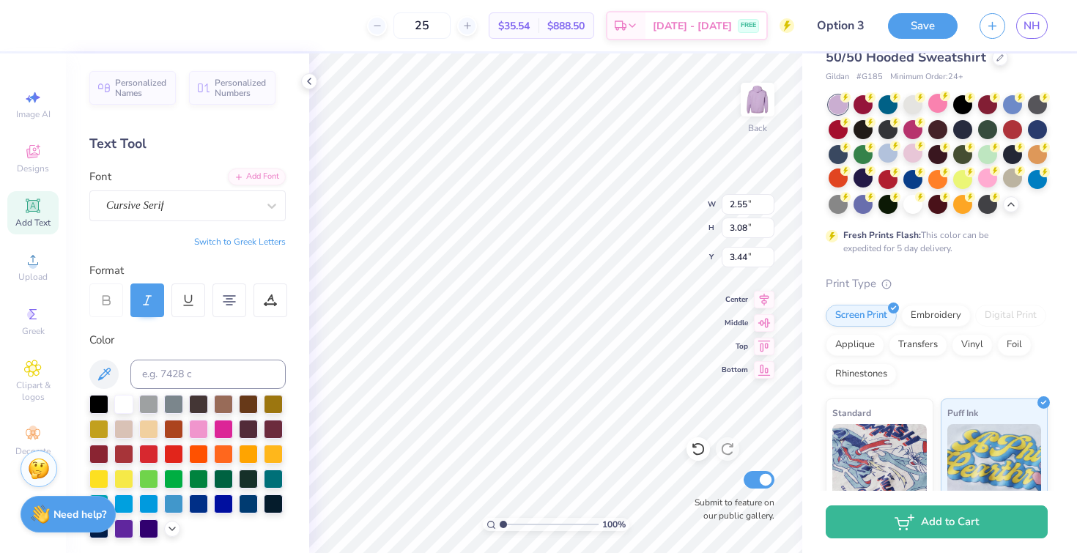
type input "2.90"
type input "3.32"
type input "3.00"
click at [204, 209] on div "Cursive Serif" at bounding box center [182, 205] width 154 height 23
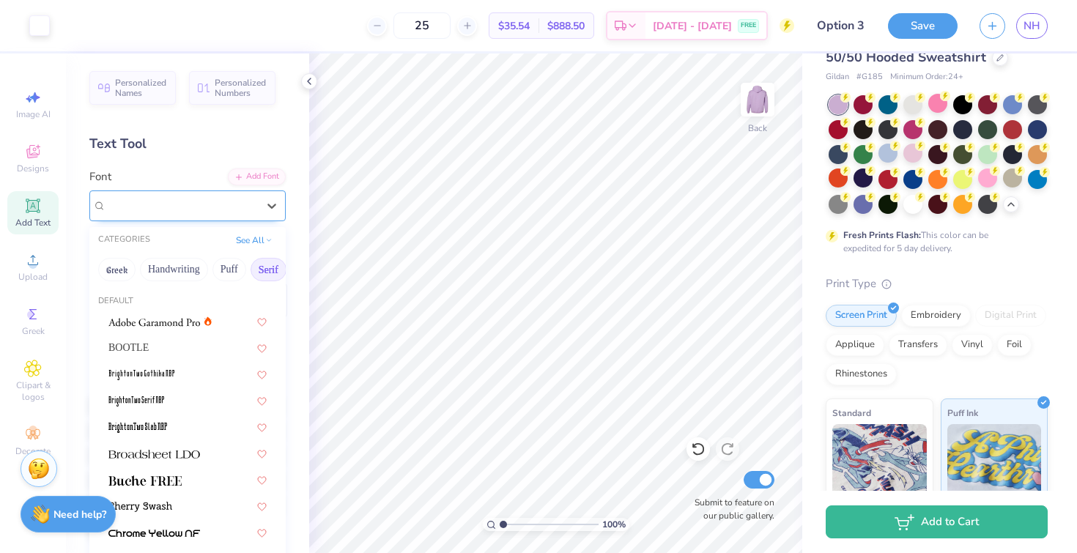
click at [192, 199] on div "Cursive Serif" at bounding box center [182, 205] width 154 height 23
click at [745, 82] on div at bounding box center [757, 99] width 67 height 67
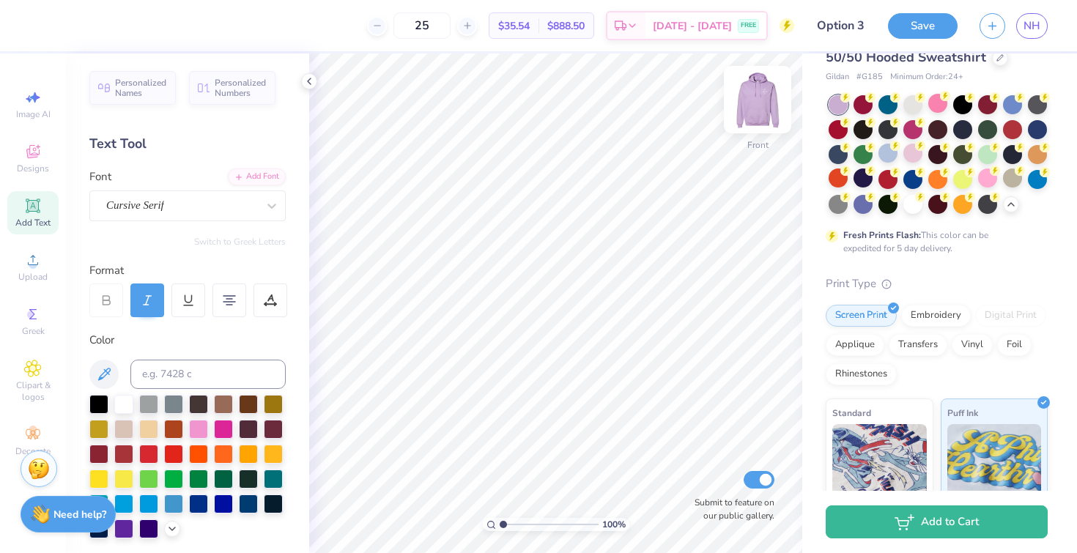
click at [759, 88] on img at bounding box center [758, 99] width 59 height 59
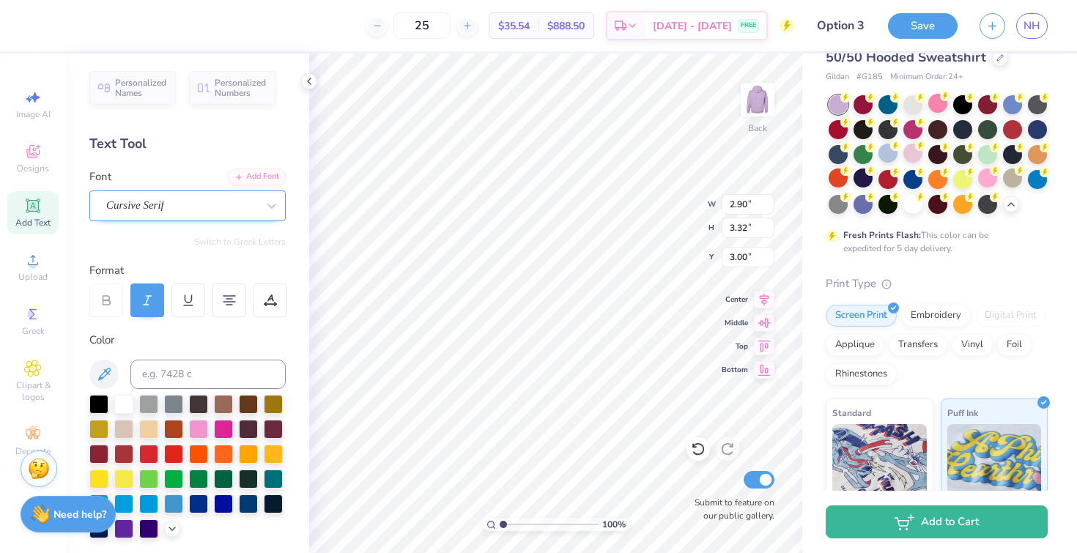
click at [191, 207] on div "Cursive Serif" at bounding box center [182, 205] width 154 height 23
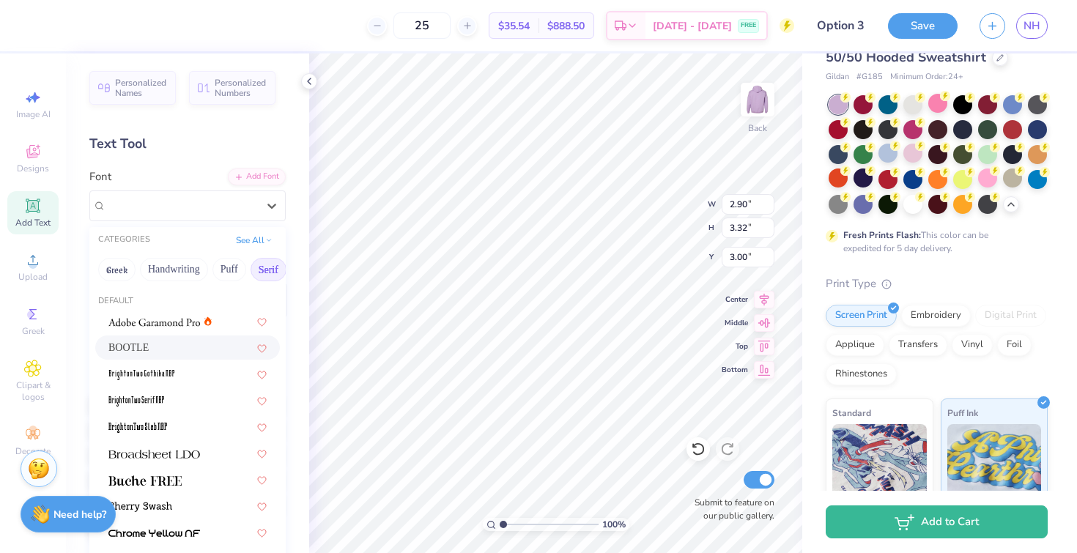
click at [195, 351] on div "BOOTLE" at bounding box center [187, 347] width 158 height 15
type input "2.55"
type input "3.08"
type input "3.12"
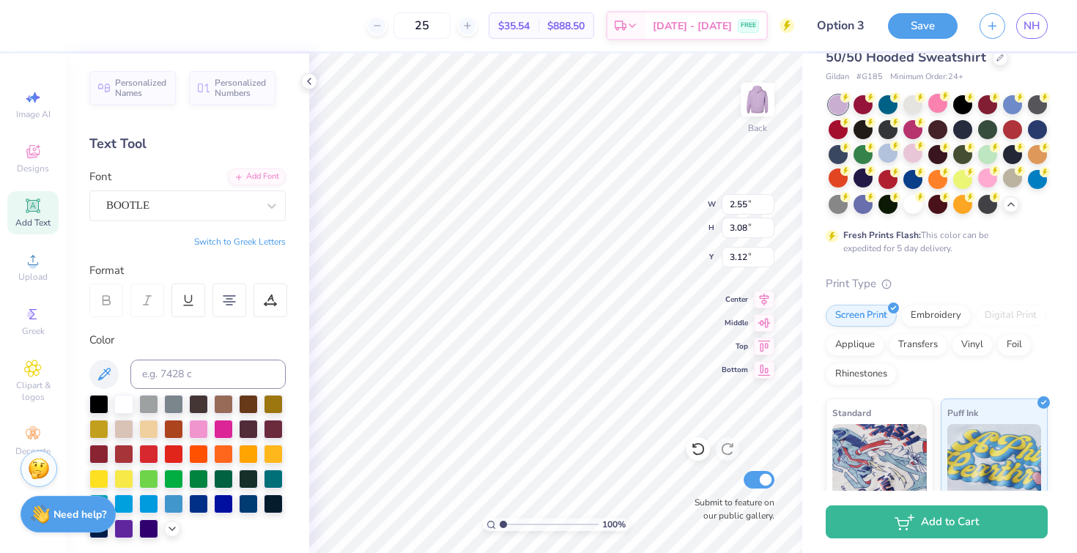
type input "3.00"
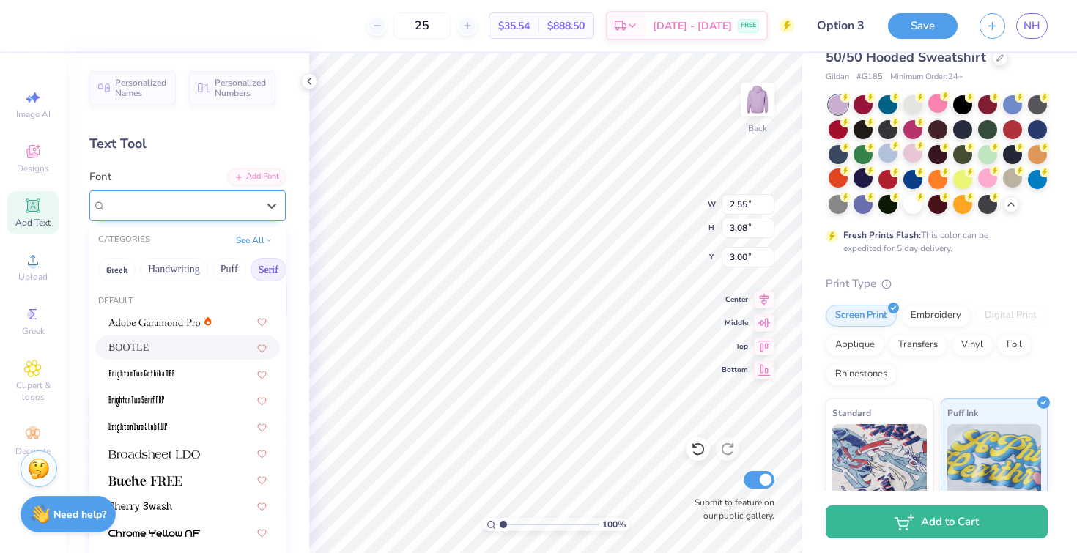
click at [235, 202] on div "BOOTLE" at bounding box center [182, 205] width 154 height 23
click at [226, 274] on button "Puff" at bounding box center [230, 269] width 34 height 23
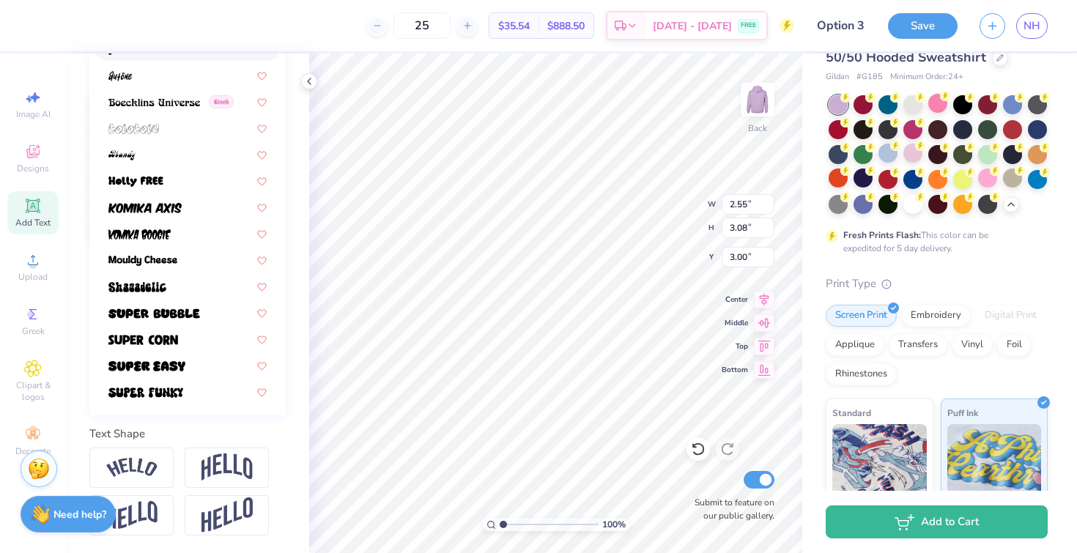
scroll to position [323, 0]
click at [209, 305] on div at bounding box center [187, 312] width 158 height 15
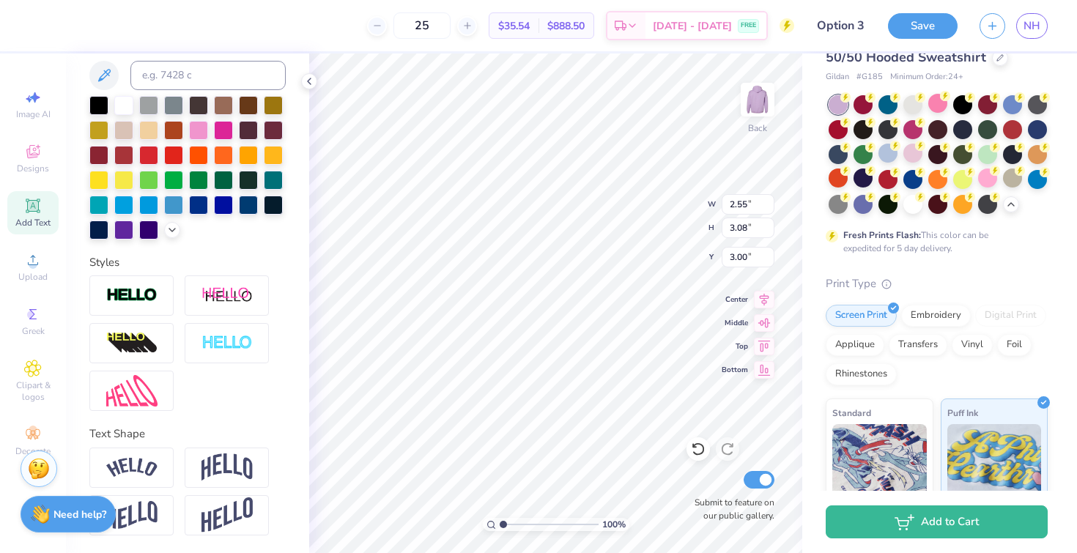
type input "3.77"
type input "3.23"
type input "2.93"
type input "3.30"
type input "2.83"
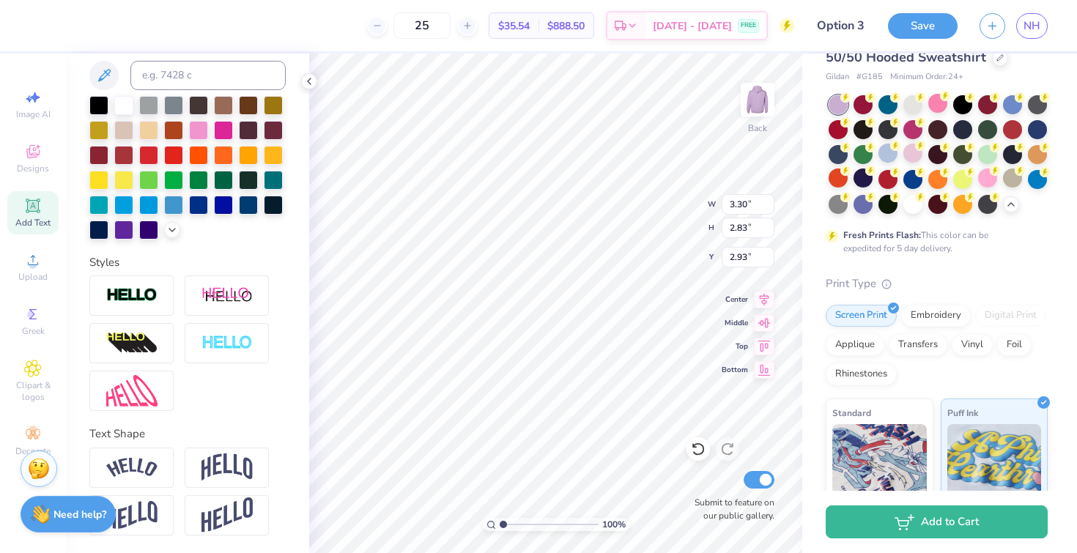
type input "3.00"
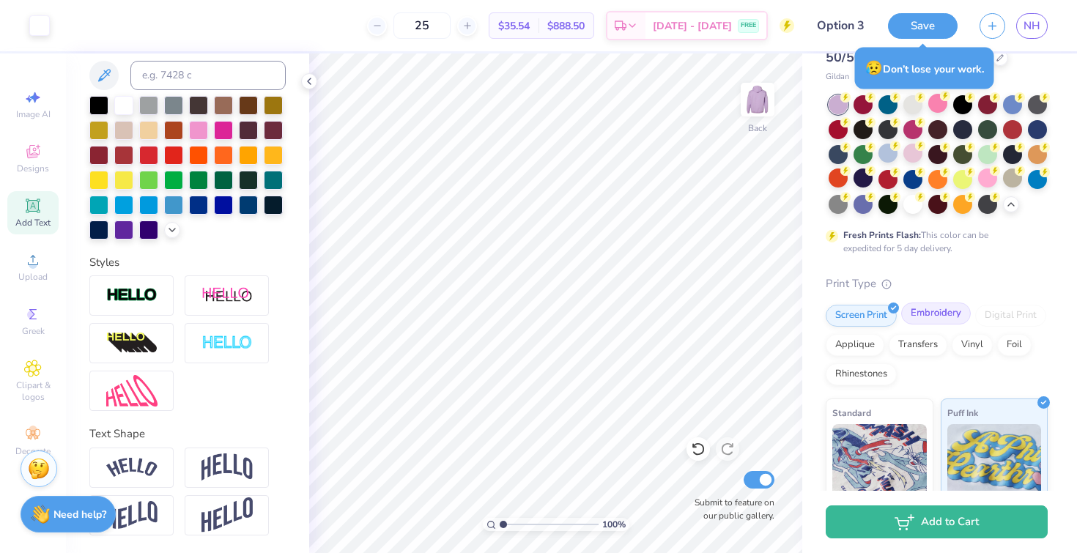
click at [948, 325] on div "Embroidery" at bounding box center [936, 314] width 70 height 22
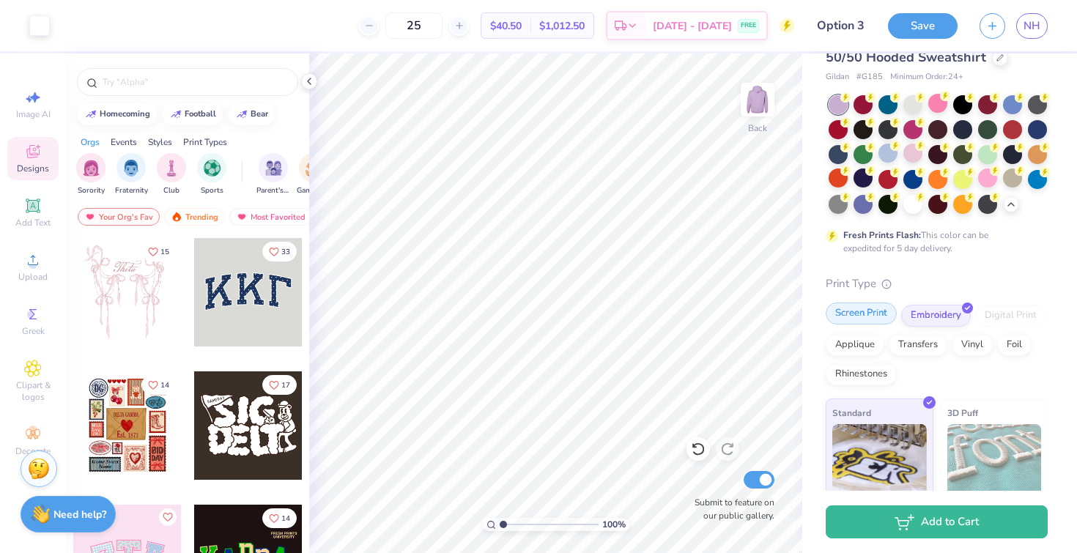
click at [866, 325] on div "Screen Print" at bounding box center [861, 314] width 71 height 22
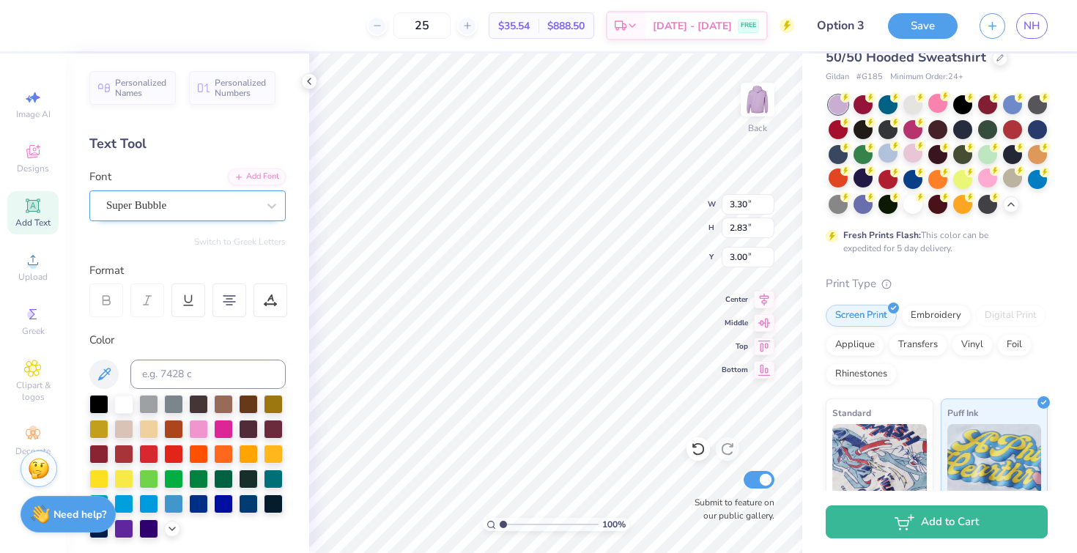
click at [224, 207] on div "Super Bubble" at bounding box center [182, 205] width 154 height 23
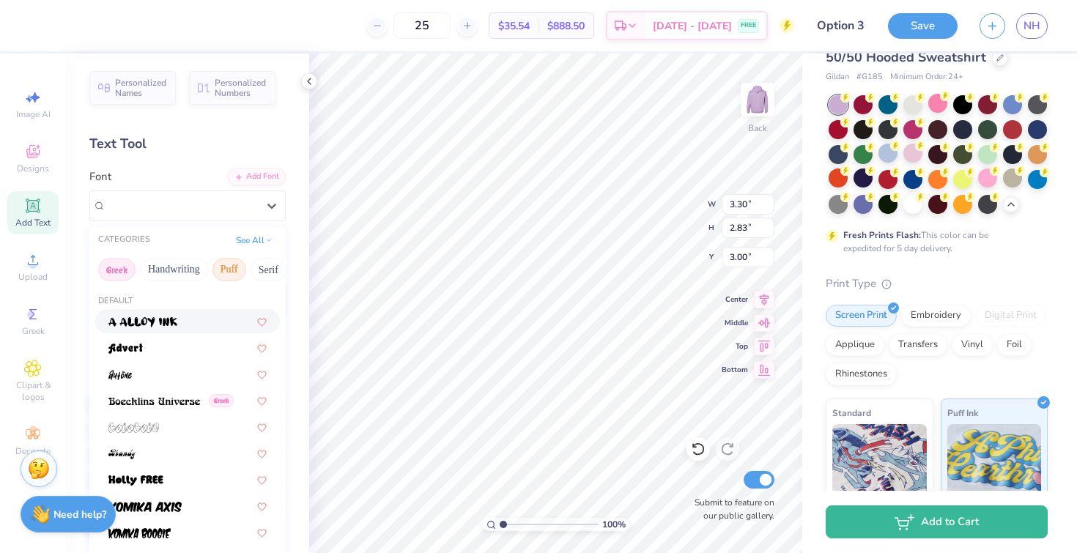
click at [126, 265] on button "Greek" at bounding box center [116, 269] width 37 height 23
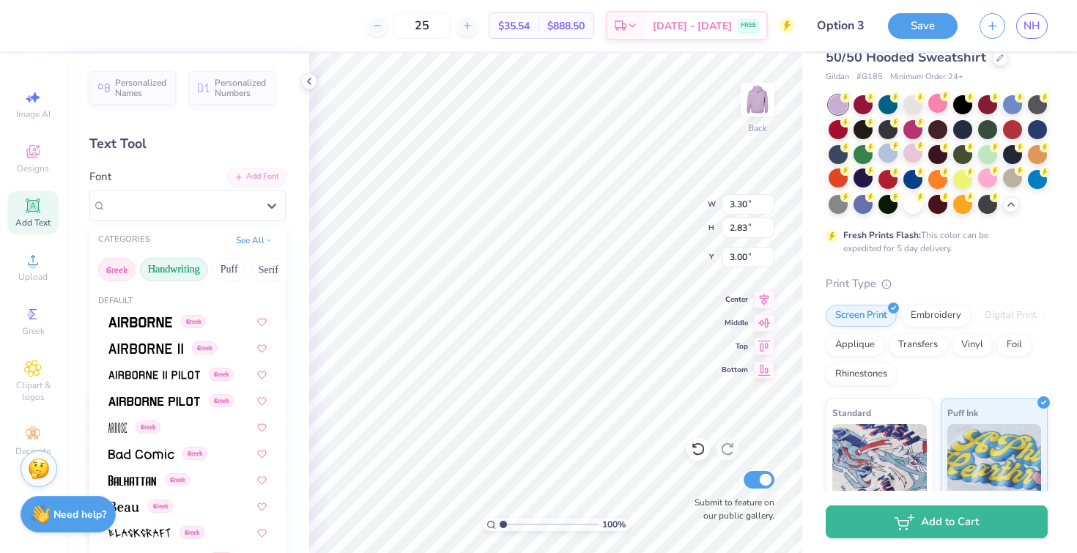
click at [177, 272] on button "Handwriting" at bounding box center [174, 269] width 68 height 23
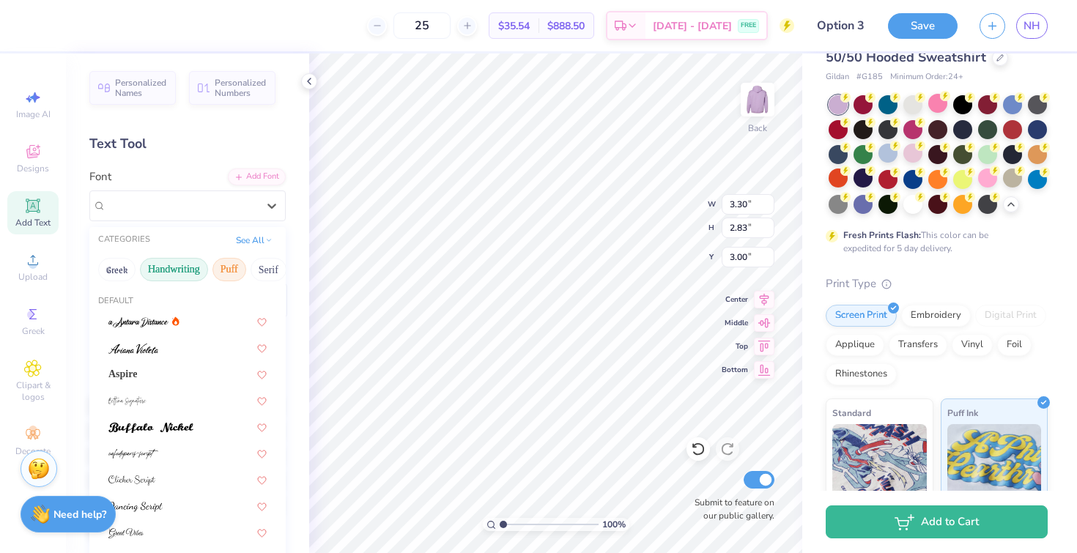
click at [223, 275] on button "Puff" at bounding box center [230, 269] width 34 height 23
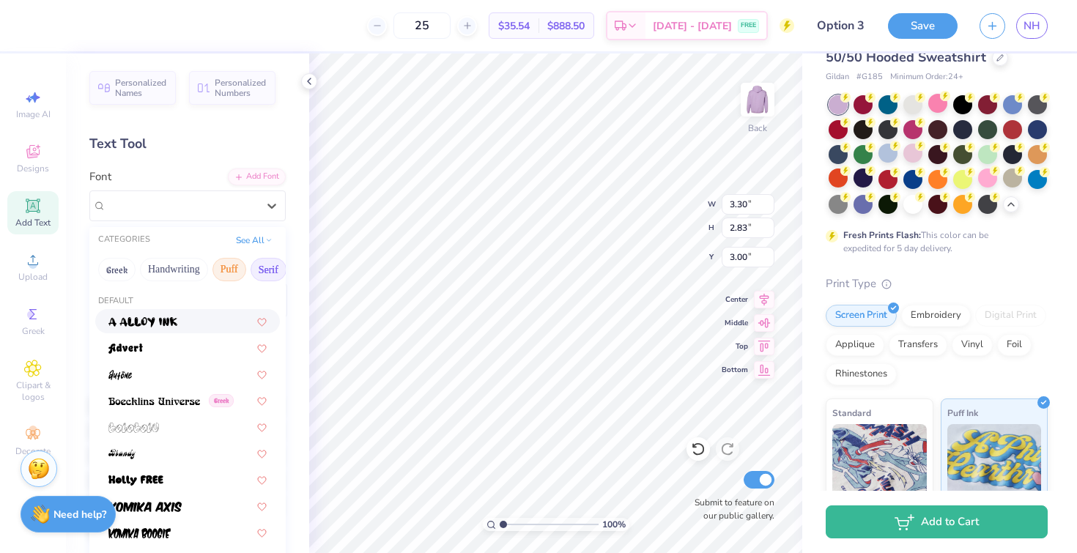
click at [261, 273] on button "Serif" at bounding box center [269, 269] width 36 height 23
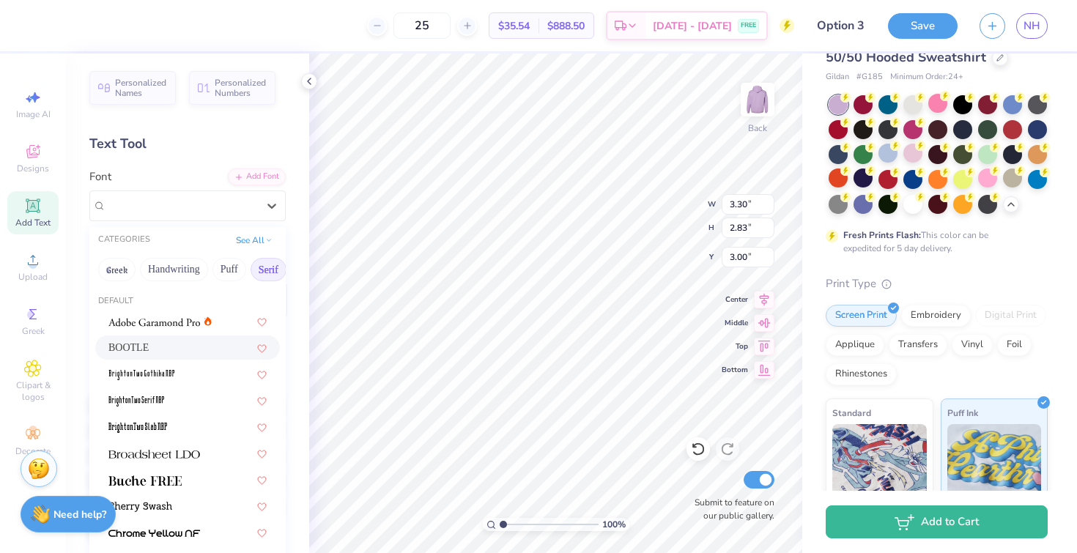
click at [206, 340] on div "BOOTLE" at bounding box center [187, 347] width 158 height 15
type input "2.23"
type input "2.70"
type input "3.06"
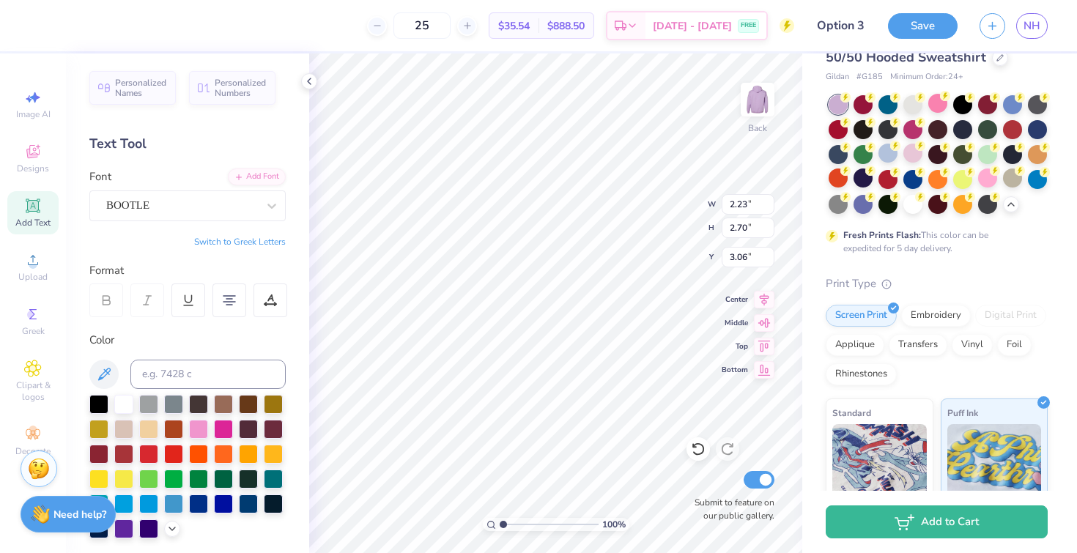
type input "2.70"
type input "3.27"
type input "3.00"
click at [912, 21] on button "Save" at bounding box center [923, 24] width 70 height 26
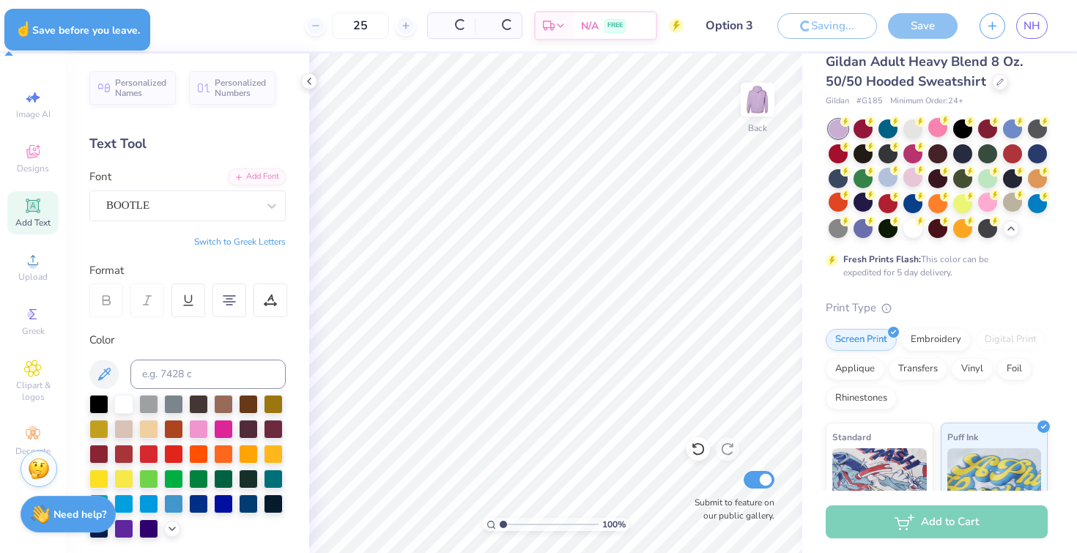
scroll to position [67, 0]
